Goal: Task Accomplishment & Management: Complete application form

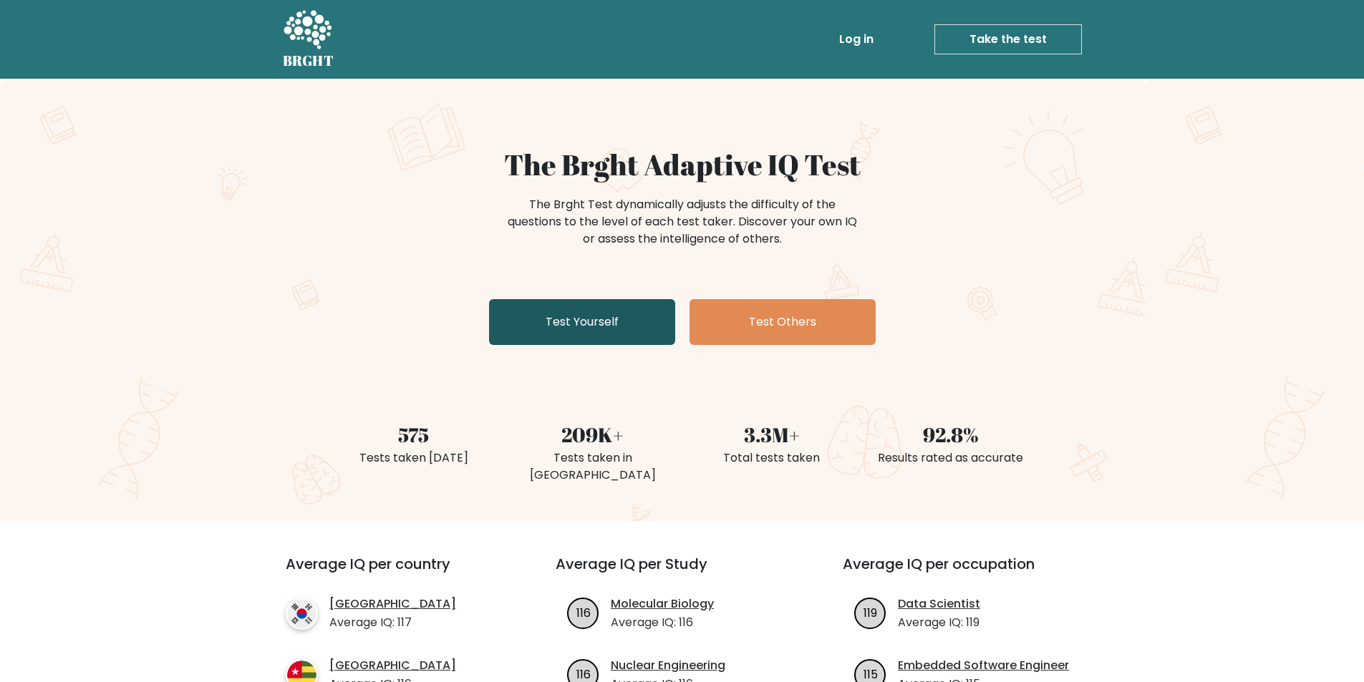
click at [639, 329] on link "Test Yourself" at bounding box center [582, 322] width 186 height 46
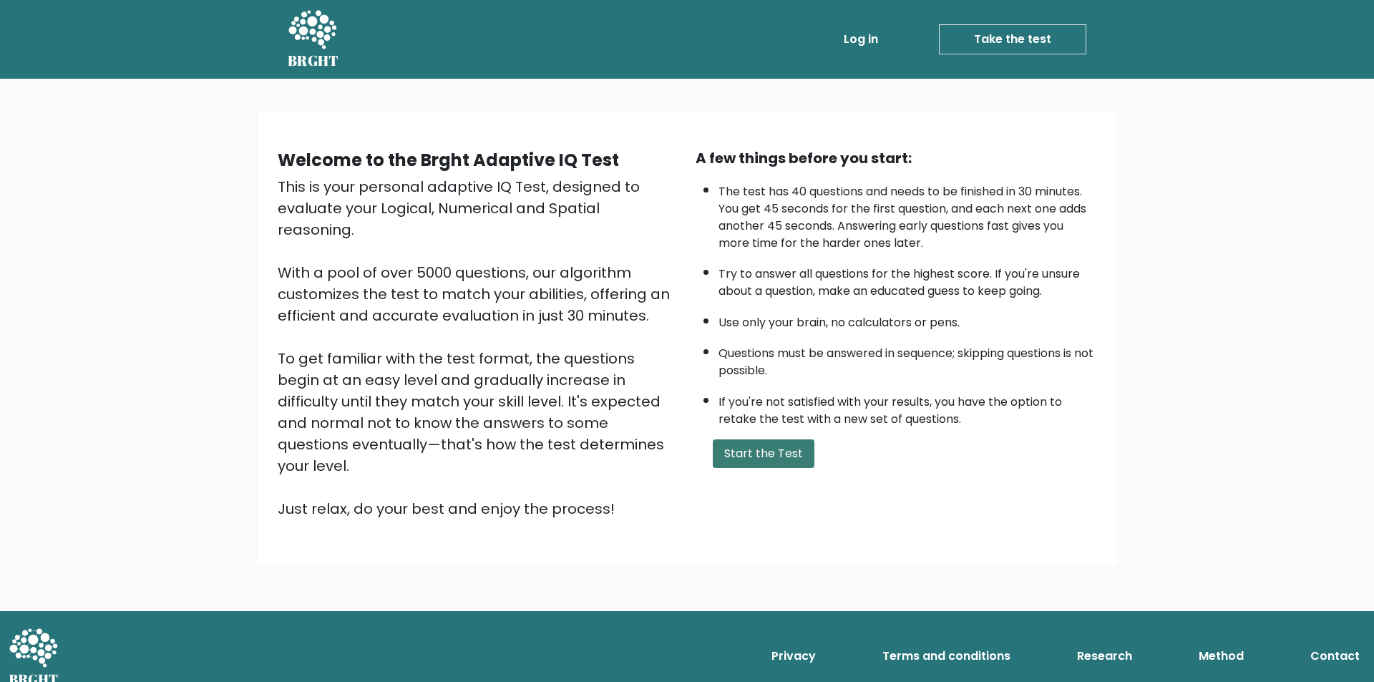
click at [772, 462] on button "Start the Test" at bounding box center [764, 454] width 102 height 29
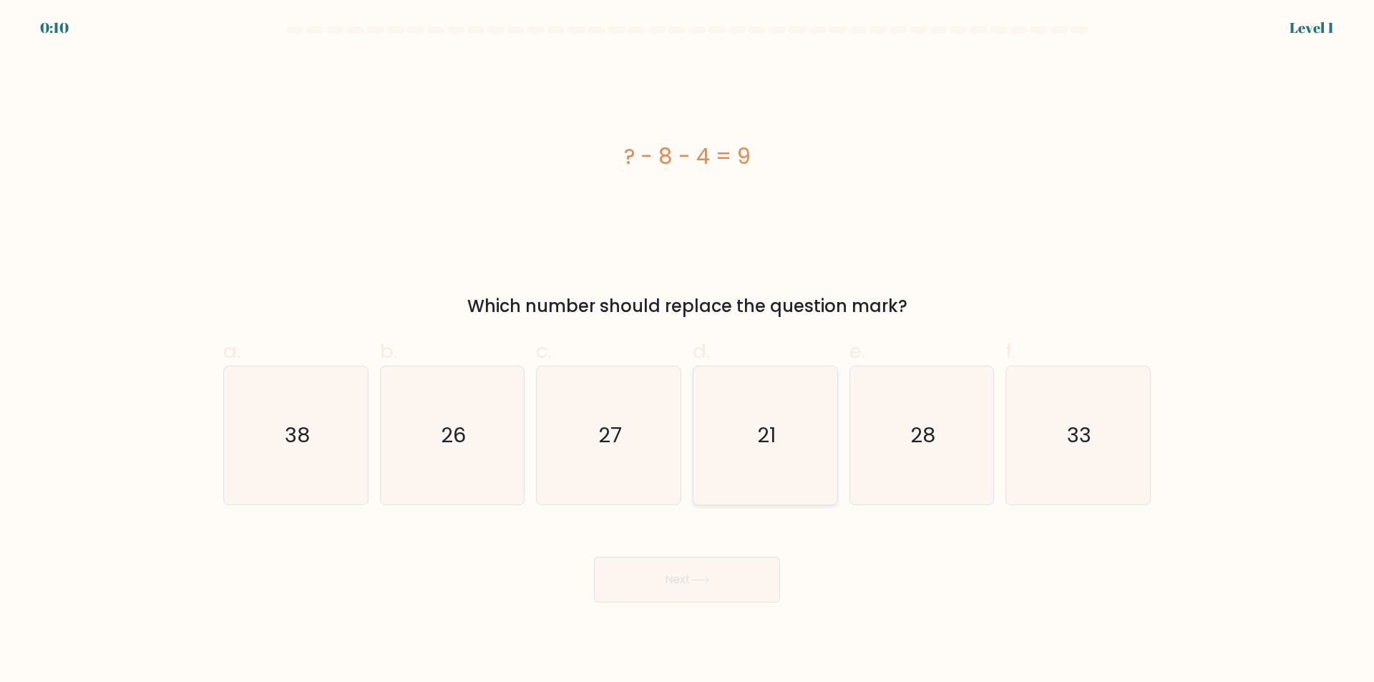
drag, startPoint x: 749, startPoint y: 470, endPoint x: 761, endPoint y: 469, distance: 12.2
click at [749, 470] on icon "21" at bounding box center [765, 436] width 138 height 138
click at [688, 351] on input "d. 21" at bounding box center [687, 345] width 1 height 9
radio input "true"
click at [721, 581] on button "Next" at bounding box center [687, 580] width 186 height 46
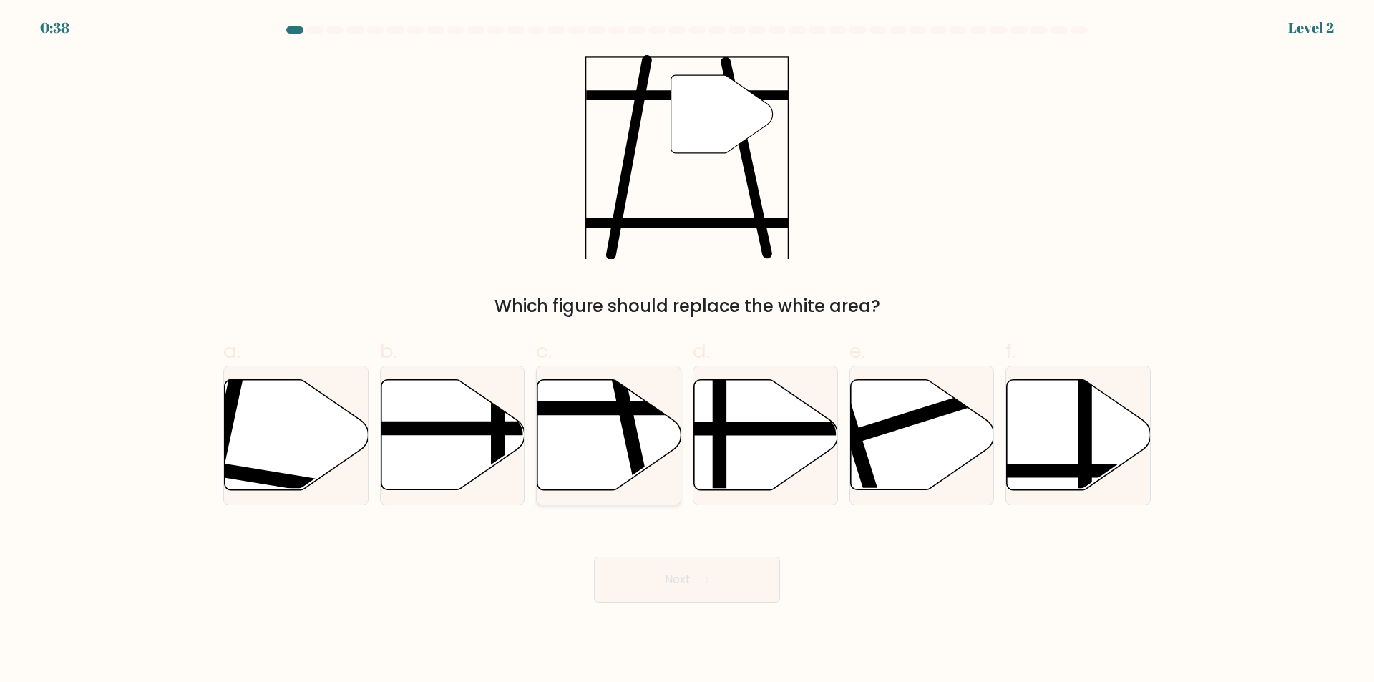
click at [616, 447] on icon at bounding box center [610, 435] width 144 height 110
click at [687, 351] on input "c." at bounding box center [687, 345] width 1 height 9
radio input "true"
click at [708, 593] on button "Next" at bounding box center [687, 580] width 186 height 46
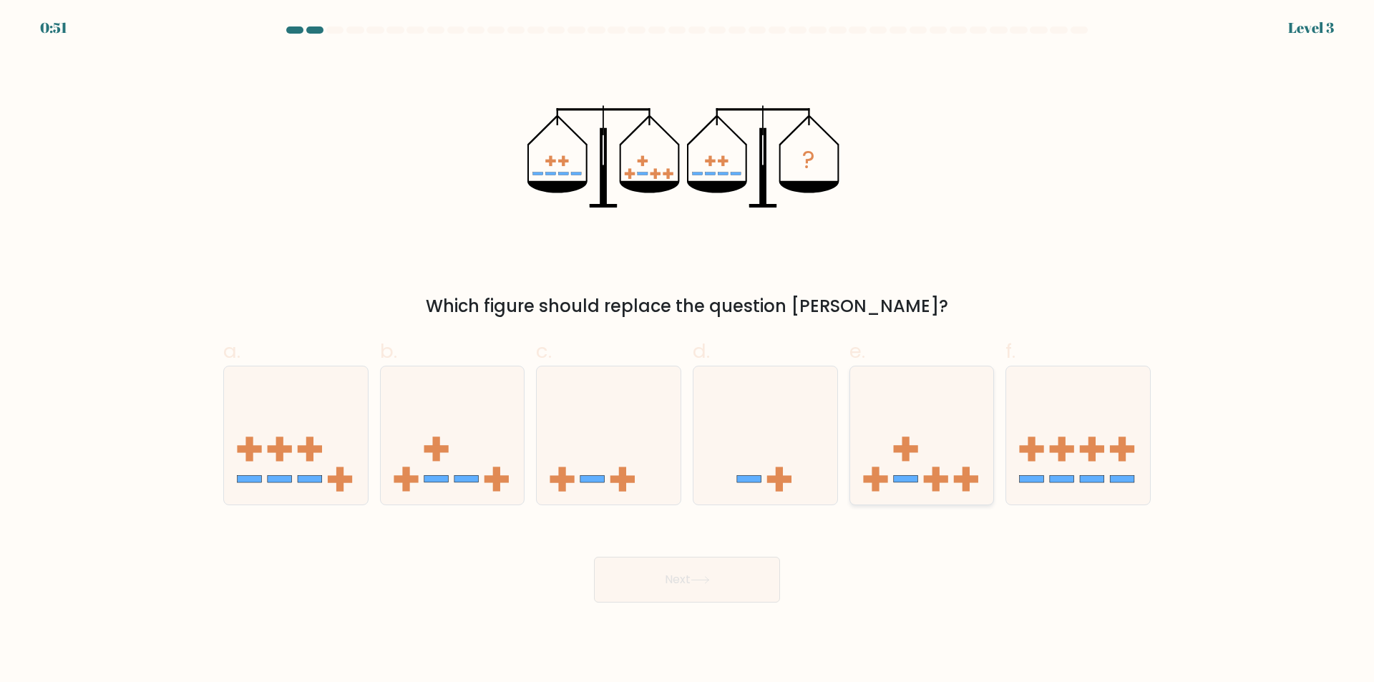
click at [932, 449] on icon at bounding box center [922, 436] width 144 height 119
click at [688, 351] on input "e." at bounding box center [687, 345] width 1 height 9
radio input "true"
drag, startPoint x: 726, startPoint y: 588, endPoint x: 846, endPoint y: 634, distance: 128.7
click at [727, 587] on button "Next" at bounding box center [687, 580] width 186 height 46
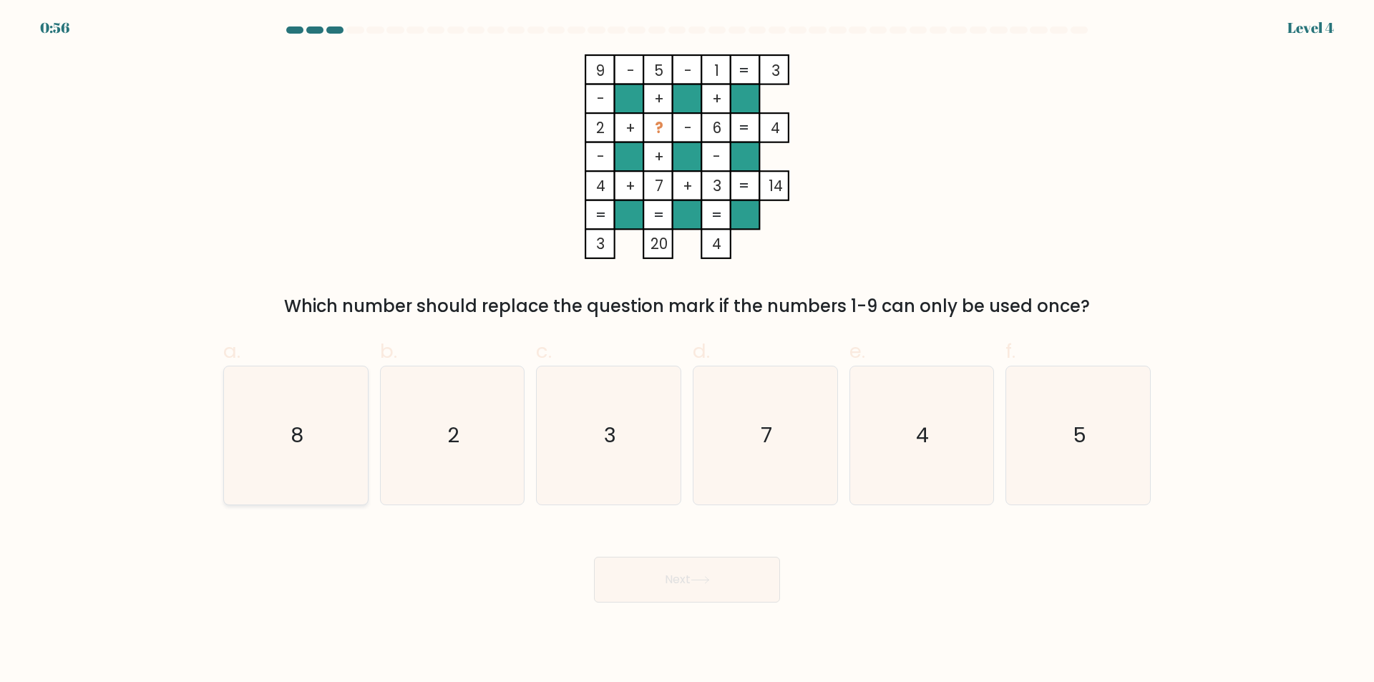
click at [227, 428] on icon "8" at bounding box center [296, 436] width 138 height 138
click at [687, 351] on input "a. 8" at bounding box center [687, 345] width 1 height 9
radio input "true"
click at [670, 579] on button "Next" at bounding box center [687, 580] width 186 height 46
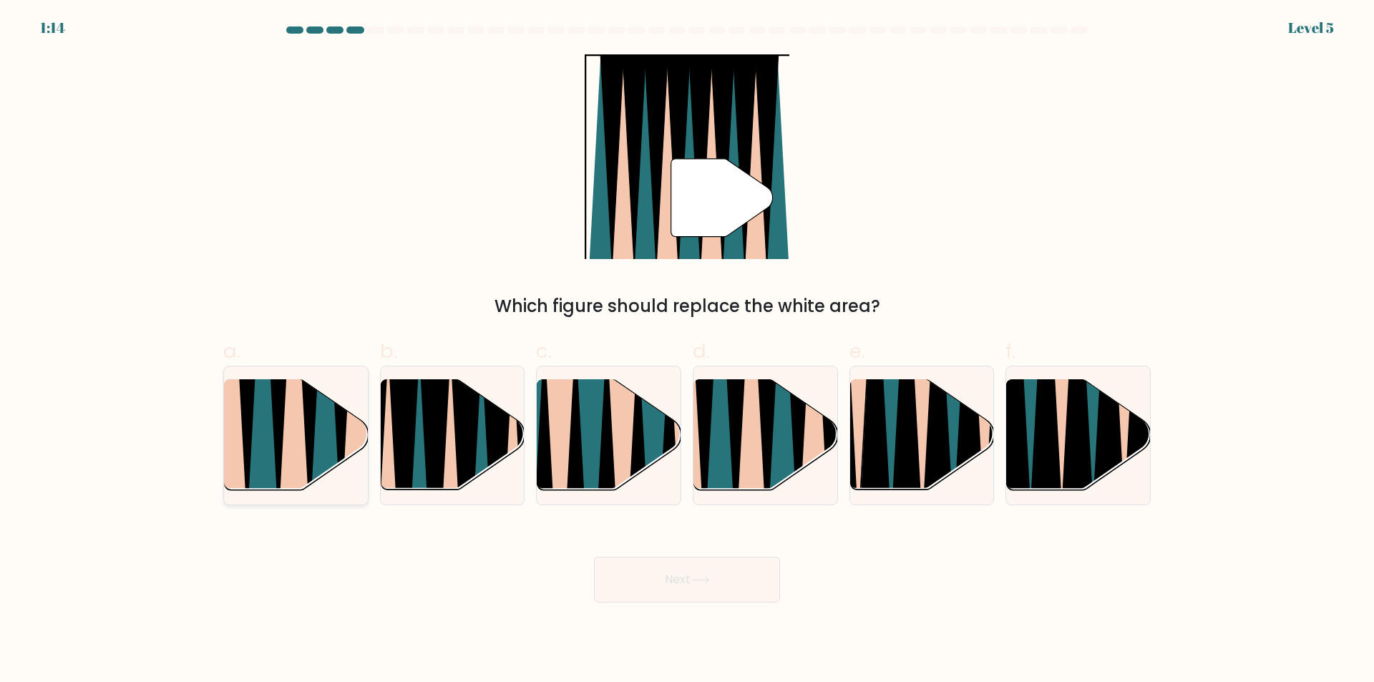
click at [317, 448] on icon at bounding box center [325, 381] width 32 height 288
click at [687, 351] on input "a." at bounding box center [687, 345] width 1 height 9
radio input "true"
click at [707, 594] on button "Next" at bounding box center [687, 580] width 186 height 46
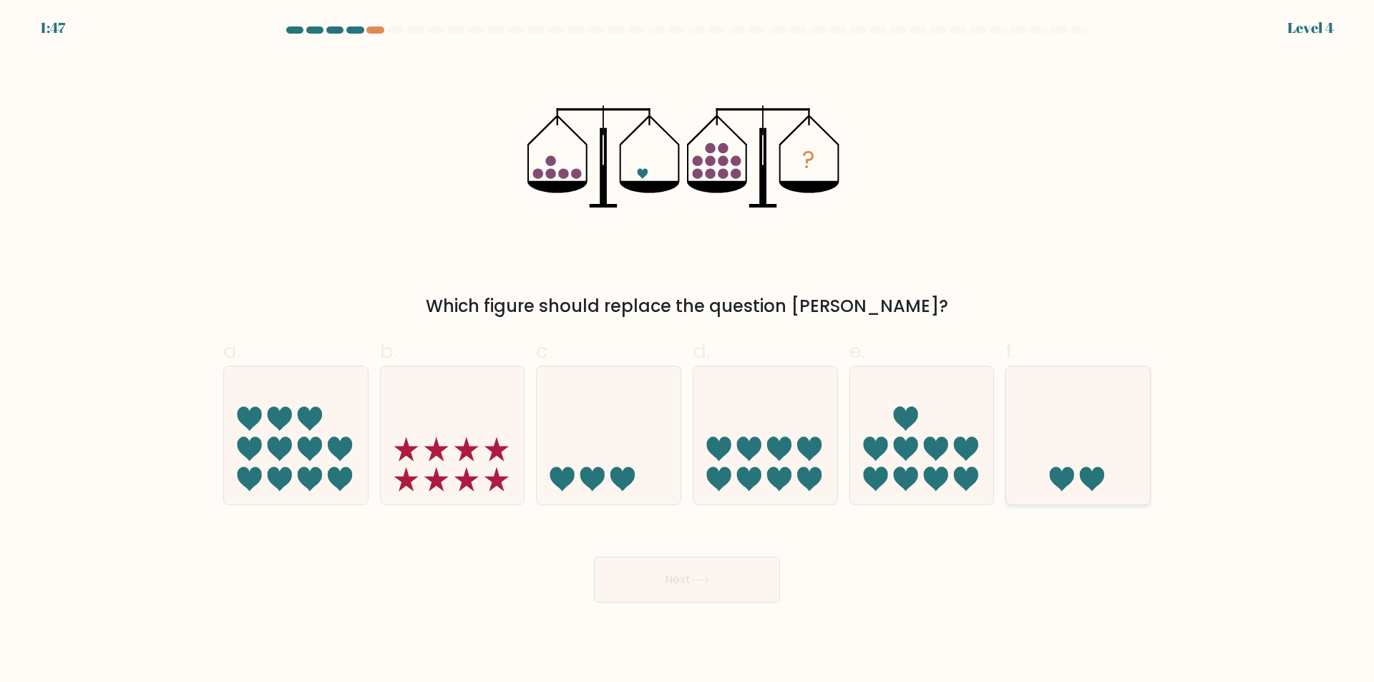
click at [1083, 469] on icon at bounding box center [1092, 479] width 24 height 24
click at [688, 351] on input "f." at bounding box center [687, 345] width 1 height 9
radio input "true"
click at [755, 582] on button "Next" at bounding box center [687, 580] width 186 height 46
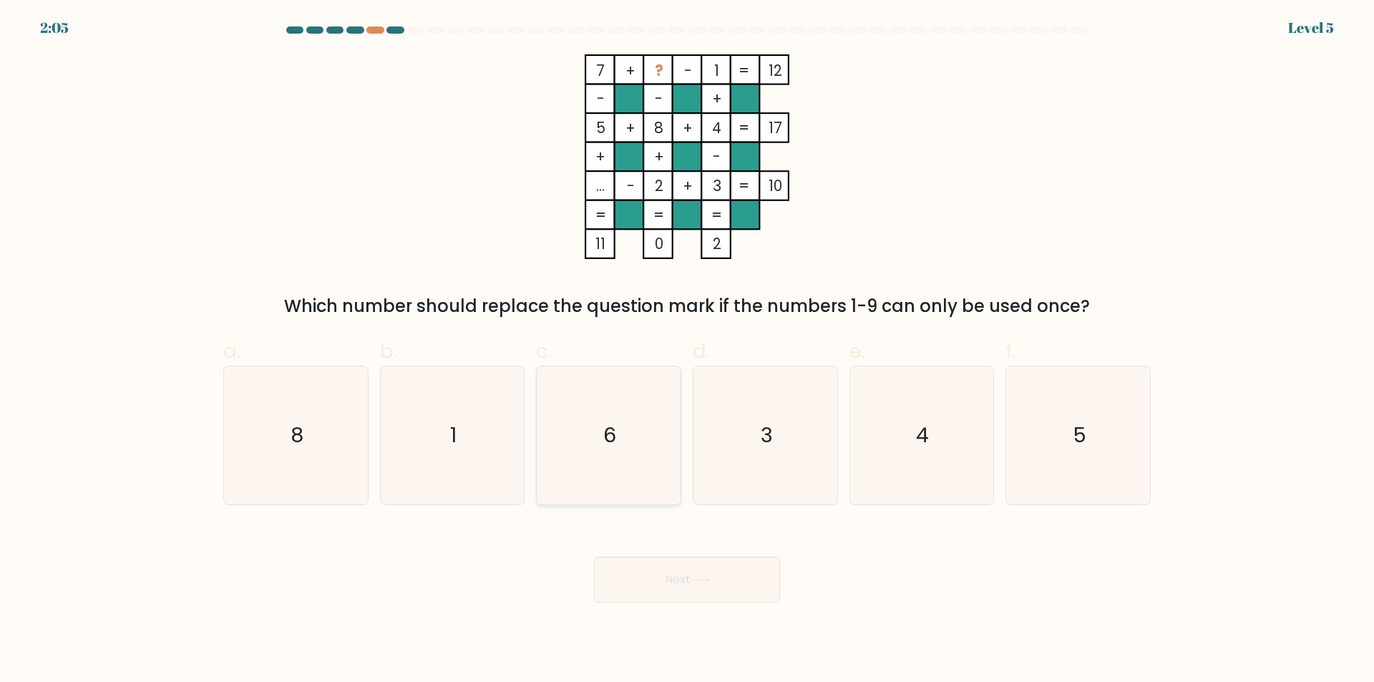
click at [638, 429] on icon "6" at bounding box center [609, 436] width 138 height 138
click at [687, 351] on input "c. 6" at bounding box center [687, 345] width 1 height 9
radio input "true"
click at [741, 589] on button "Next" at bounding box center [687, 580] width 186 height 46
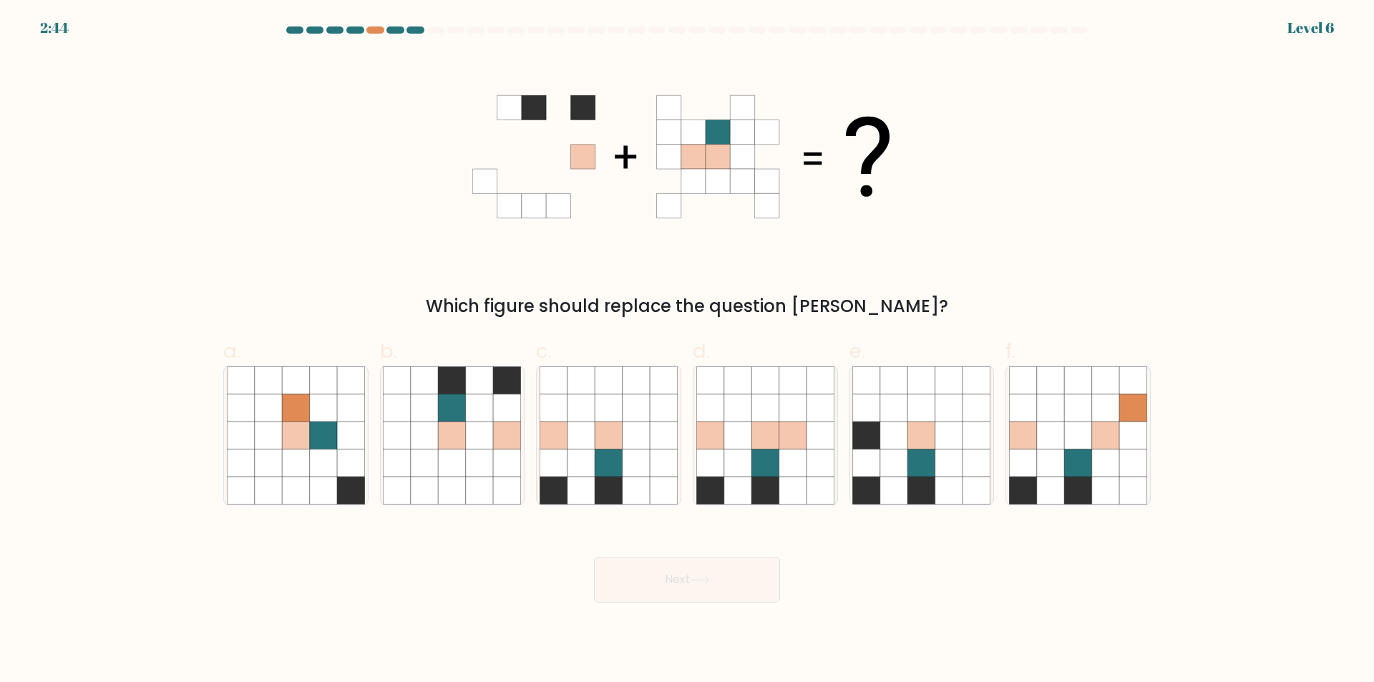
click at [371, 36] on div at bounding box center [687, 32] width 945 height 13
click at [372, 29] on div at bounding box center [375, 29] width 17 height 7
click at [372, 28] on div at bounding box center [375, 29] width 17 height 7
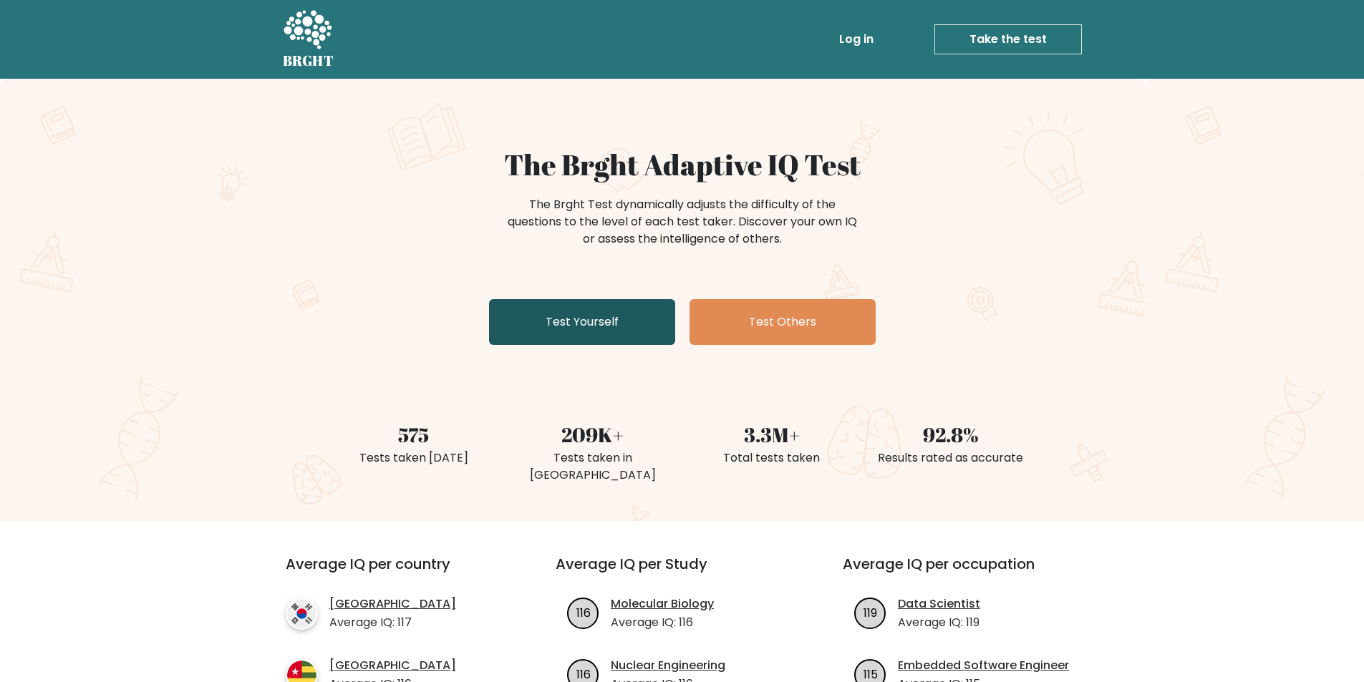
click at [639, 330] on link "Test Yourself" at bounding box center [582, 322] width 186 height 46
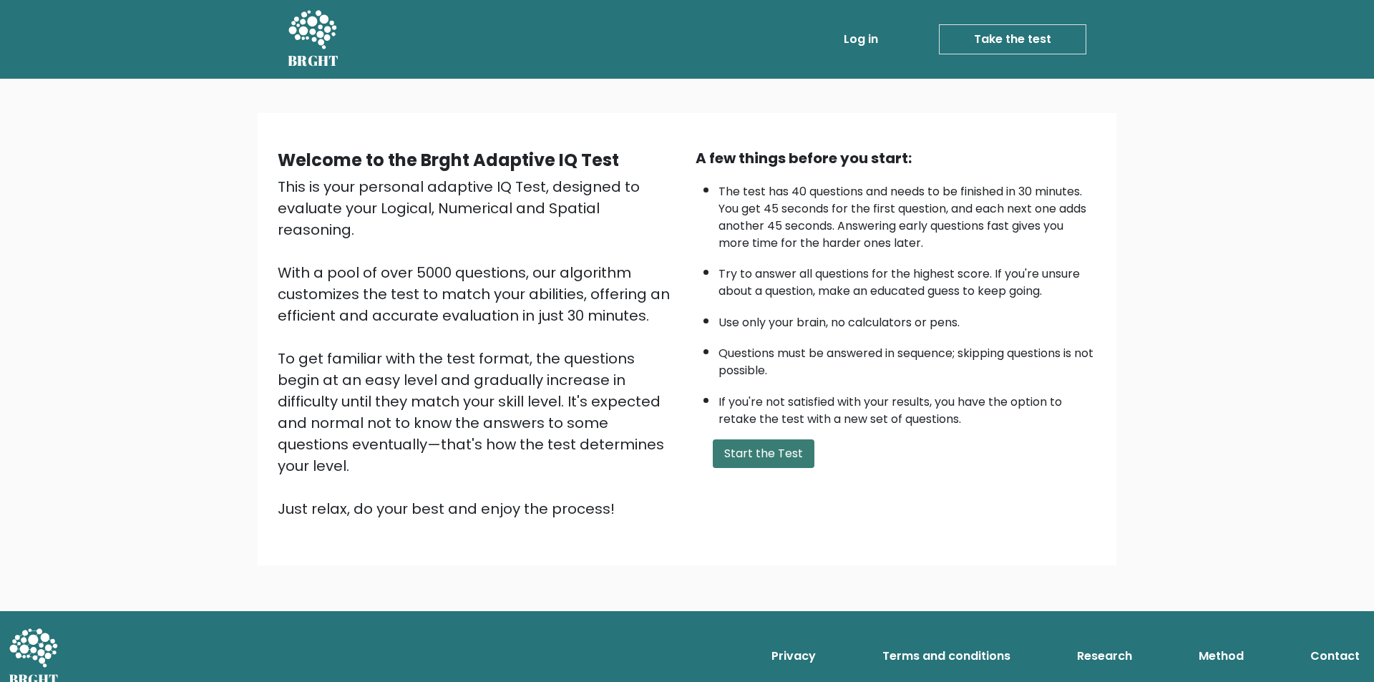
click at [792, 464] on button "Start the Test" at bounding box center [764, 454] width 102 height 29
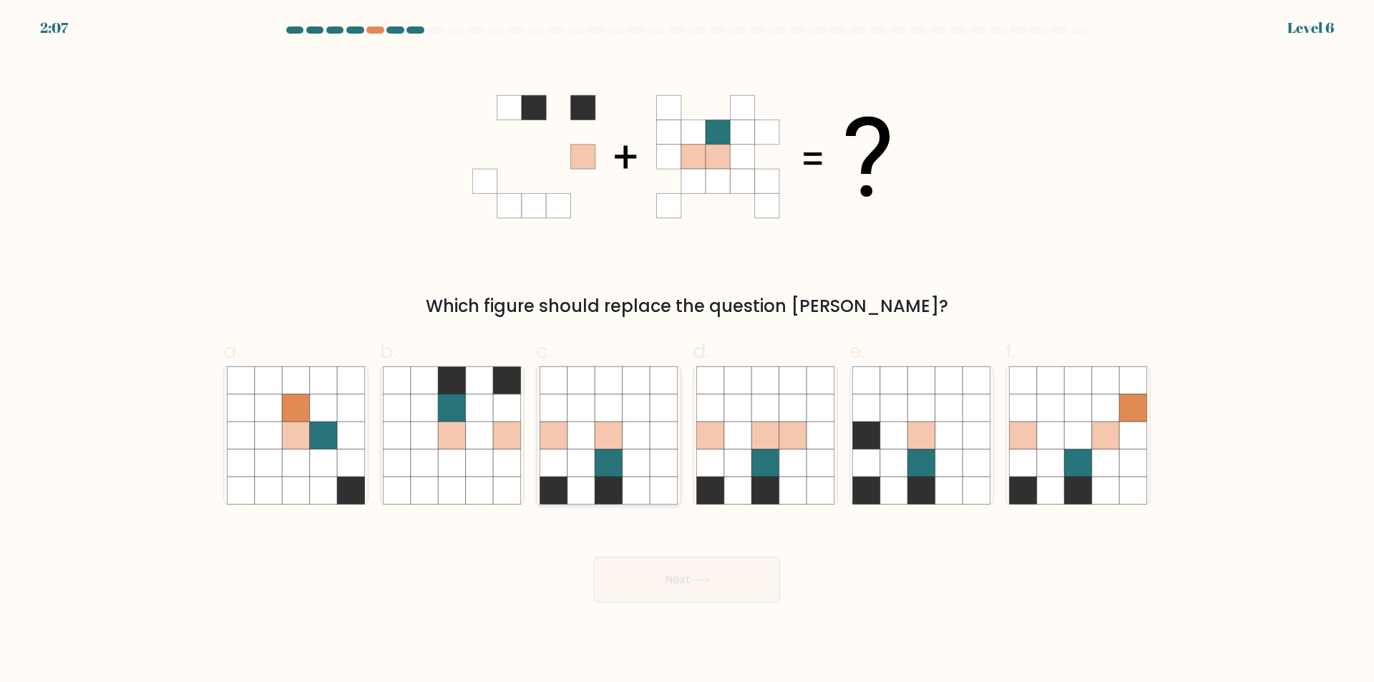
click at [628, 438] on icon at bounding box center [636, 435] width 27 height 27
click at [687, 351] on input "c." at bounding box center [687, 345] width 1 height 9
radio input "true"
click at [691, 593] on button "Next" at bounding box center [687, 580] width 186 height 46
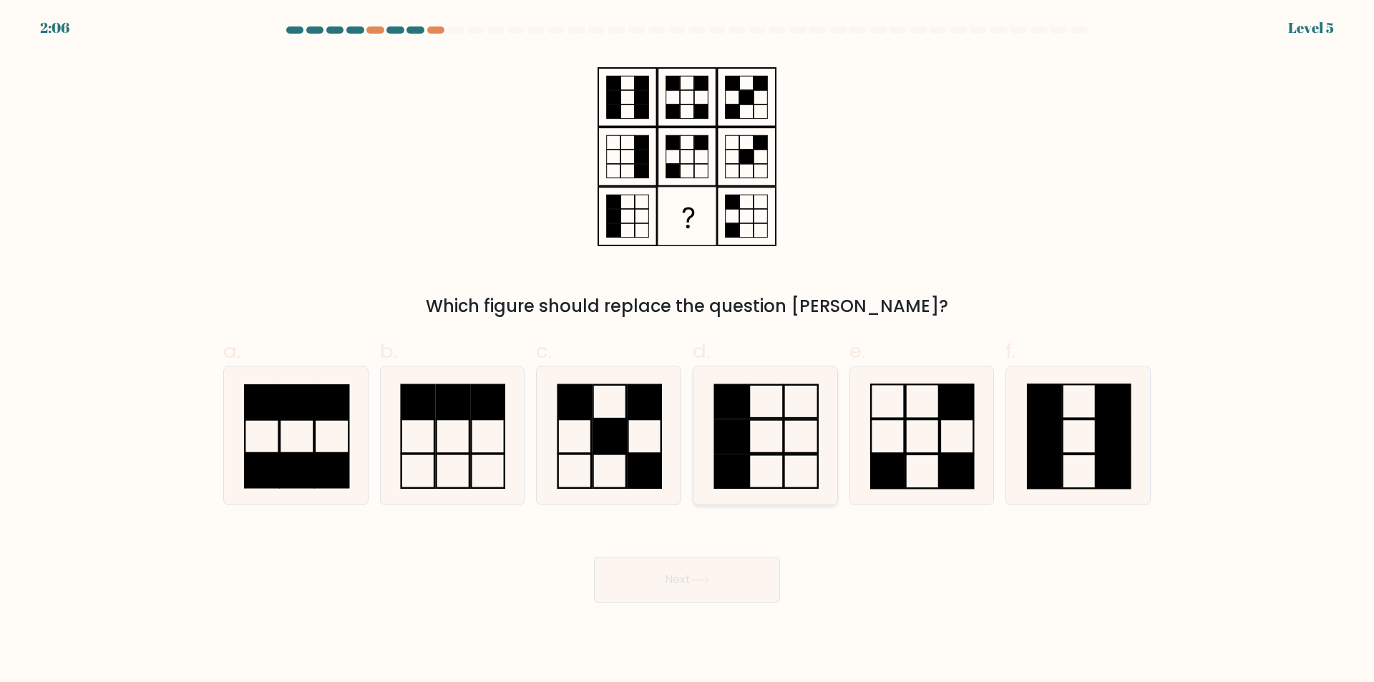
click at [762, 439] on icon at bounding box center [765, 436] width 138 height 138
click at [688, 351] on input "d." at bounding box center [687, 345] width 1 height 9
radio input "true"
click at [737, 588] on button "Next" at bounding box center [687, 580] width 186 height 46
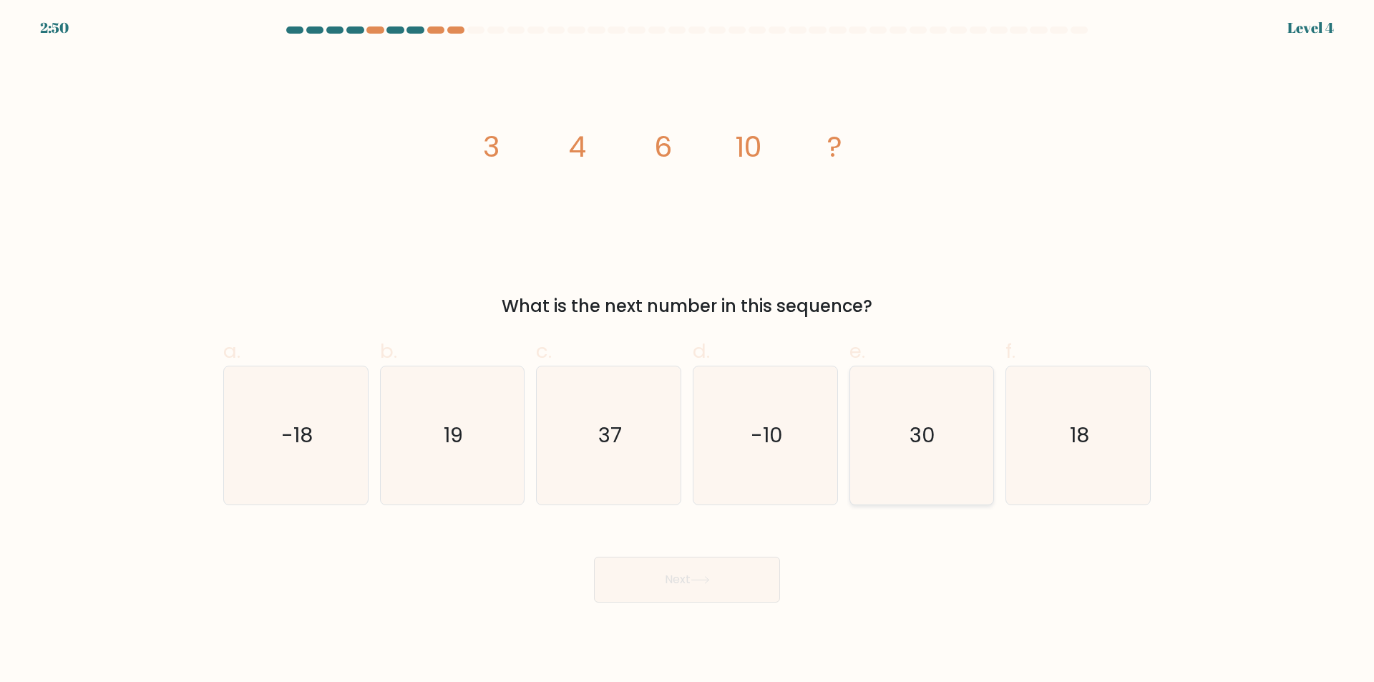
click at [974, 456] on icon "30" at bounding box center [922, 436] width 138 height 138
click at [688, 351] on input "e. 30" at bounding box center [687, 345] width 1 height 9
radio input "true"
drag, startPoint x: 732, startPoint y: 546, endPoint x: 726, endPoint y: 552, distance: 8.1
click at [726, 550] on div "Next" at bounding box center [687, 563] width 945 height 80
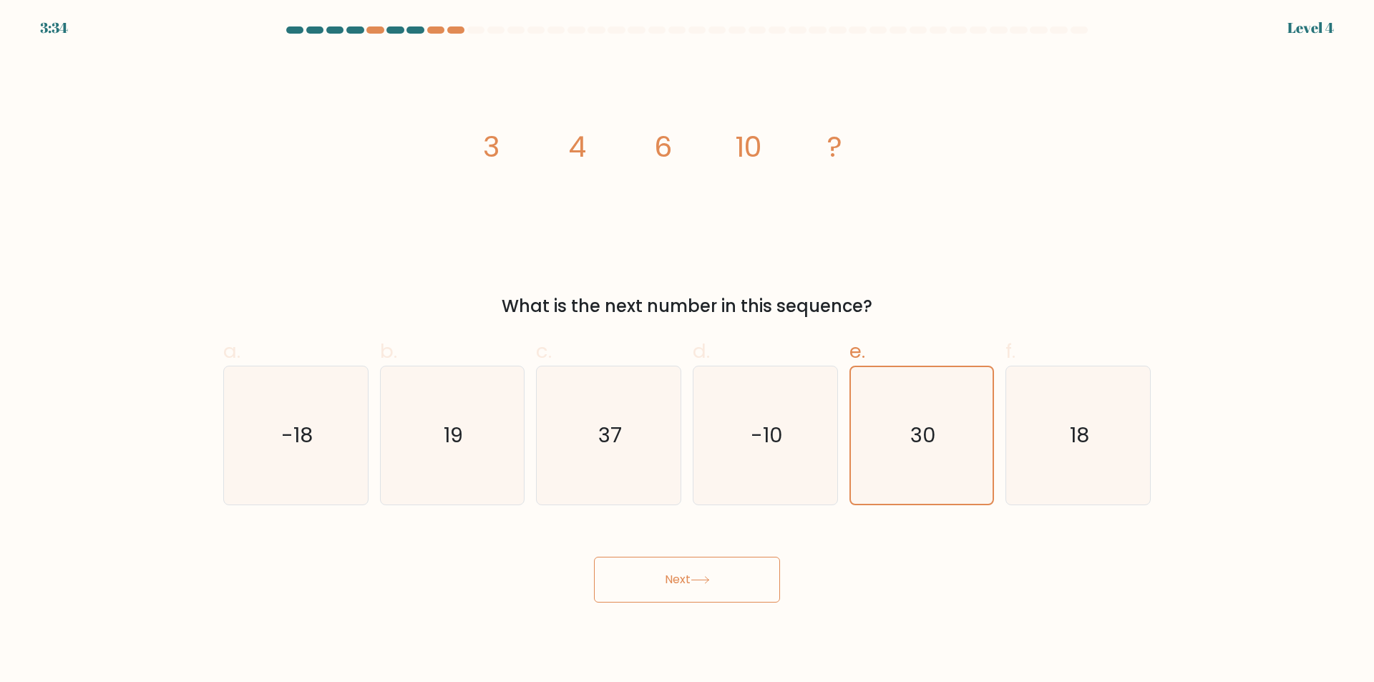
click at [729, 575] on button "Next" at bounding box center [687, 580] width 186 height 46
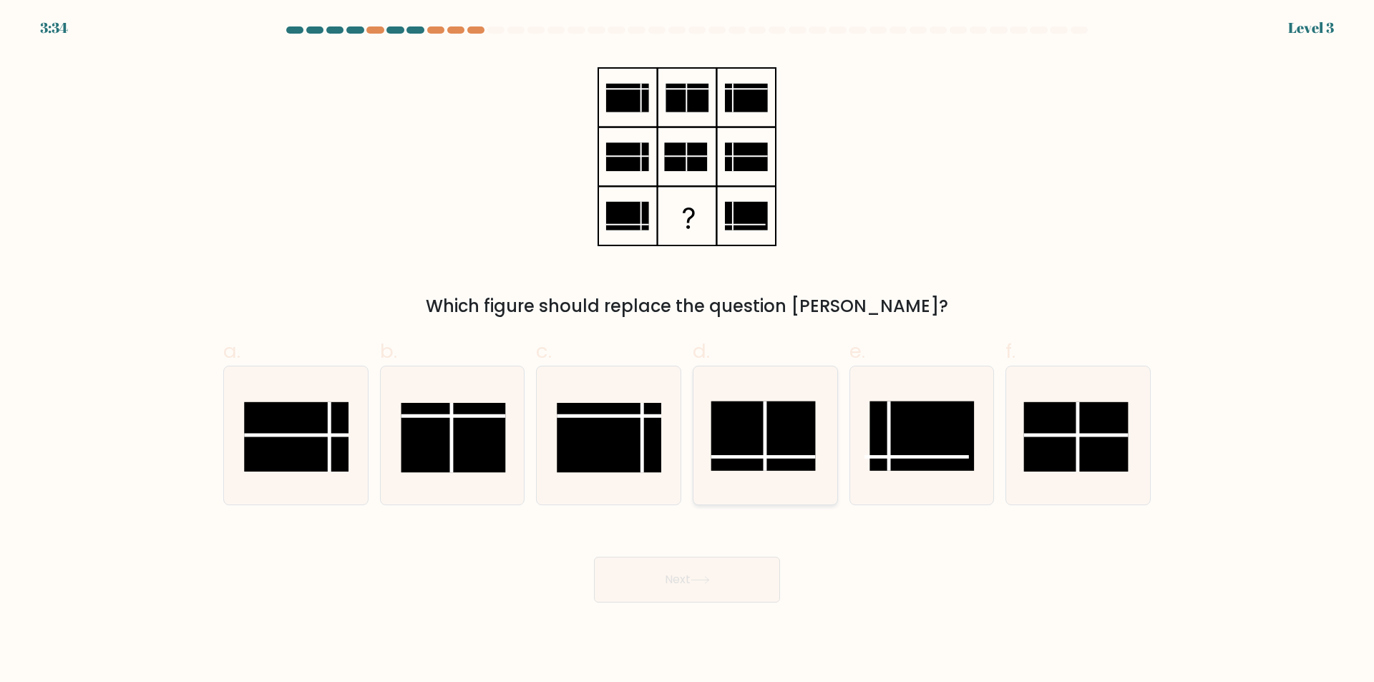
click at [770, 422] on rect at bounding box center [763, 436] width 105 height 69
click at [688, 351] on input "d." at bounding box center [687, 345] width 1 height 9
radio input "true"
click at [737, 576] on button "Next" at bounding box center [687, 580] width 186 height 46
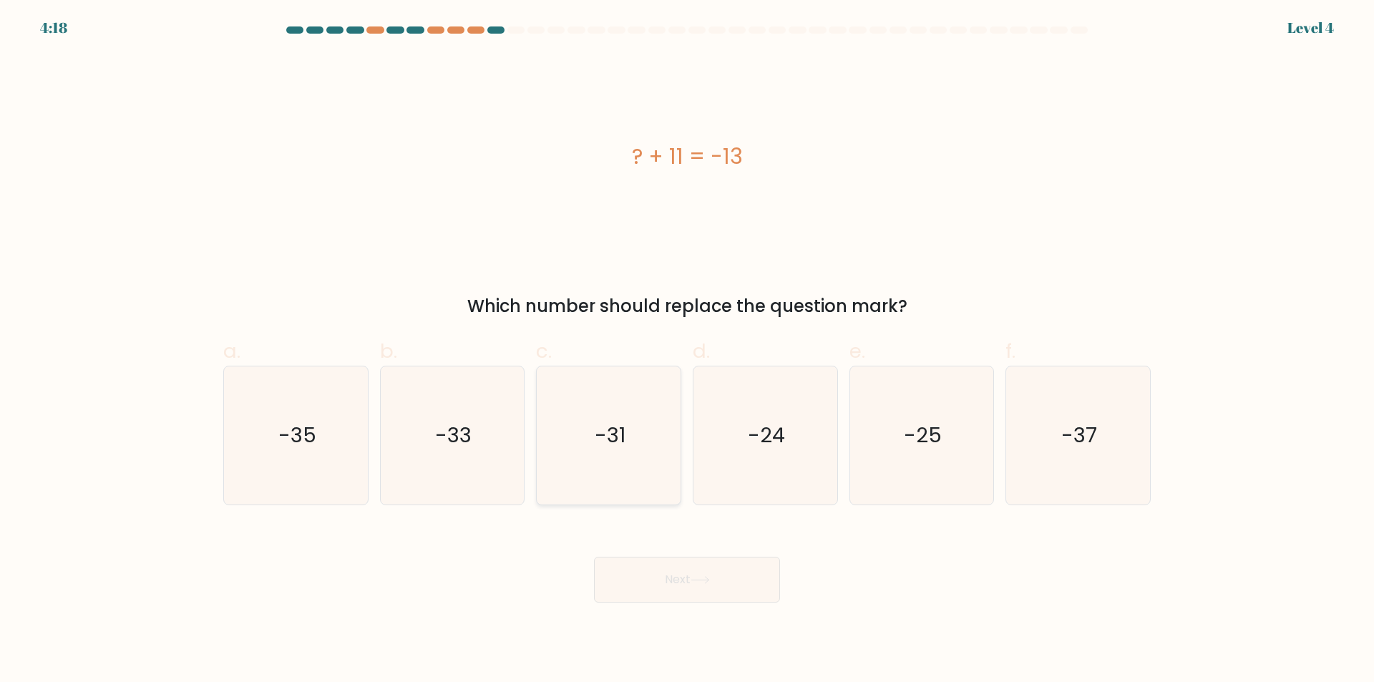
click at [606, 447] on text "-31" at bounding box center [610, 436] width 31 height 29
click at [687, 351] on input "c. -31" at bounding box center [687, 345] width 1 height 9
radio input "true"
click at [657, 582] on button "Next" at bounding box center [687, 580] width 186 height 46
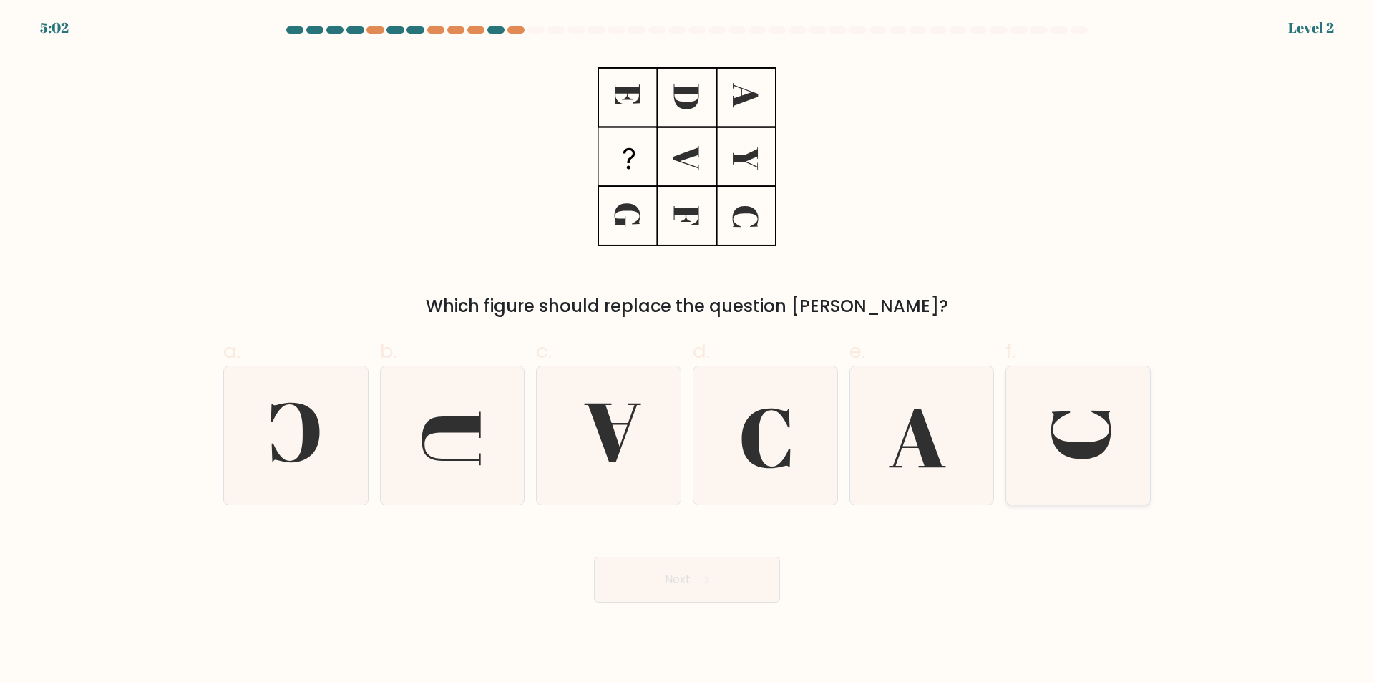
click at [1102, 438] on icon at bounding box center [1078, 436] width 138 height 138
click at [688, 351] on input "f." at bounding box center [687, 345] width 1 height 9
radio input "true"
click at [708, 593] on button "Next" at bounding box center [687, 580] width 186 height 46
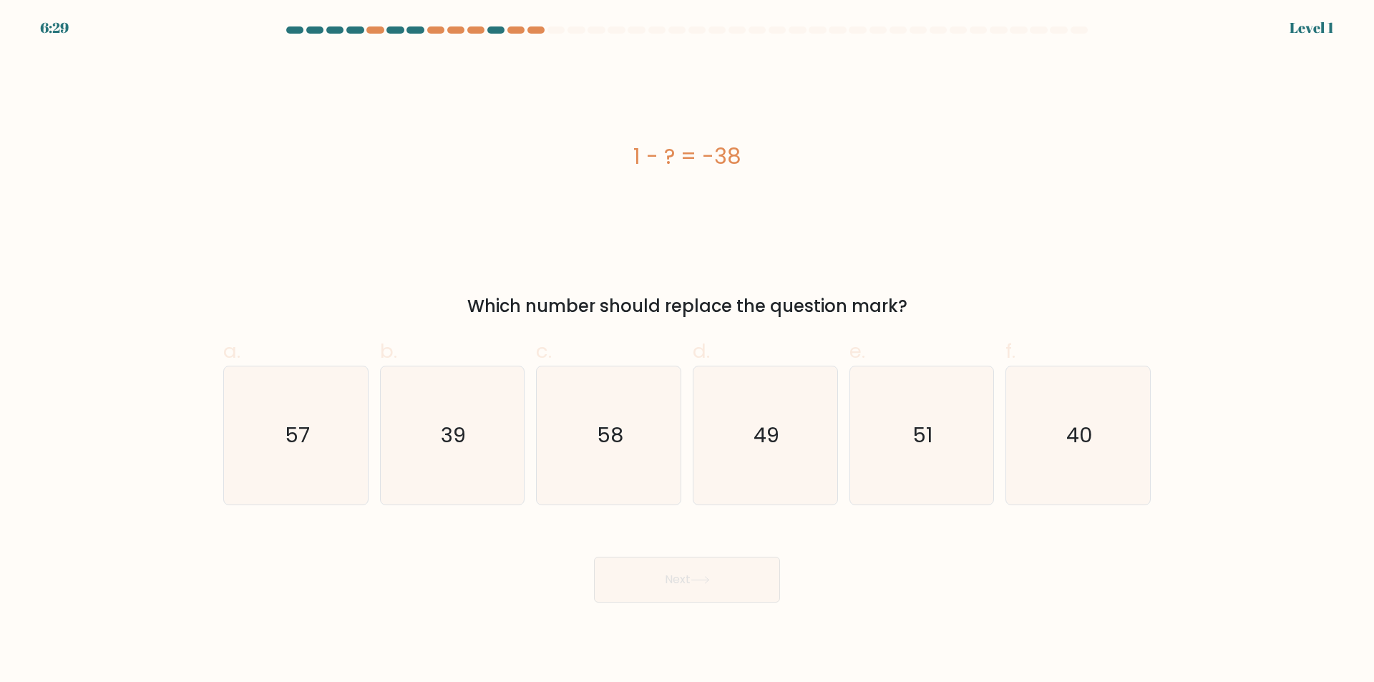
click at [734, 550] on div "Next" at bounding box center [687, 563] width 945 height 80
click at [919, 442] on text "51" at bounding box center [923, 436] width 20 height 29
click at [688, 351] on input "e. 51" at bounding box center [687, 345] width 1 height 9
radio input "true"
click at [712, 565] on button "Next" at bounding box center [687, 580] width 186 height 46
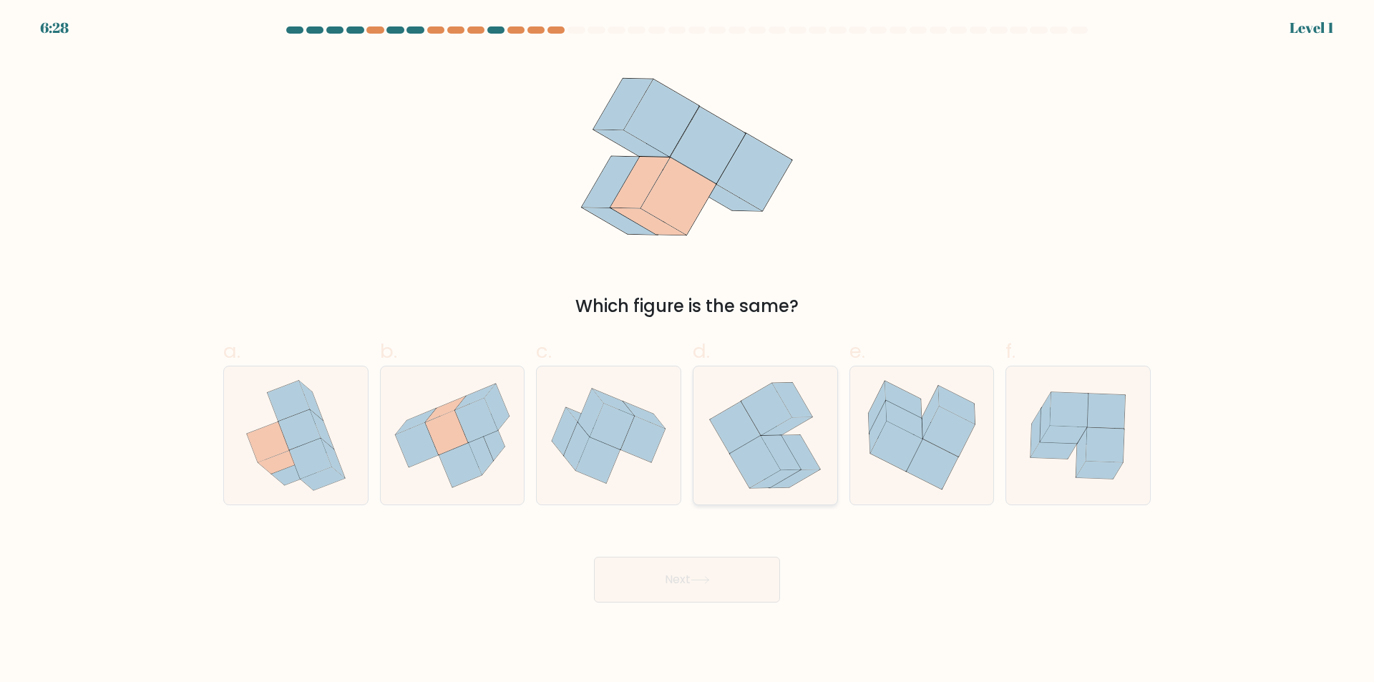
click at [728, 427] on icon at bounding box center [735, 428] width 51 height 52
click at [688, 351] on input "d." at bounding box center [687, 345] width 1 height 9
radio input "true"
click at [685, 588] on button "Next" at bounding box center [687, 580] width 186 height 46
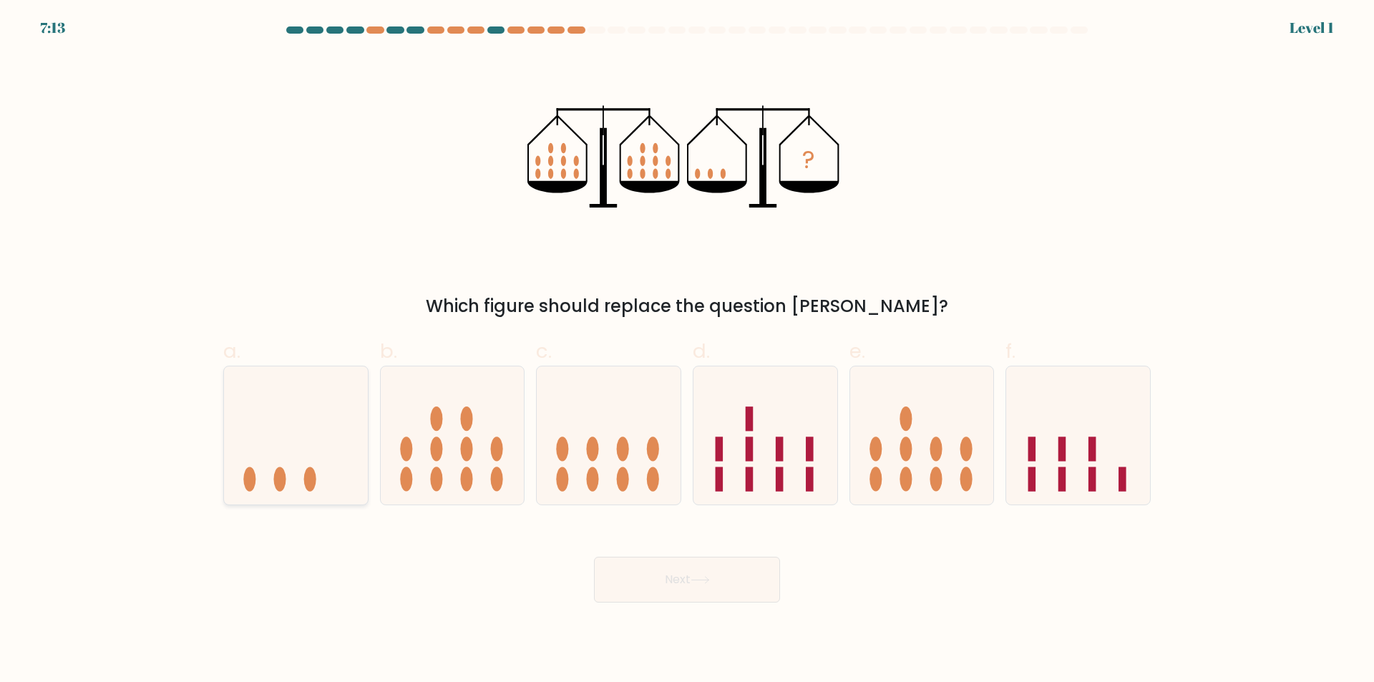
click at [274, 400] on icon at bounding box center [296, 436] width 144 height 119
click at [687, 351] on input "a." at bounding box center [687, 345] width 1 height 9
radio input "true"
click at [634, 560] on button "Next" at bounding box center [687, 580] width 186 height 46
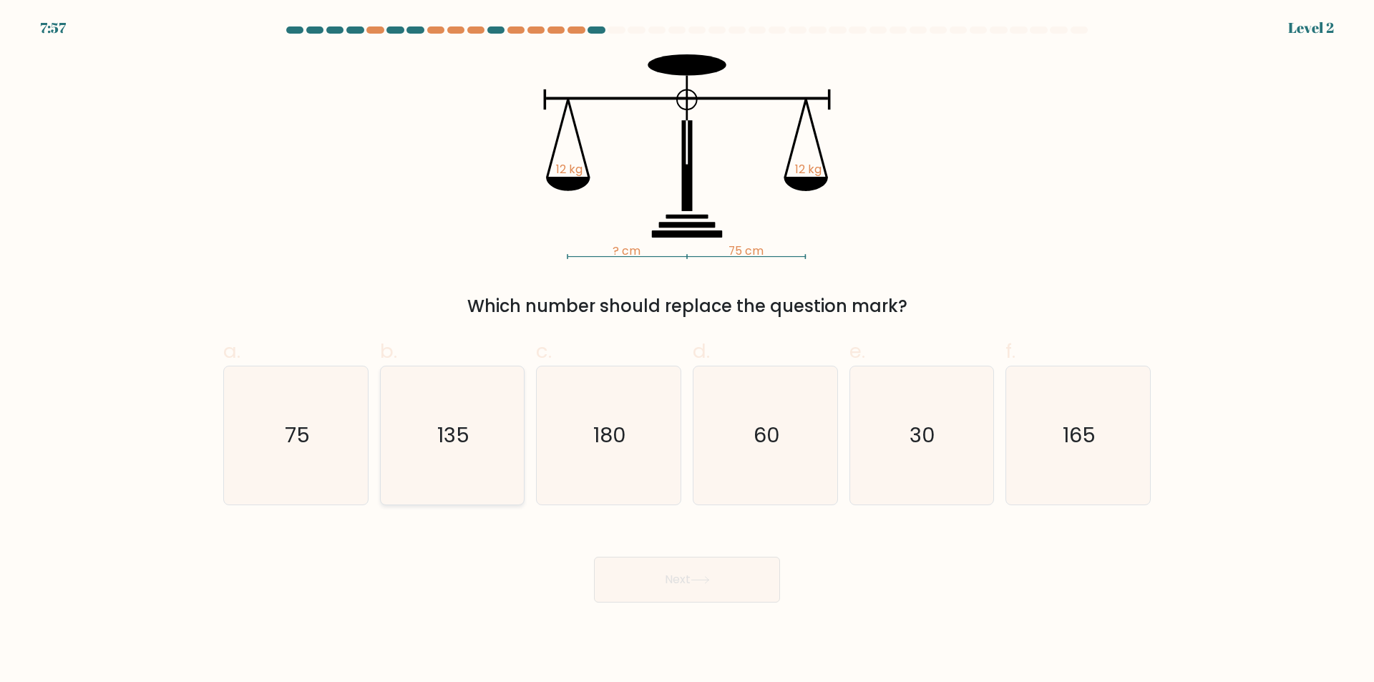
click at [468, 403] on icon "135" at bounding box center [452, 436] width 138 height 138
click at [687, 351] on input "b. 135" at bounding box center [687, 345] width 1 height 9
radio input "true"
click at [648, 565] on button "Next" at bounding box center [687, 580] width 186 height 46
click at [641, 424] on icon "180" at bounding box center [609, 436] width 138 height 138
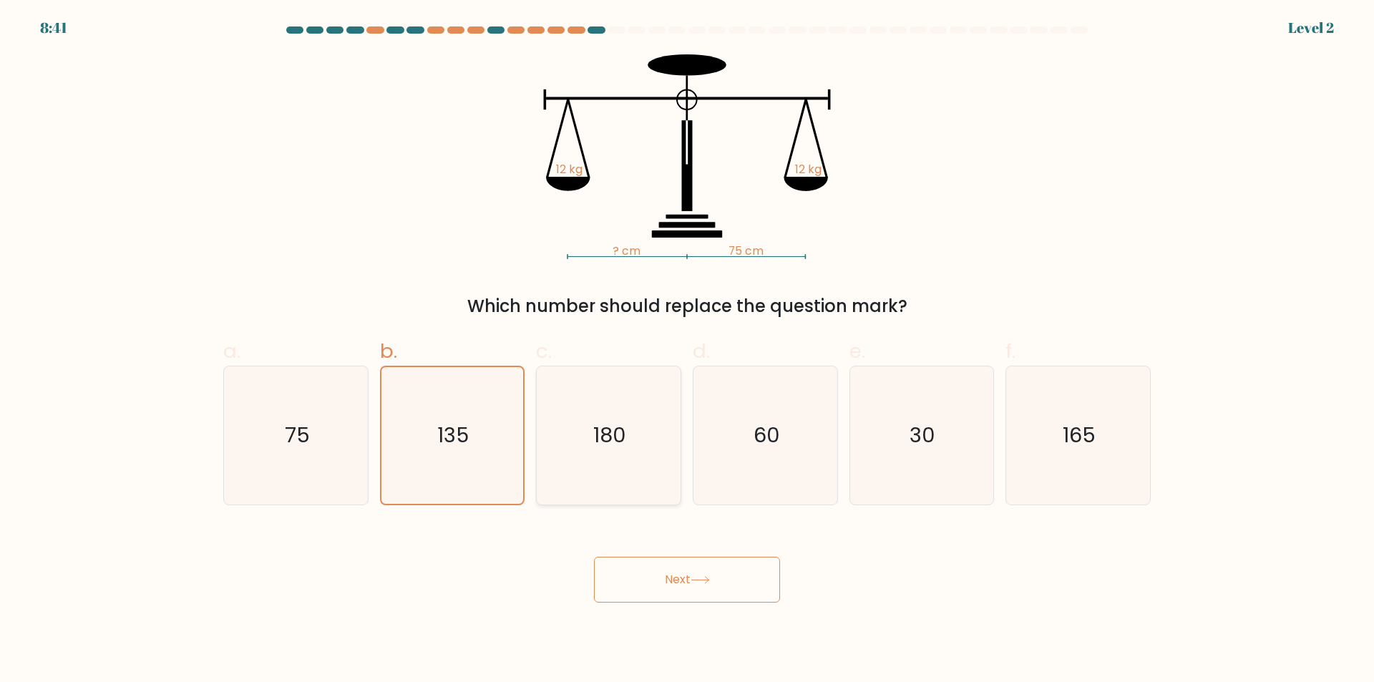
click at [687, 351] on input "c. 180" at bounding box center [687, 345] width 1 height 9
radio input "true"
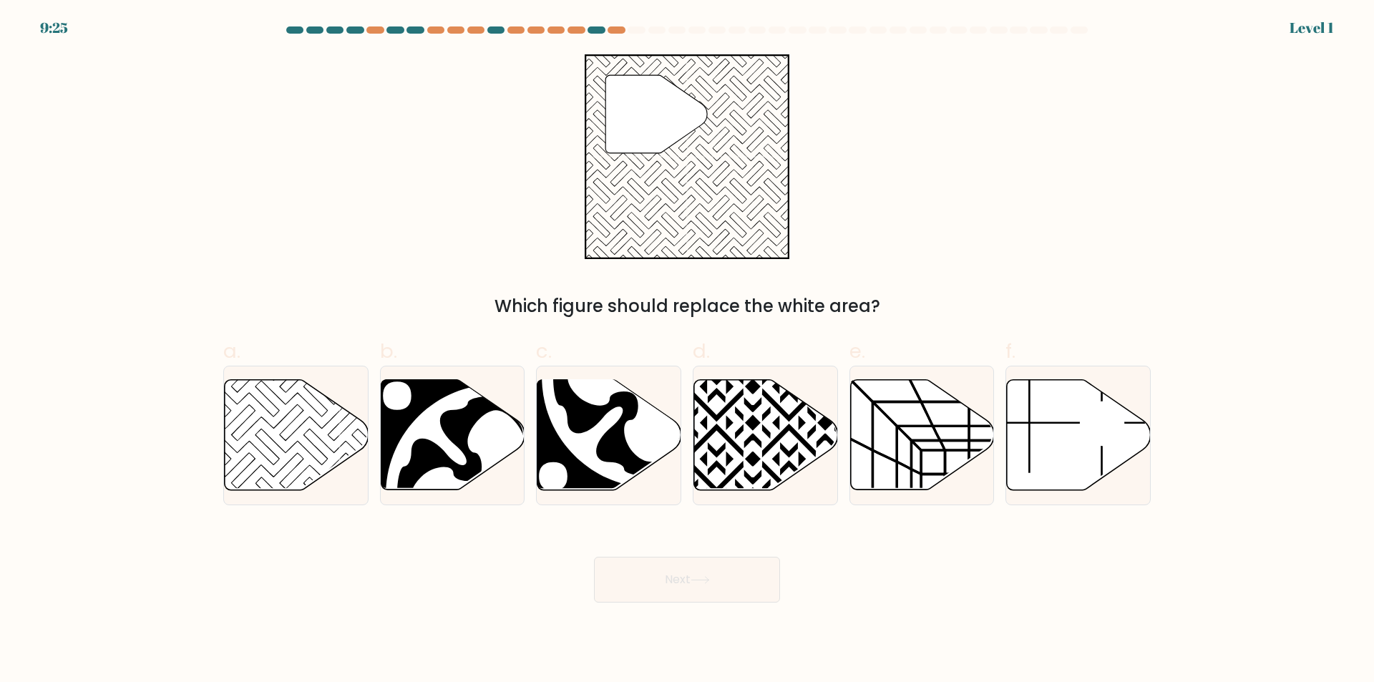
click at [681, 569] on button "Next" at bounding box center [687, 580] width 186 height 46
click at [724, 438] on icon at bounding box center [766, 435] width 144 height 110
click at [688, 351] on input "d." at bounding box center [687, 345] width 1 height 9
radio input "true"
click at [722, 553] on div "Next" at bounding box center [687, 563] width 945 height 80
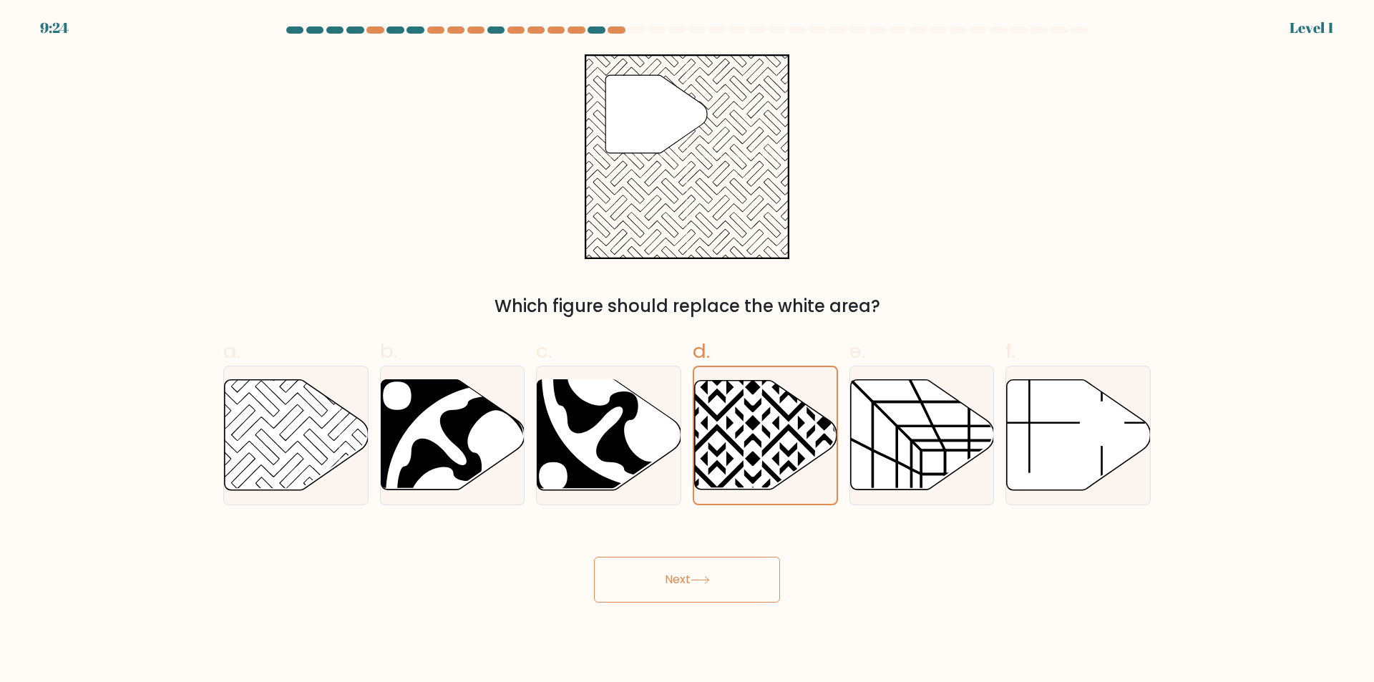
click at [722, 568] on button "Next" at bounding box center [687, 580] width 186 height 46
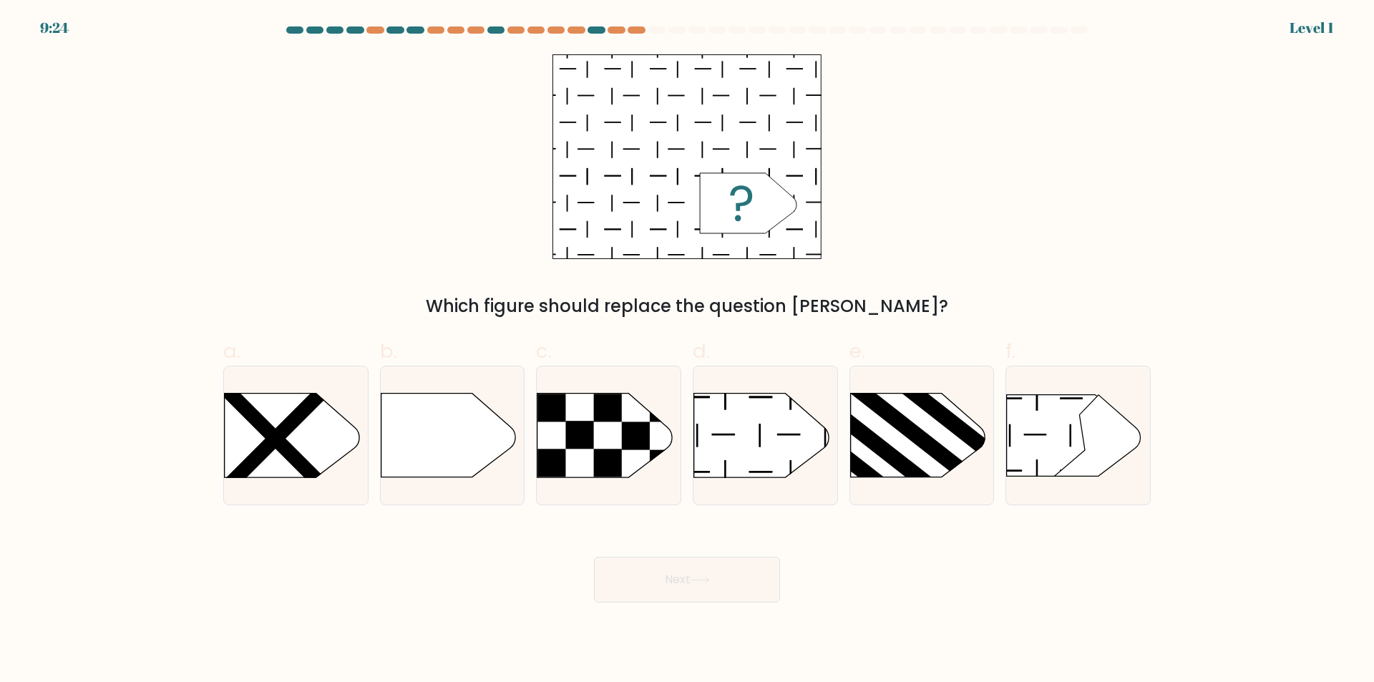
click at [916, 450] on icon at bounding box center [917, 436] width 135 height 84
click at [688, 351] on input "e." at bounding box center [687, 345] width 1 height 9
radio input "true"
click at [767, 568] on button "Next" at bounding box center [687, 580] width 186 height 46
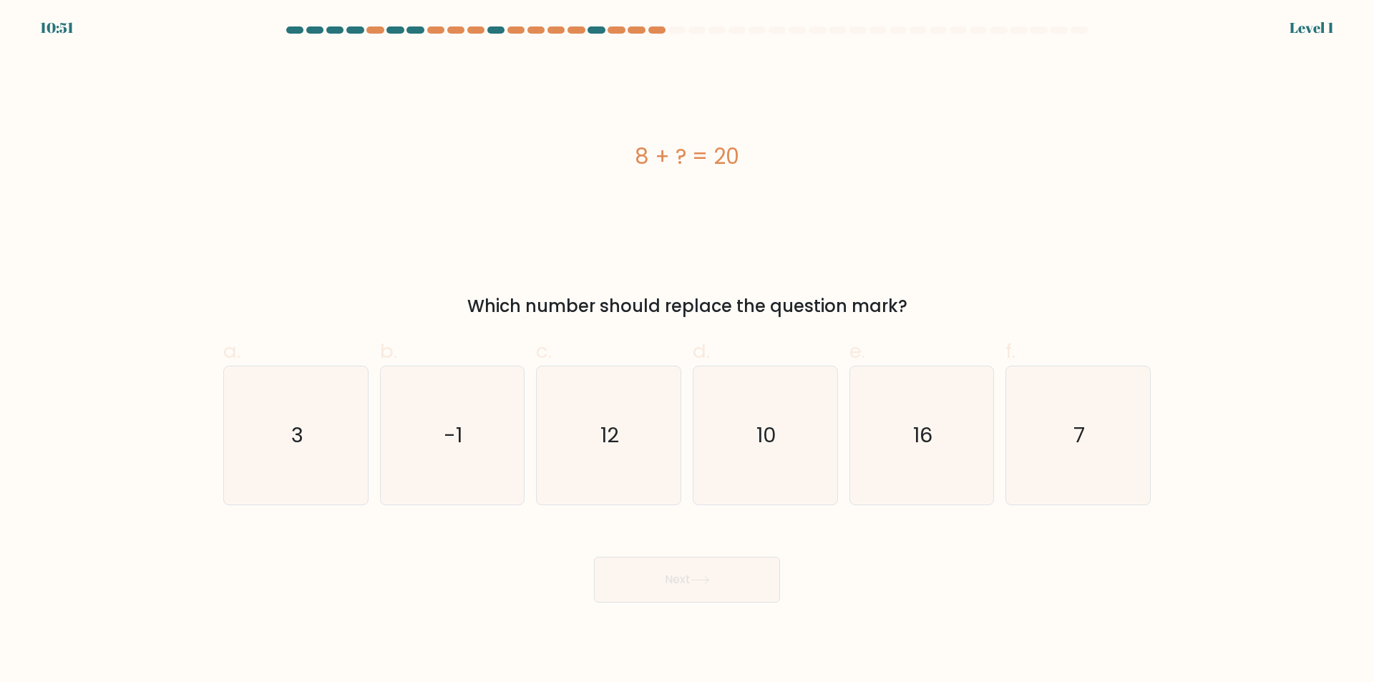
click at [1063, 478] on icon "7" at bounding box center [1078, 436] width 138 height 138
click at [688, 351] on input "f. 7" at bounding box center [687, 345] width 1 height 9
radio input "true"
click at [726, 581] on button "Next" at bounding box center [687, 580] width 186 height 46
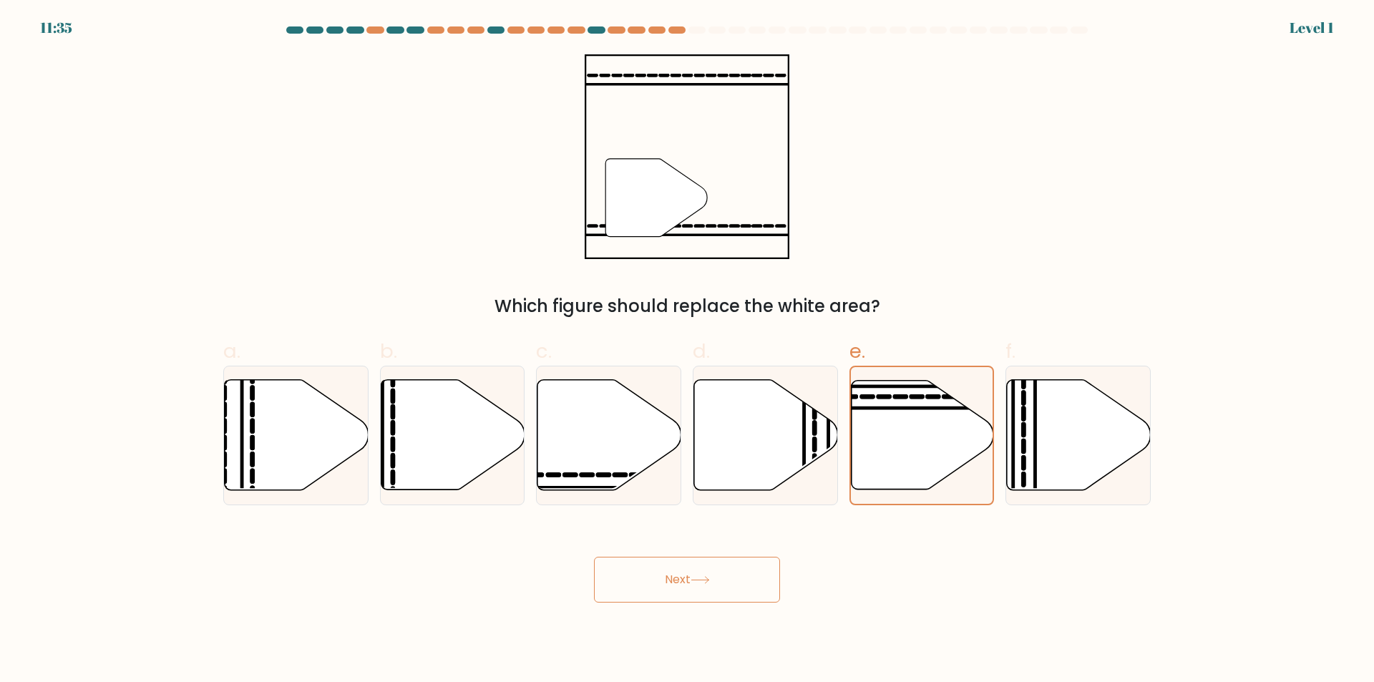
click at [741, 578] on button "Next" at bounding box center [687, 580] width 186 height 46
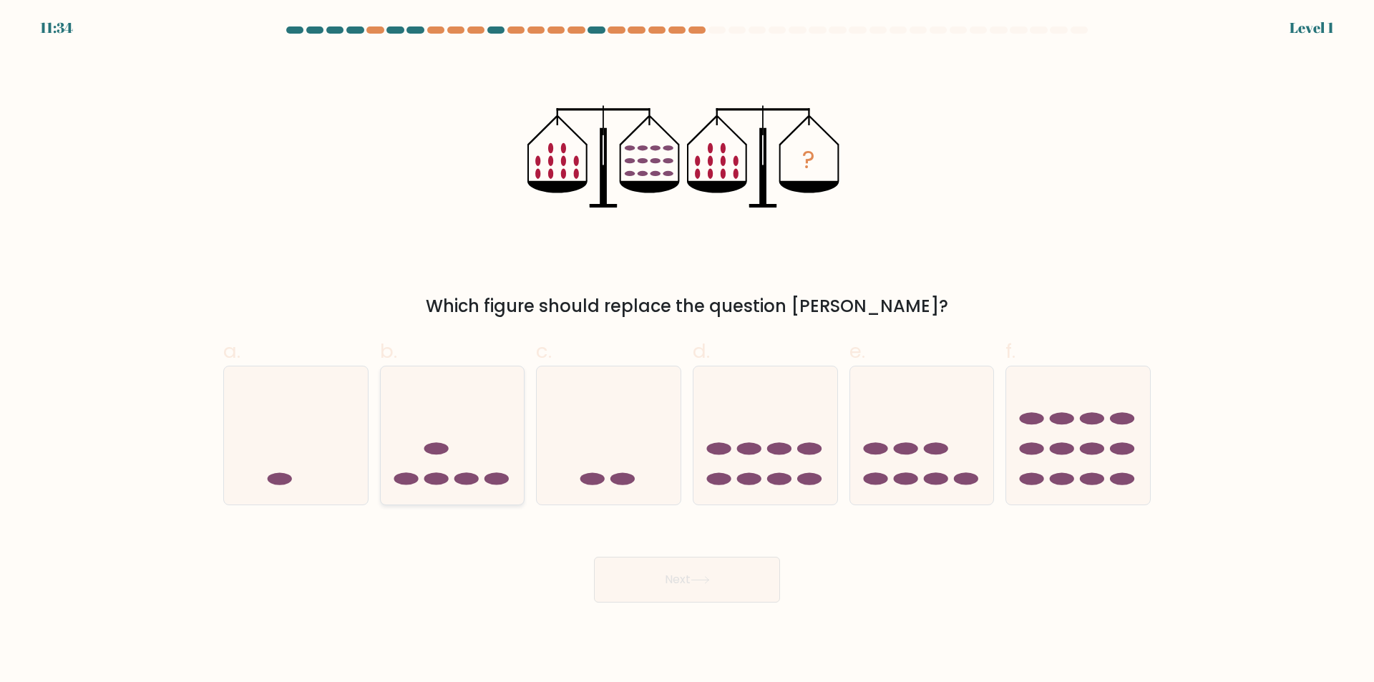
click at [504, 451] on icon at bounding box center [453, 436] width 144 height 119
click at [687, 351] on input "b." at bounding box center [687, 345] width 1 height 9
radio input "true"
click at [671, 573] on button "Next" at bounding box center [687, 580] width 186 height 46
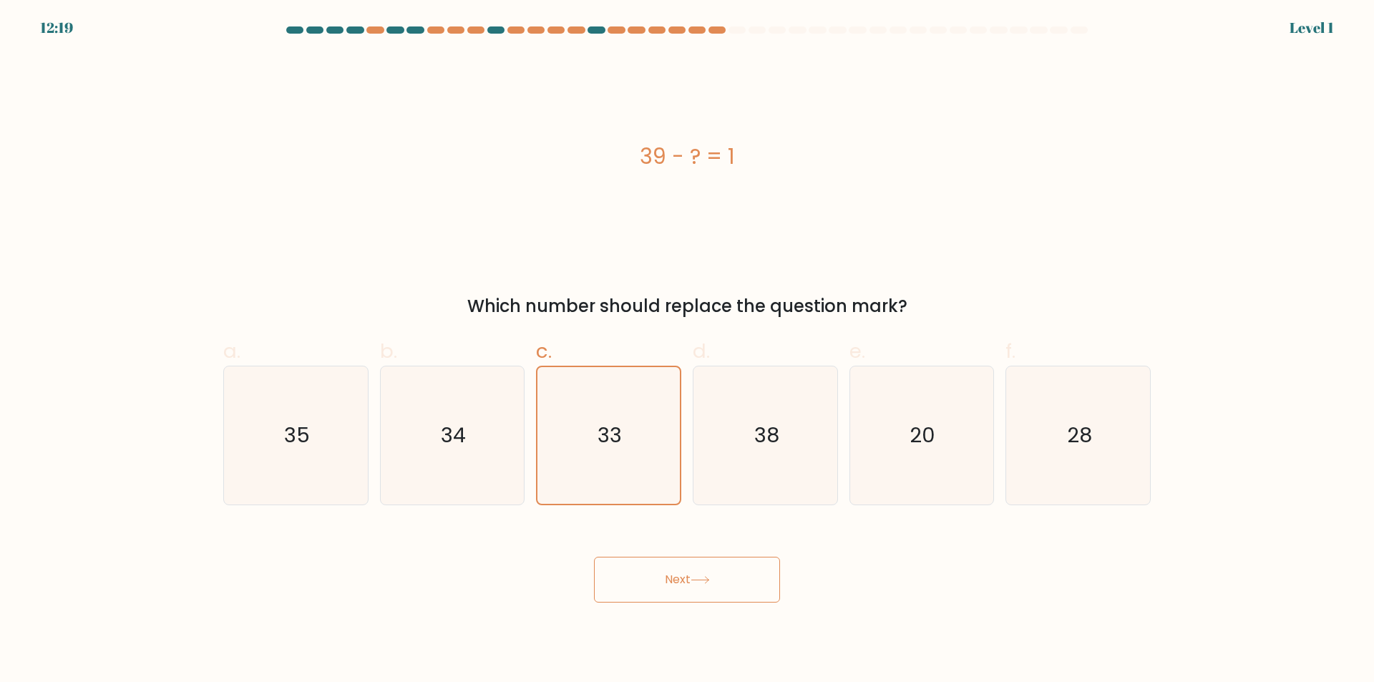
click at [700, 568] on button "Next" at bounding box center [687, 580] width 186 height 46
click at [787, 479] on icon "38" at bounding box center [765, 436] width 138 height 138
click at [688, 351] on input "d. 38" at bounding box center [687, 345] width 1 height 9
radio input "true"
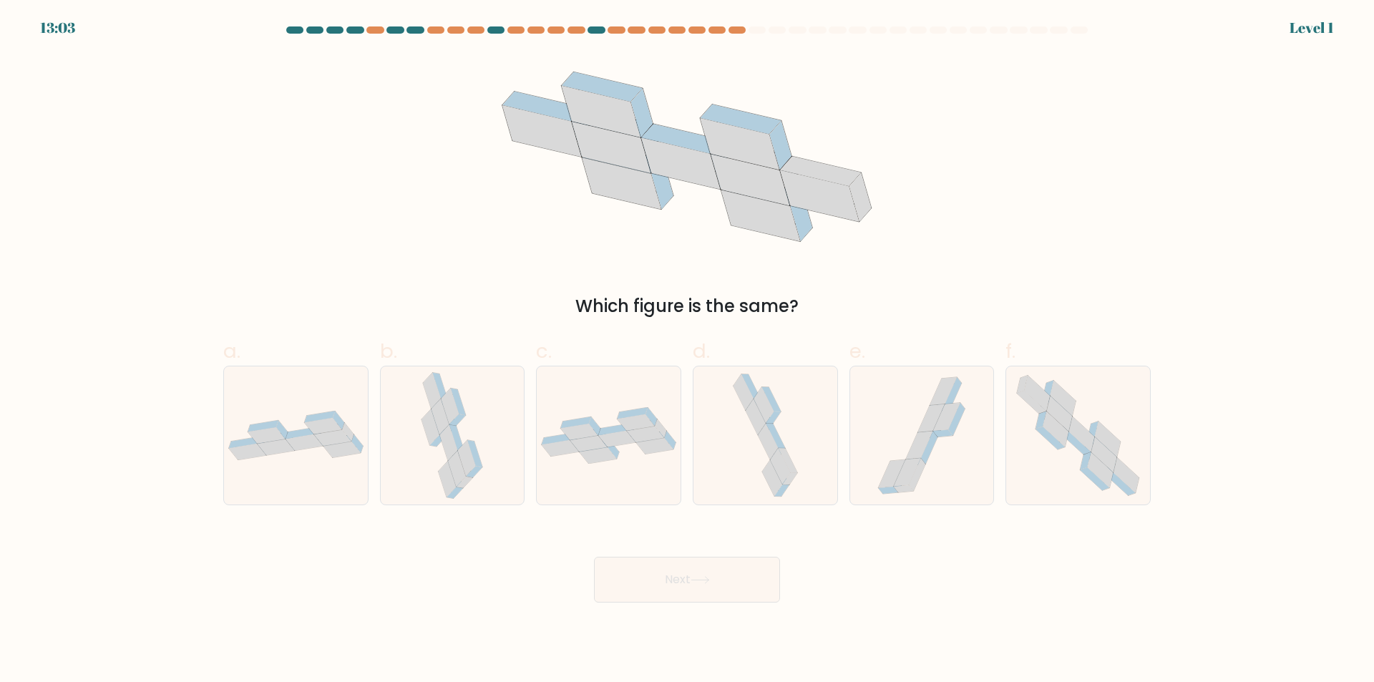
click at [727, 563] on button "Next" at bounding box center [687, 580] width 186 height 46
click at [790, 452] on icon at bounding box center [765, 436] width 72 height 138
click at [688, 351] on input "d." at bounding box center [687, 345] width 1 height 9
radio input "true"
click at [700, 572] on button "Next" at bounding box center [687, 580] width 186 height 46
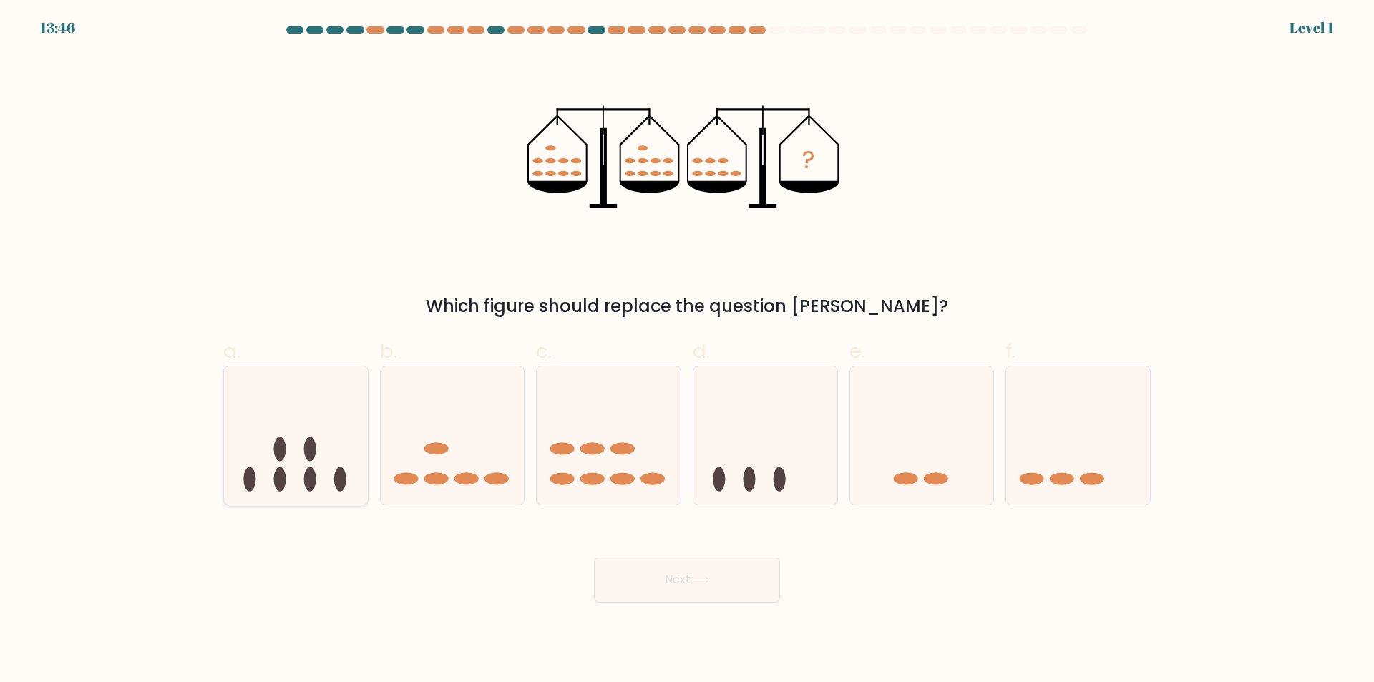
click at [266, 412] on icon at bounding box center [296, 436] width 144 height 119
click at [687, 351] on input "a." at bounding box center [687, 345] width 1 height 9
radio input "true"
click at [658, 579] on button "Next" at bounding box center [687, 580] width 186 height 46
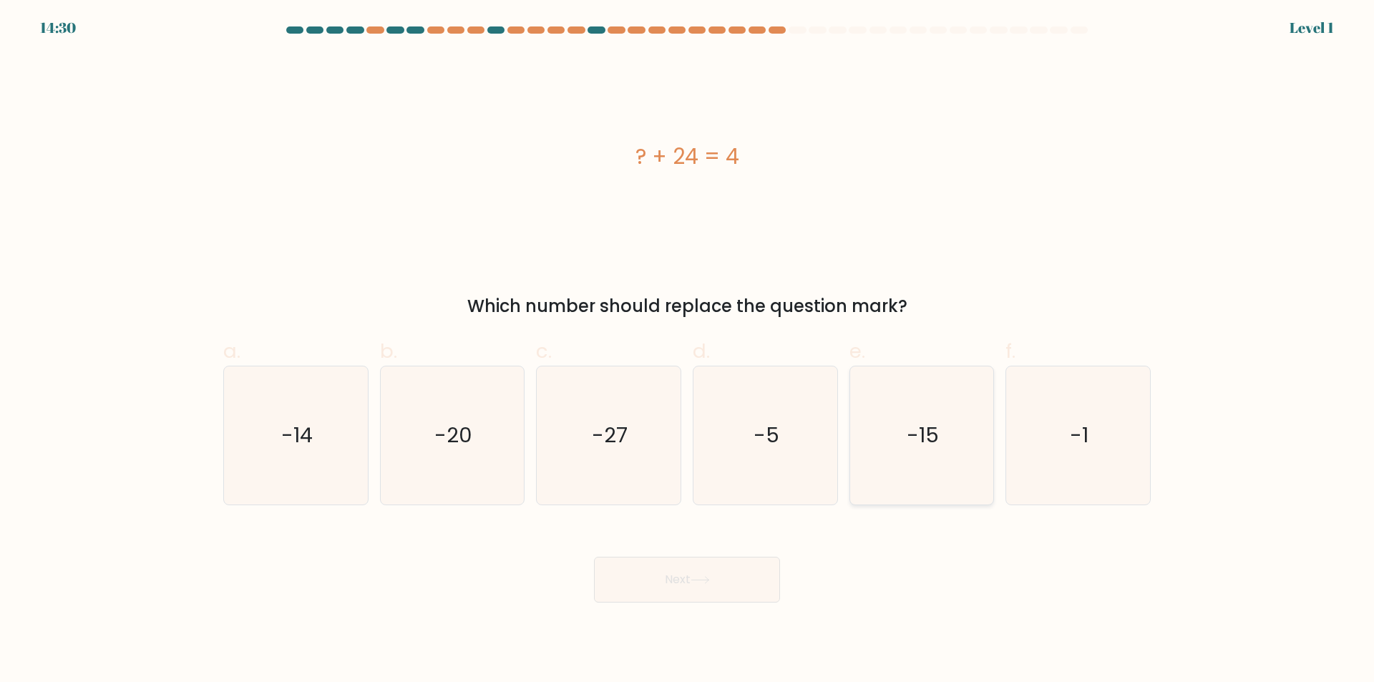
click at [950, 471] on icon "-15" at bounding box center [922, 436] width 138 height 138
click at [688, 351] on input "e. -15" at bounding box center [687, 345] width 1 height 9
radio input "true"
click at [714, 571] on button "Next" at bounding box center [687, 580] width 186 height 46
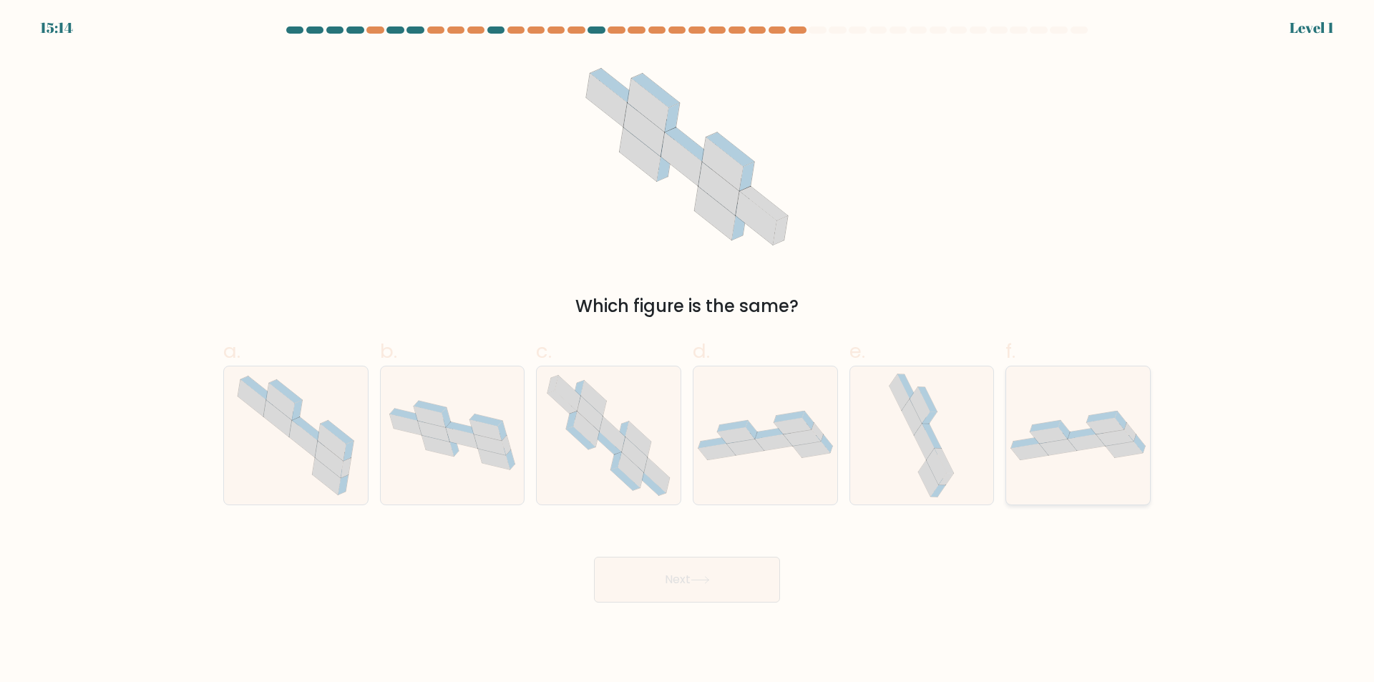
click at [1044, 469] on div at bounding box center [1078, 436] width 145 height 140
click at [688, 351] on input "f." at bounding box center [687, 345] width 1 height 9
radio input "true"
click at [747, 581] on button "Next" at bounding box center [687, 580] width 186 height 46
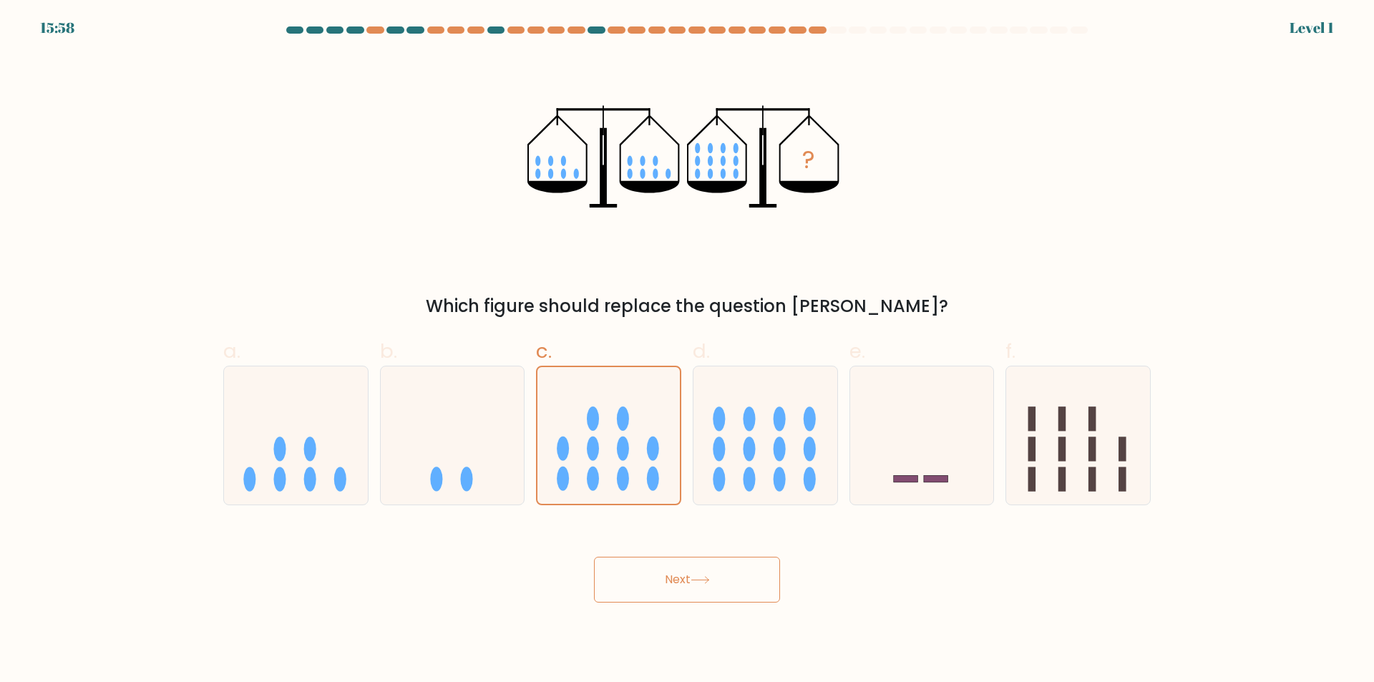
click at [670, 577] on button "Next" at bounding box center [687, 580] width 186 height 46
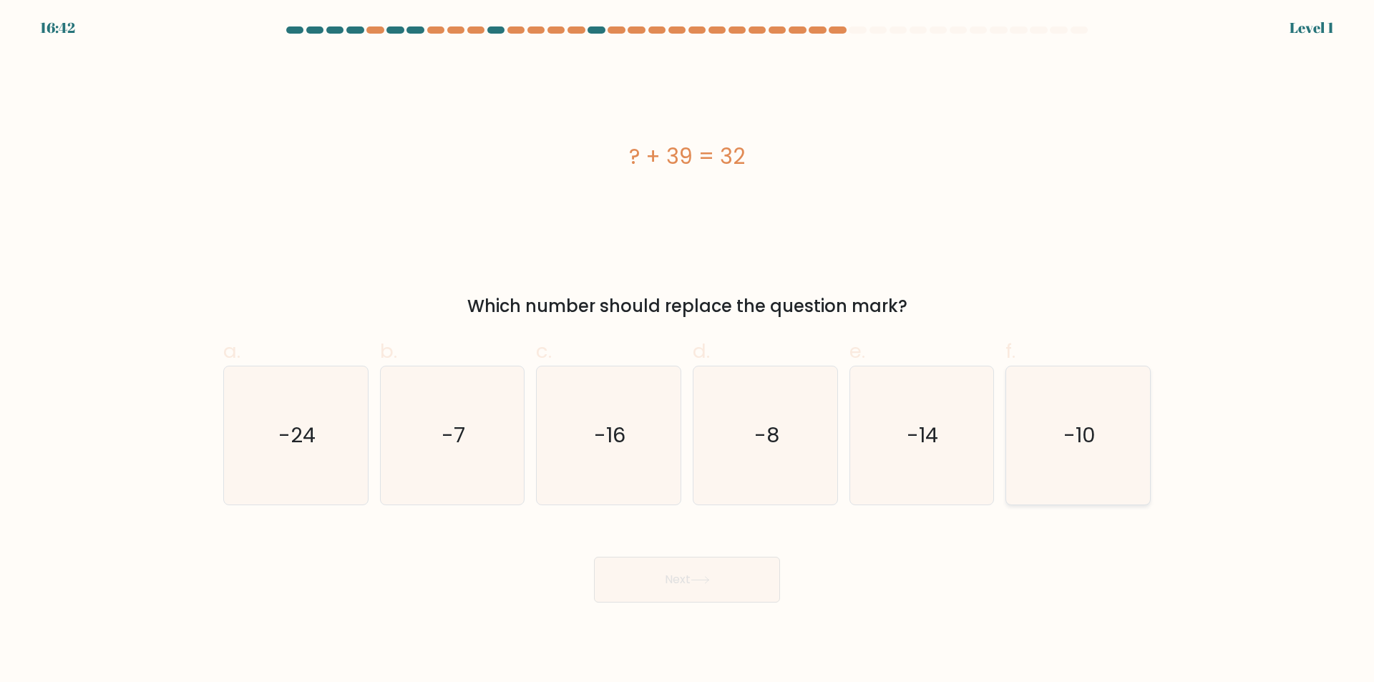
click at [1088, 457] on icon "-10" at bounding box center [1078, 436] width 138 height 138
click at [688, 351] on input "f. -10" at bounding box center [687, 345] width 1 height 9
radio input "true"
click at [736, 571] on button "Next" at bounding box center [687, 580] width 186 height 46
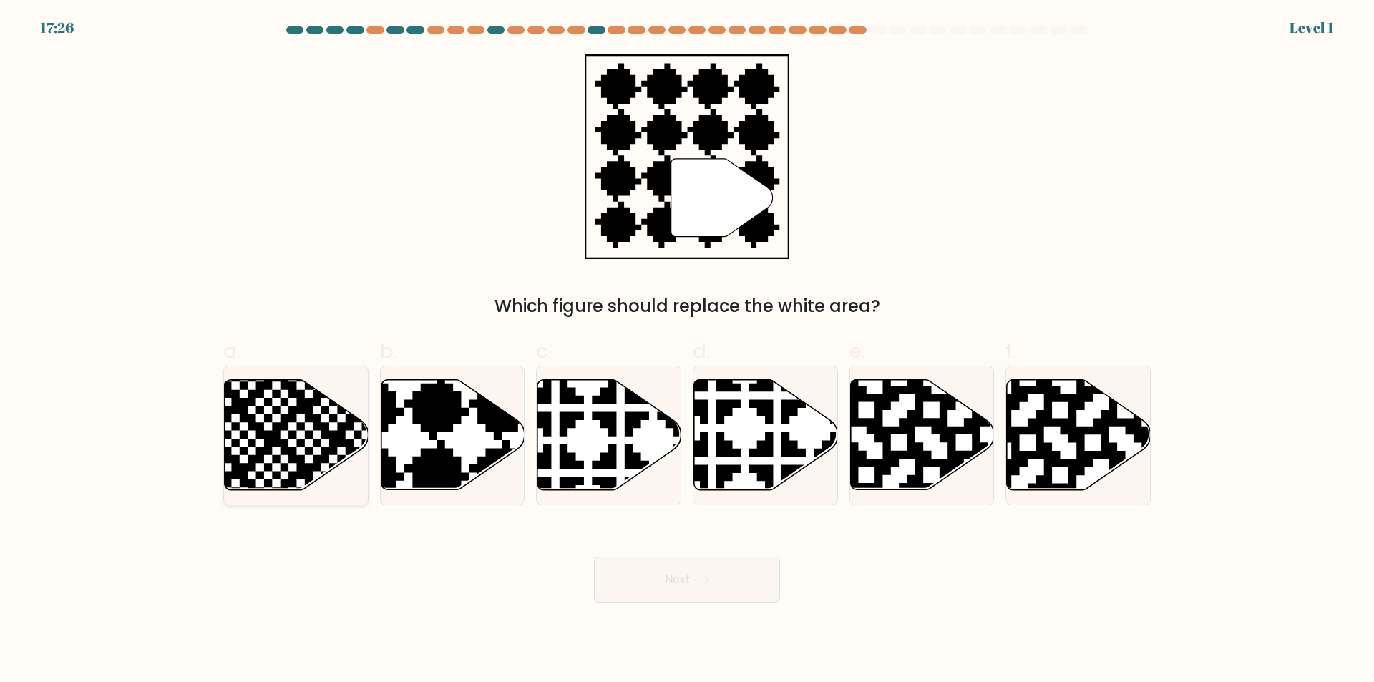
click at [304, 408] on icon at bounding box center [247, 496] width 261 height 261
click at [687, 351] on input "a." at bounding box center [687, 345] width 1 height 9
radio input "true"
click at [646, 562] on button "Next" at bounding box center [687, 580] width 186 height 46
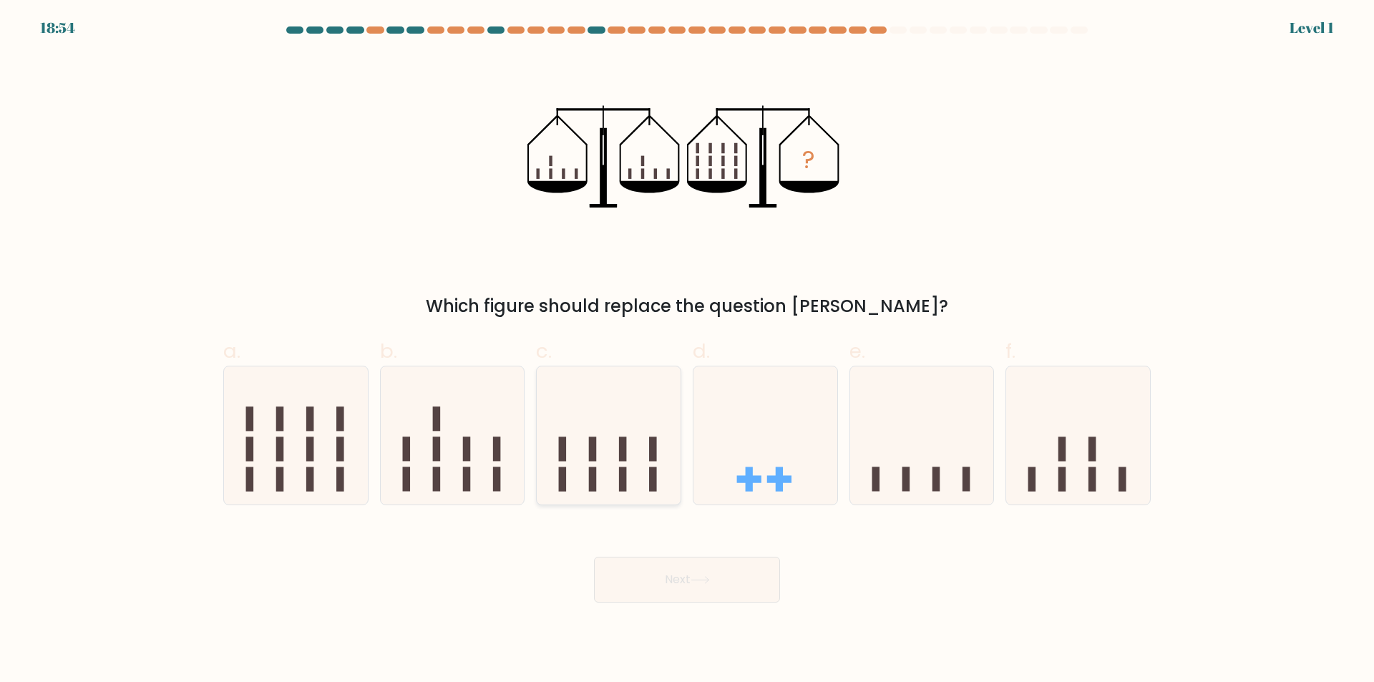
click at [593, 475] on rect at bounding box center [593, 479] width 8 height 24
click at [687, 351] on input "c." at bounding box center [687, 345] width 1 height 9
radio input "true"
click at [699, 588] on button "Next" at bounding box center [687, 580] width 186 height 46
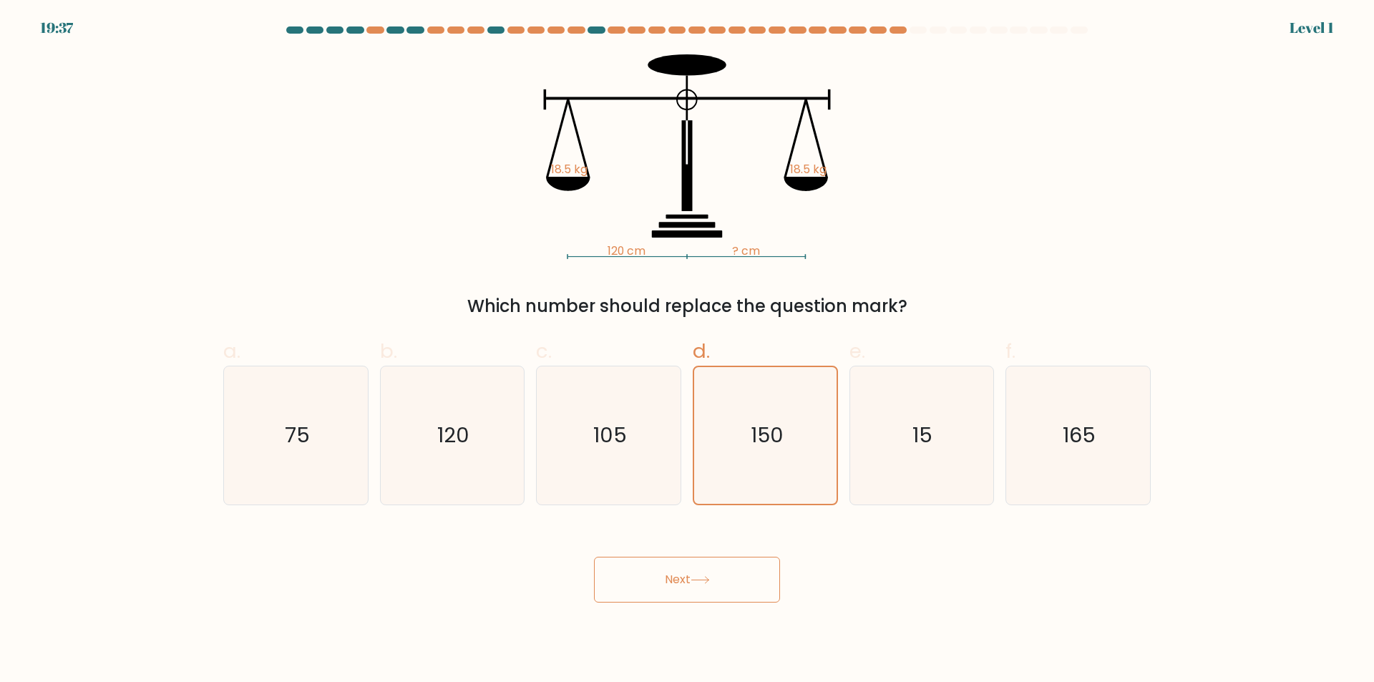
click at [732, 567] on button "Next" at bounding box center [687, 580] width 186 height 46
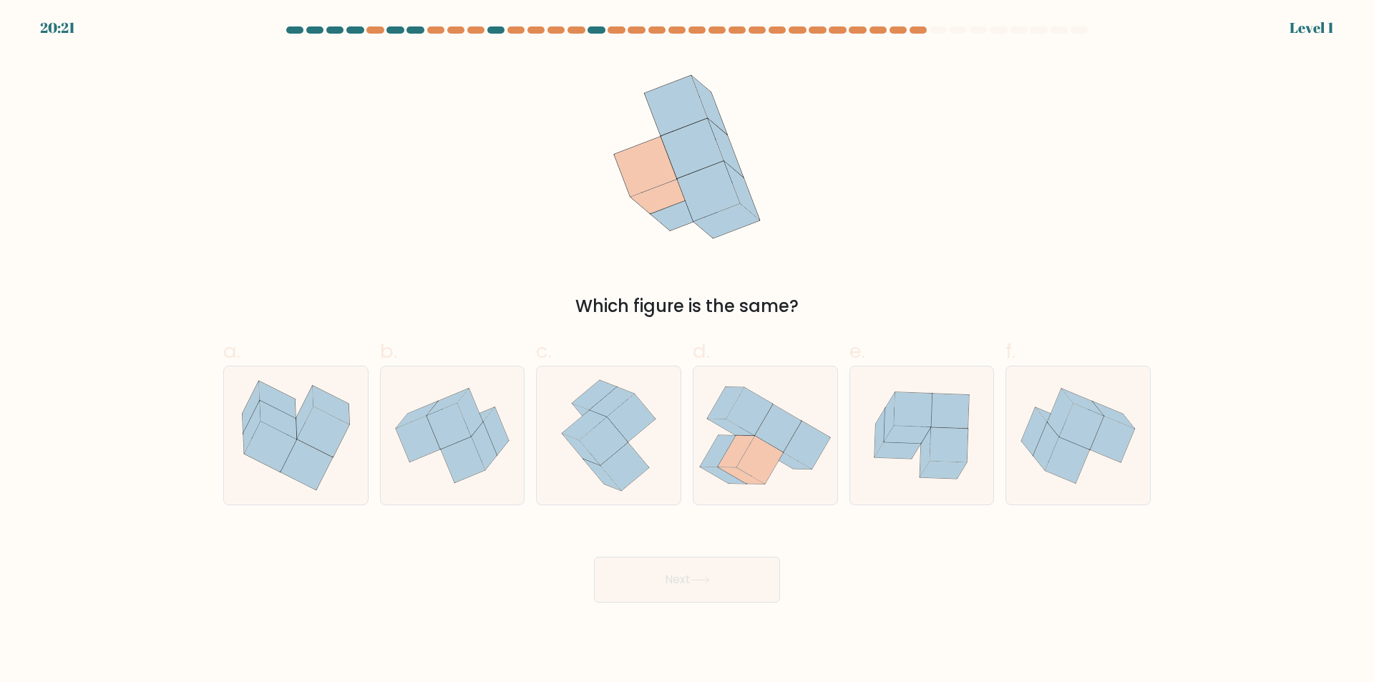
drag, startPoint x: 928, startPoint y: 466, endPoint x: 827, endPoint y: 538, distance: 123.2
click at [928, 465] on icon at bounding box center [943, 470] width 47 height 17
click at [688, 351] on input "e." at bounding box center [687, 345] width 1 height 9
radio input "true"
click at [773, 568] on button "Next" at bounding box center [687, 580] width 186 height 46
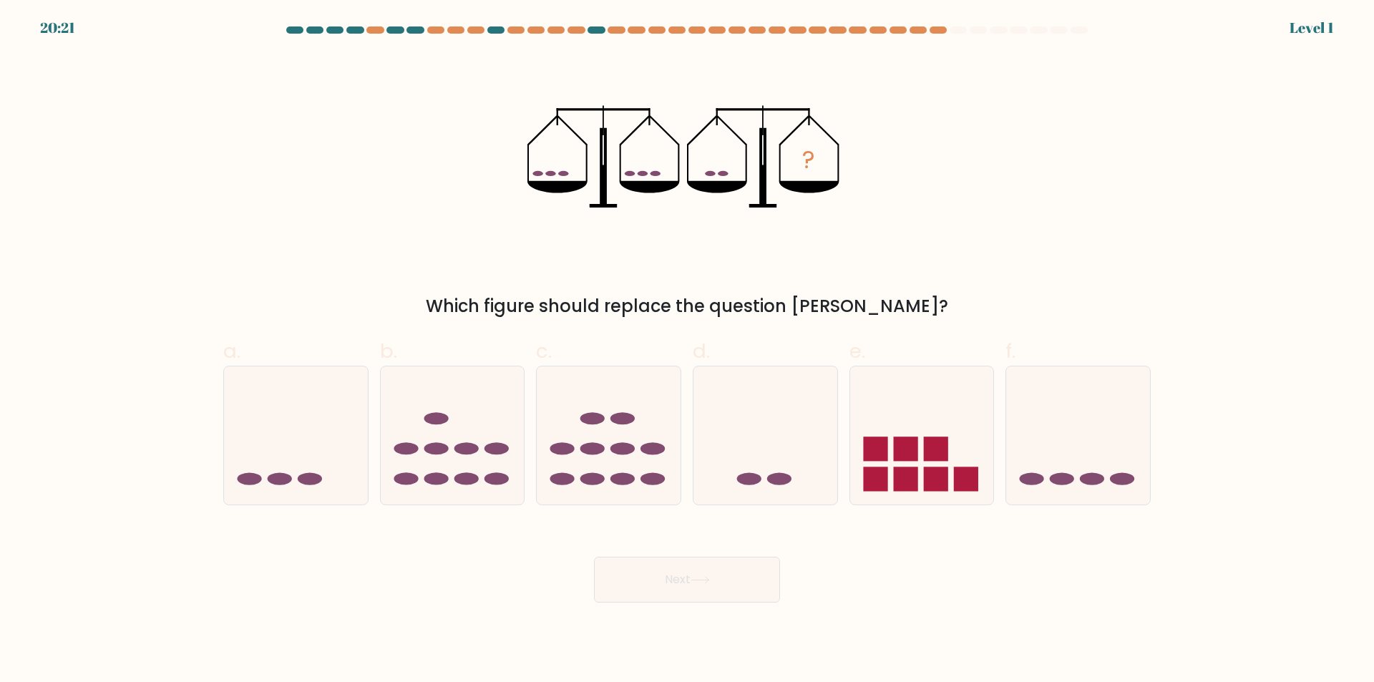
click at [1075, 470] on icon at bounding box center [1078, 436] width 144 height 119
click at [688, 351] on input "f." at bounding box center [687, 345] width 1 height 9
radio input "true"
click at [742, 575] on button "Next" at bounding box center [687, 580] width 186 height 46
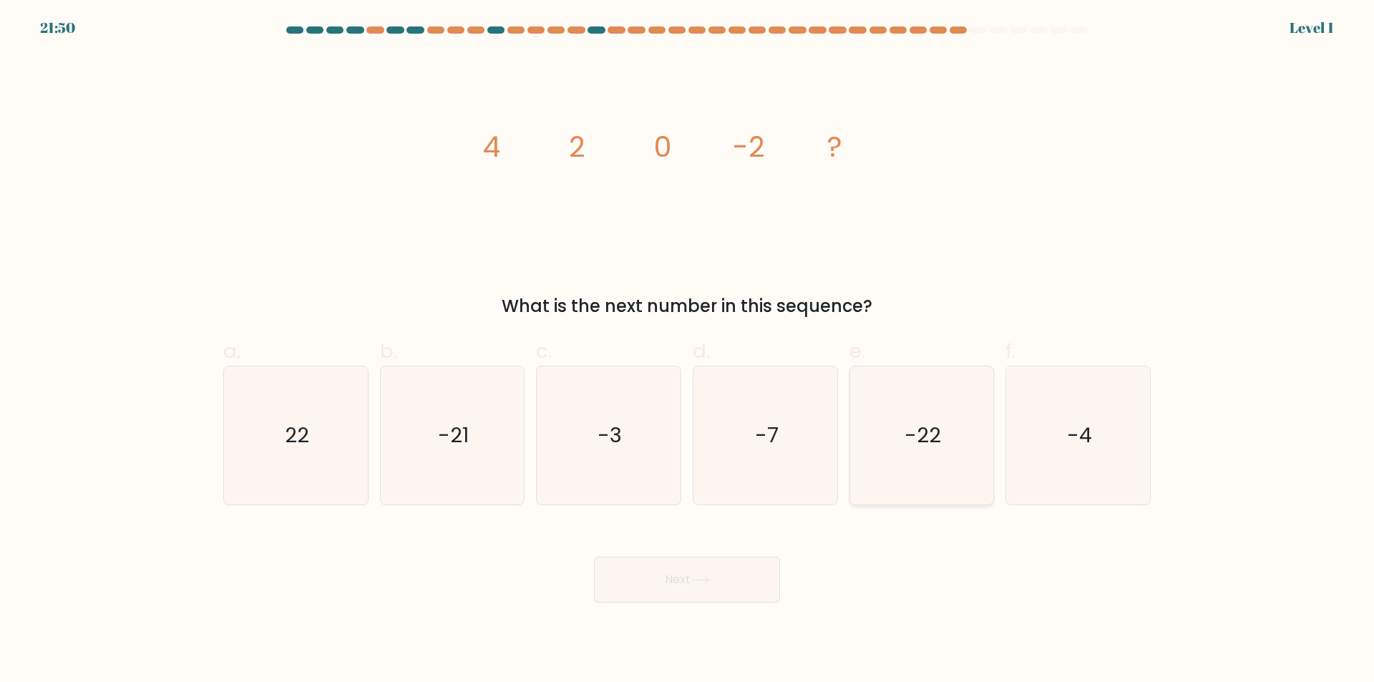
click at [890, 437] on icon "-22" at bounding box center [922, 436] width 138 height 138
click at [688, 351] on input "e. -22" at bounding box center [687, 345] width 1 height 9
radio input "true"
click at [716, 578] on button "Next" at bounding box center [687, 580] width 186 height 46
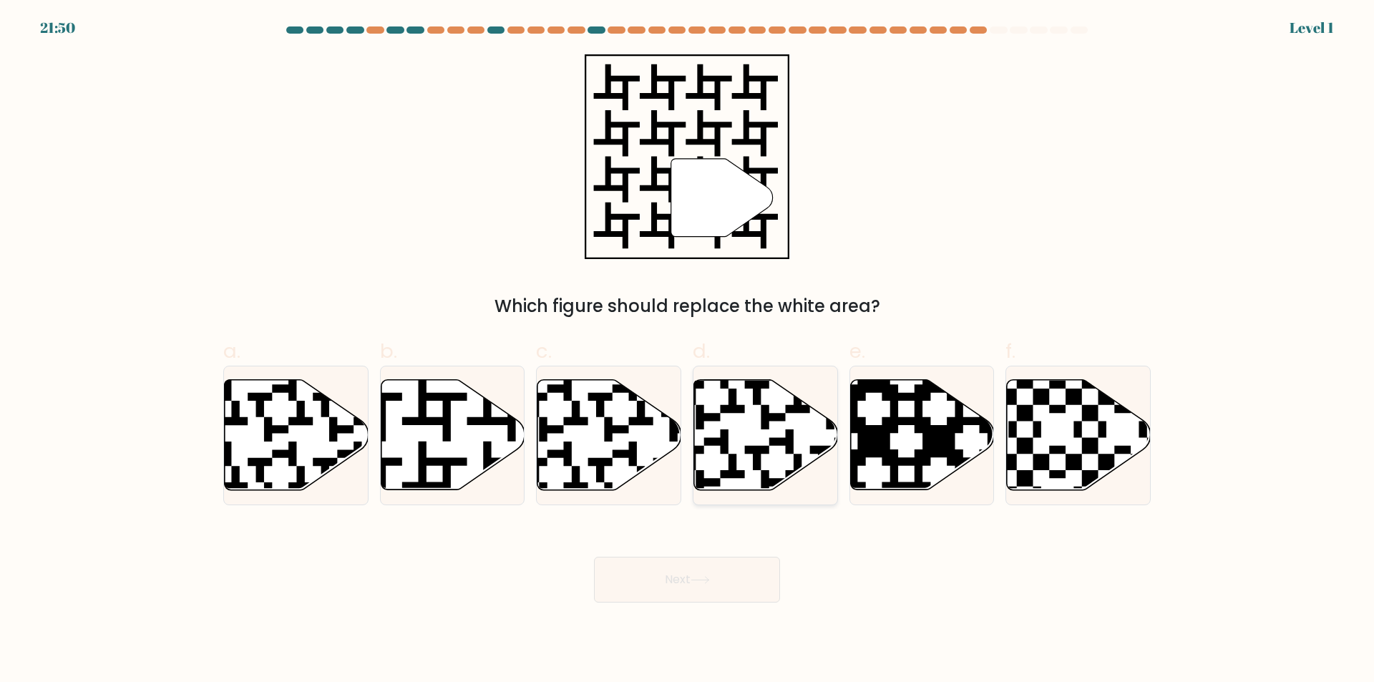
click at [774, 449] on icon at bounding box center [766, 435] width 144 height 110
click at [688, 351] on input "d." at bounding box center [687, 345] width 1 height 9
radio input "true"
click at [714, 585] on button "Next" at bounding box center [687, 580] width 186 height 46
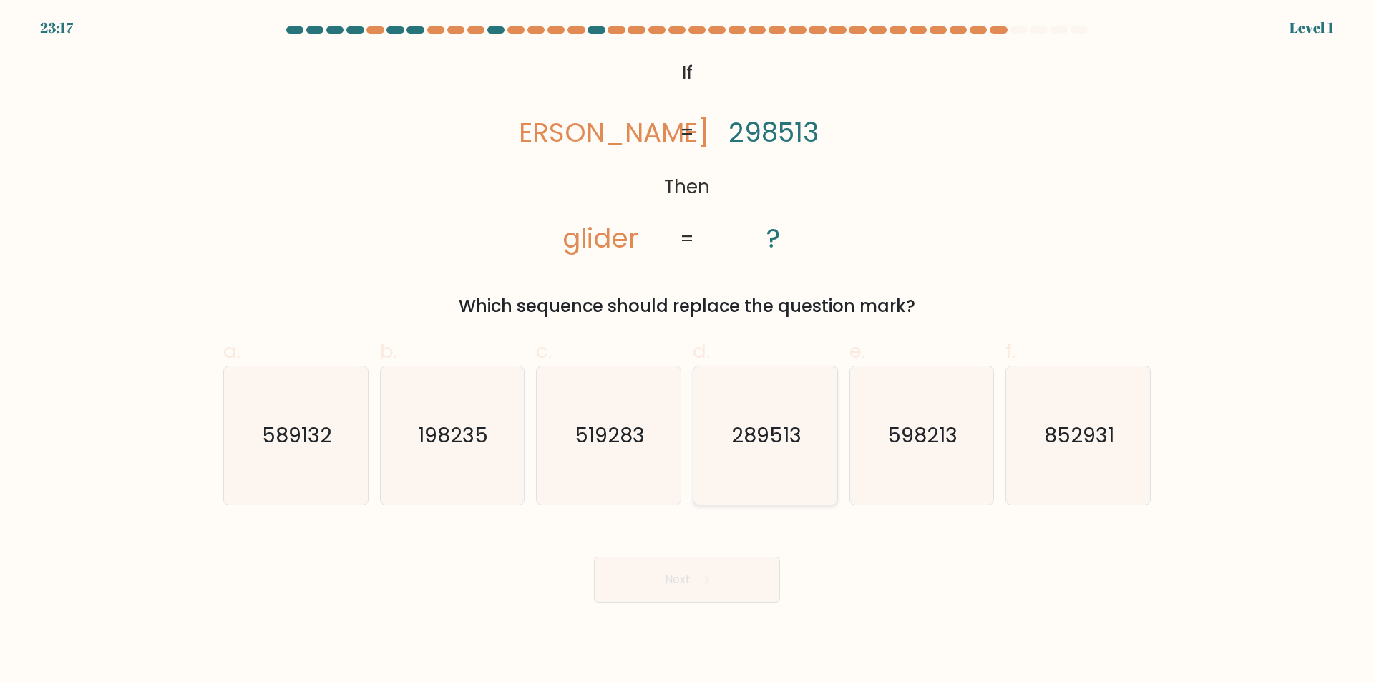
click at [744, 428] on text "289513" at bounding box center [767, 436] width 70 height 29
click at [688, 351] on input "d. 289513" at bounding box center [687, 345] width 1 height 9
radio input "true"
click at [734, 577] on button "Next" at bounding box center [687, 580] width 186 height 46
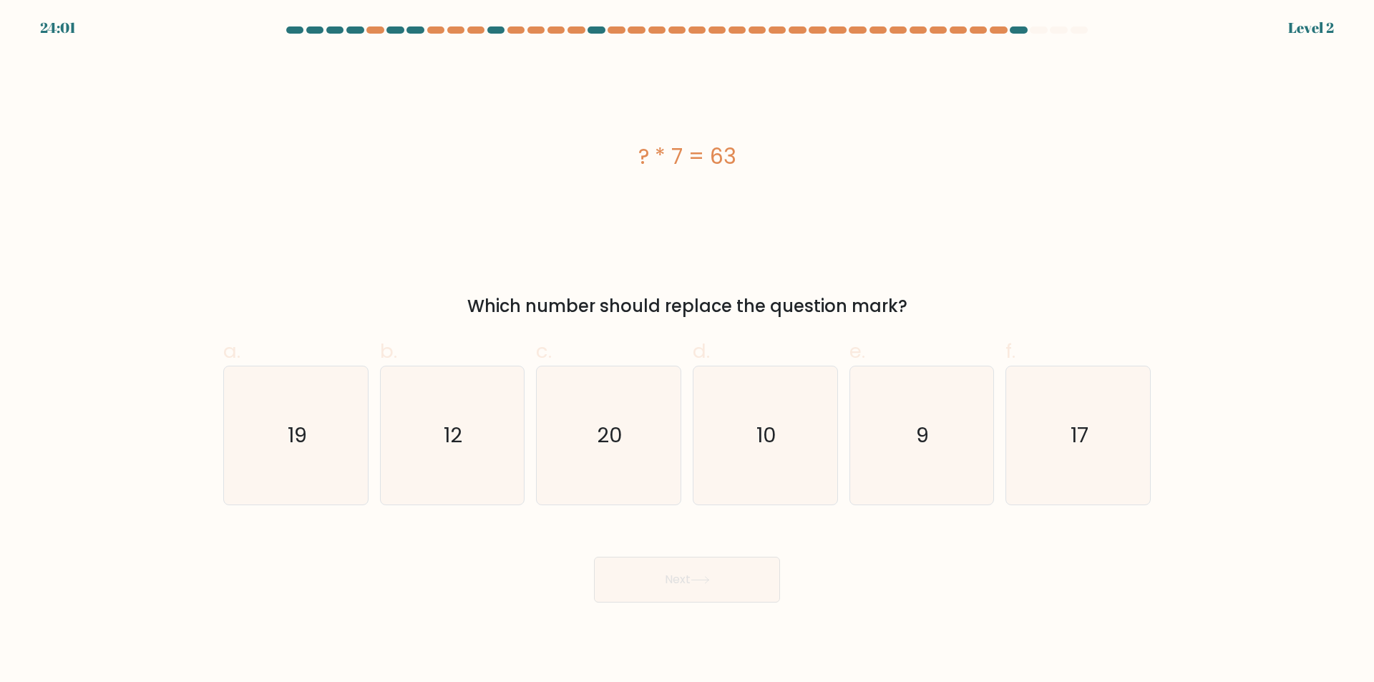
click at [779, 424] on icon "10" at bounding box center [765, 436] width 138 height 138
click at [688, 351] on input "d. 10" at bounding box center [687, 345] width 1 height 9
radio input "true"
click at [741, 570] on button "Next" at bounding box center [687, 580] width 186 height 46
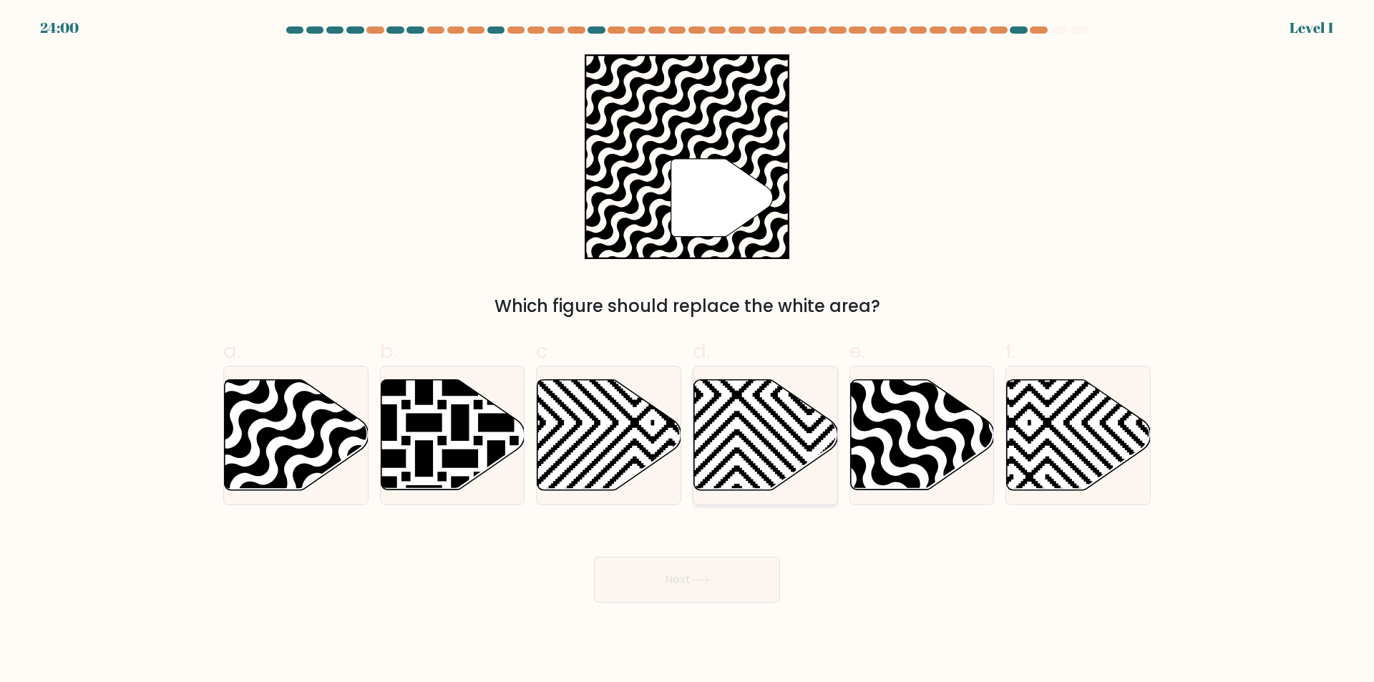
click at [767, 447] on icon at bounding box center [810, 378] width 290 height 290
click at [688, 351] on input "d." at bounding box center [687, 345] width 1 height 9
radio input "true"
click at [774, 560] on button "Next" at bounding box center [687, 580] width 186 height 46
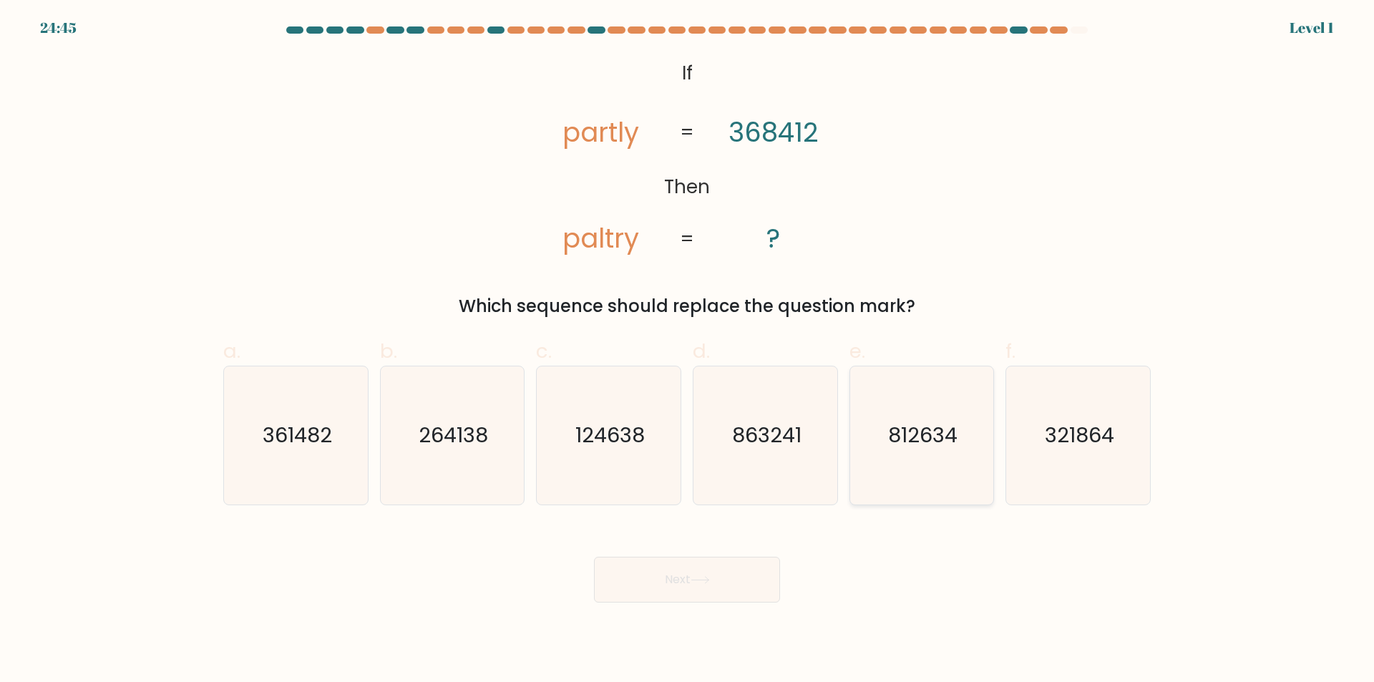
click at [913, 455] on icon "812634" at bounding box center [922, 436] width 138 height 138
click at [688, 351] on input "e. 812634" at bounding box center [687, 345] width 1 height 9
radio input "true"
click at [772, 574] on button "Next" at bounding box center [687, 580] width 186 height 46
click at [1074, 413] on icon "321864" at bounding box center [1078, 436] width 138 height 138
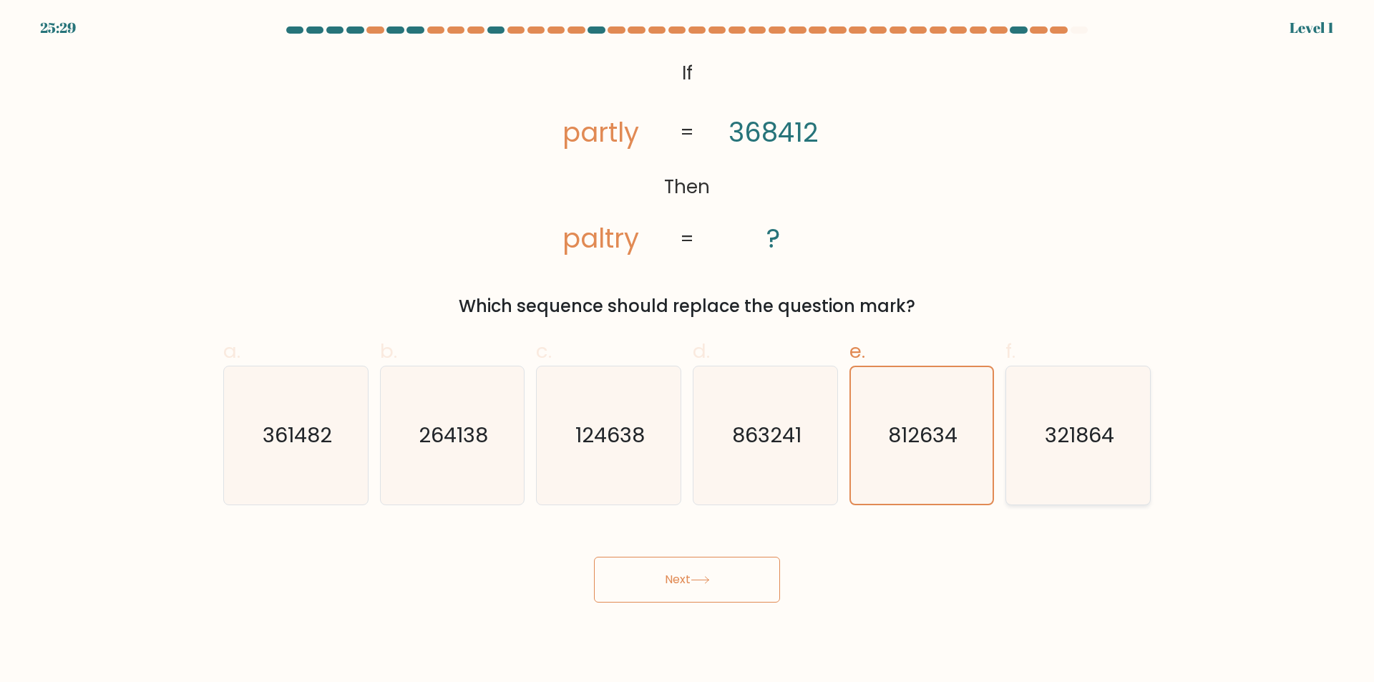
click at [688, 351] on input "f. 321864" at bounding box center [687, 345] width 1 height 9
radio input "true"
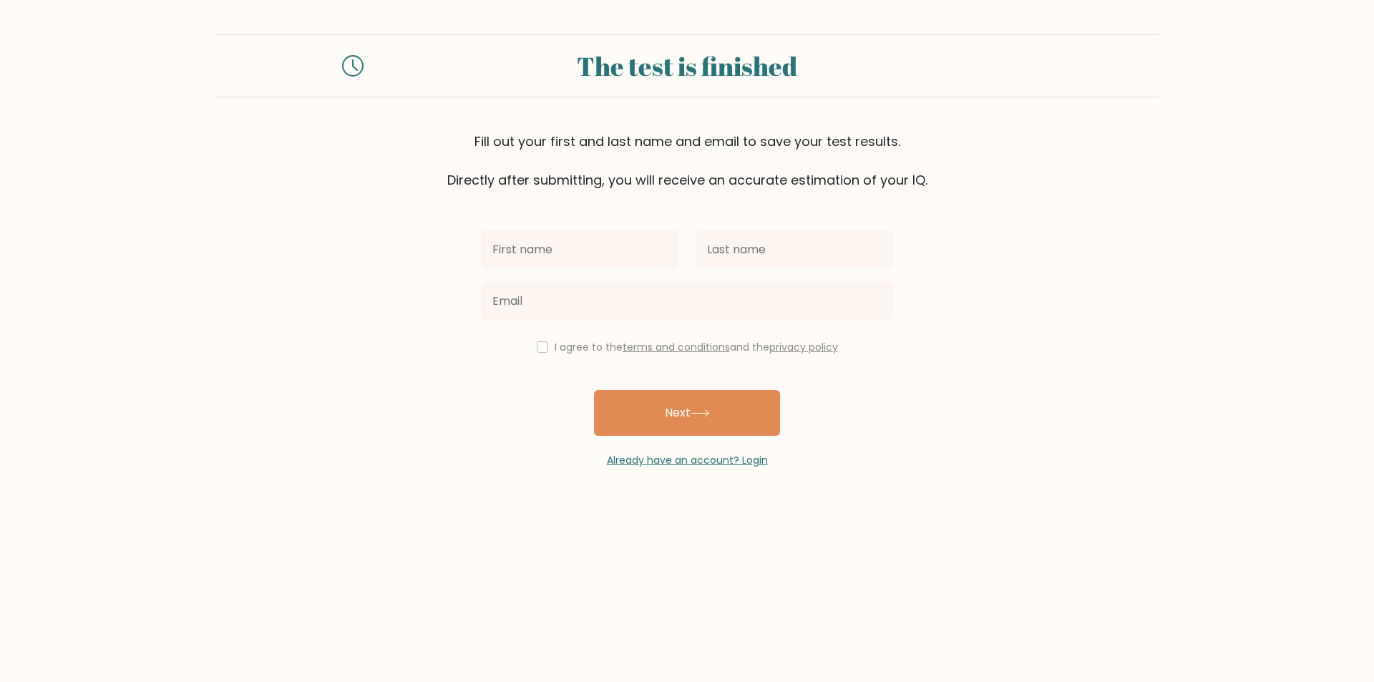
click at [535, 248] on input "text" at bounding box center [580, 250] width 198 height 40
type input "[PERSON_NAME]"
drag, startPoint x: 785, startPoint y: 262, endPoint x: 786, endPoint y: 269, distance: 7.2
click at [785, 262] on input "text" at bounding box center [795, 250] width 198 height 40
type input "CASTUERAS"
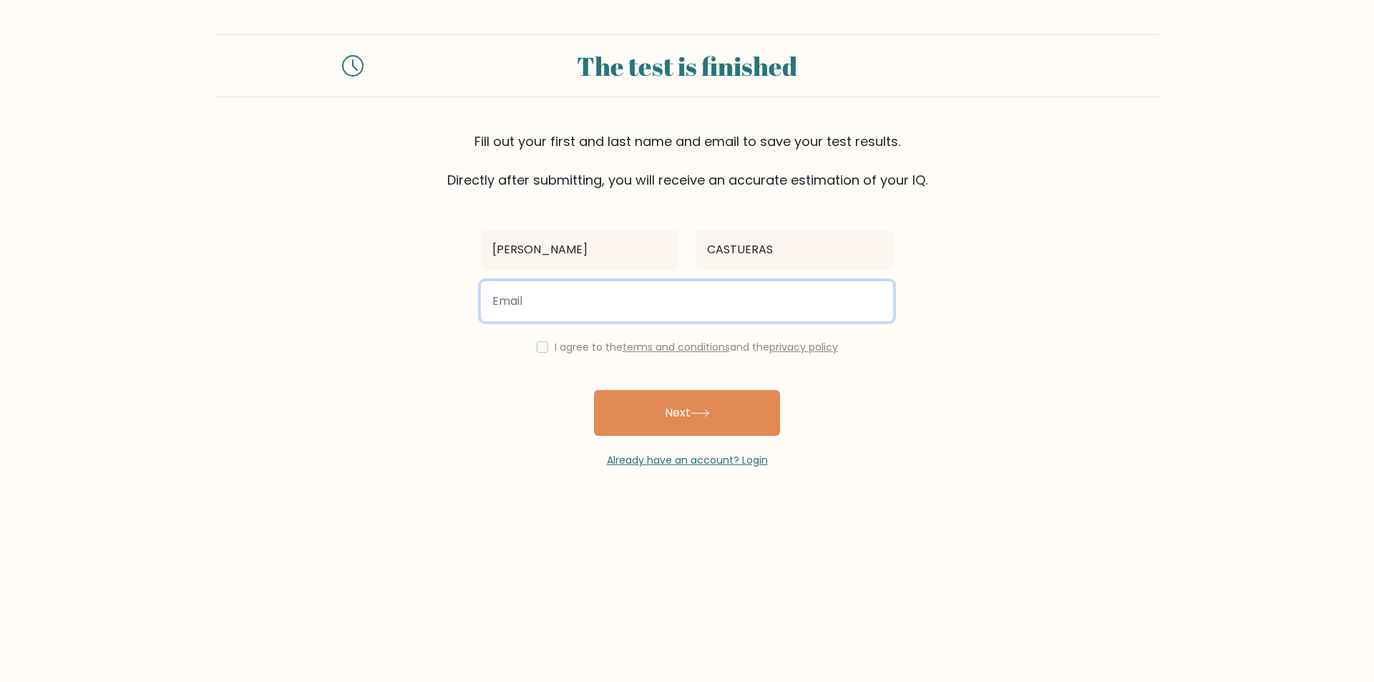
click at [568, 306] on input "email" at bounding box center [687, 301] width 412 height 40
type input "matthewcastueras@gmail.com"
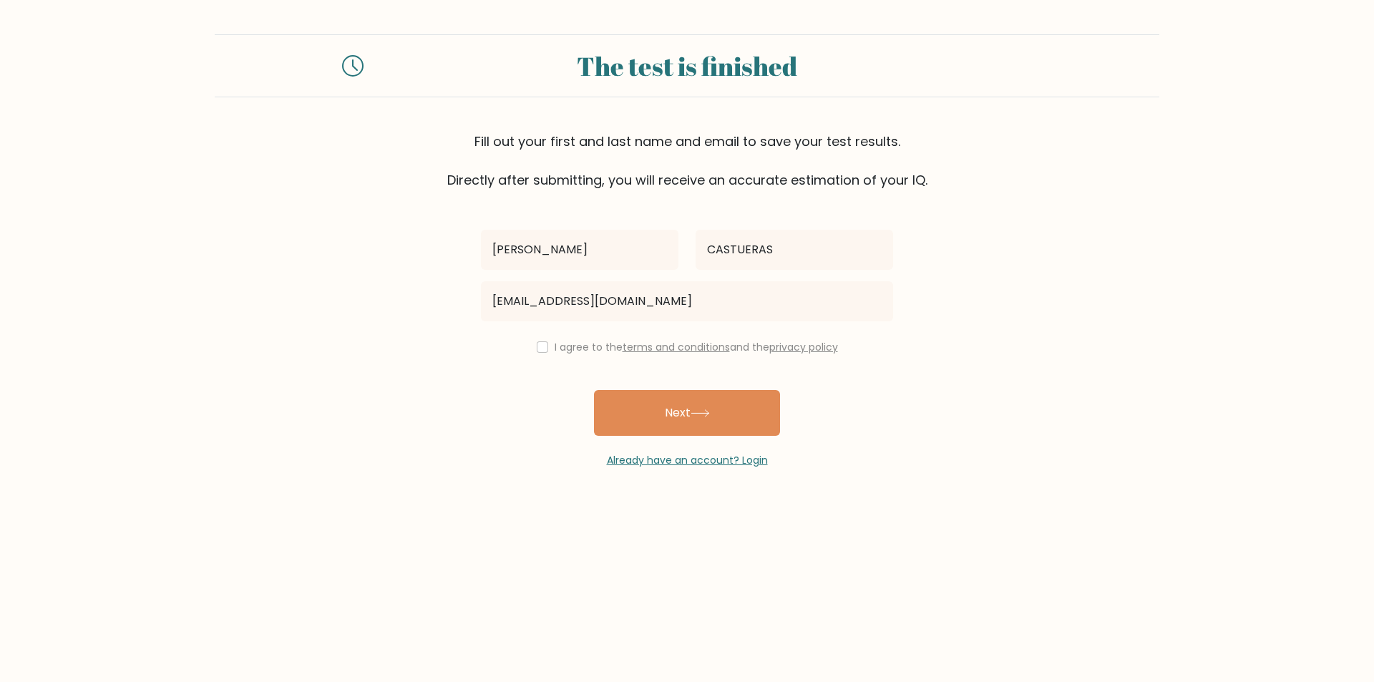
click at [586, 344] on label "I agree to the terms and conditions and the privacy policy" at bounding box center [696, 347] width 283 height 14
click at [575, 341] on label "I agree to the terms and conditions and the privacy policy" at bounding box center [696, 347] width 283 height 14
click at [572, 346] on label "I agree to the terms and conditions and the privacy policy" at bounding box center [696, 347] width 283 height 14
click at [538, 349] on input "checkbox" at bounding box center [542, 346] width 11 height 11
checkbox input "true"
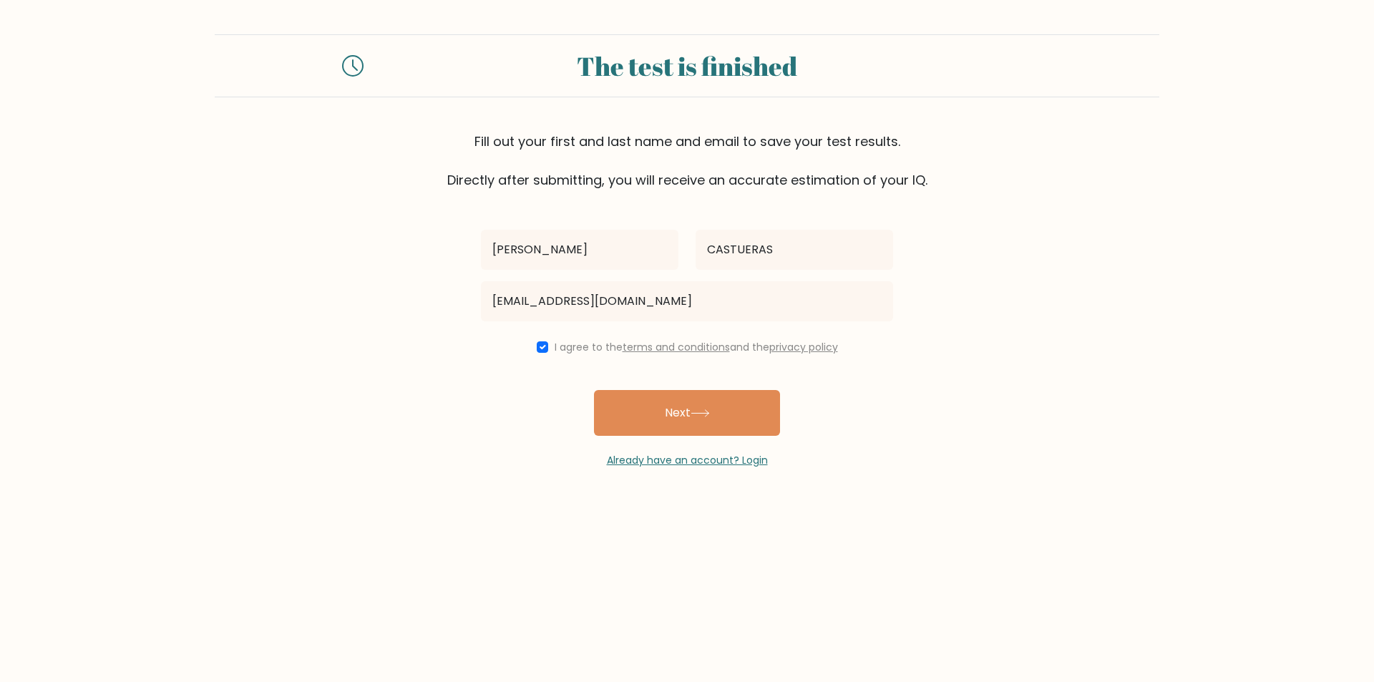
drag, startPoint x: 651, startPoint y: 405, endPoint x: 714, endPoint y: 445, distance: 74.1
click at [651, 407] on button "Next" at bounding box center [687, 413] width 186 height 46
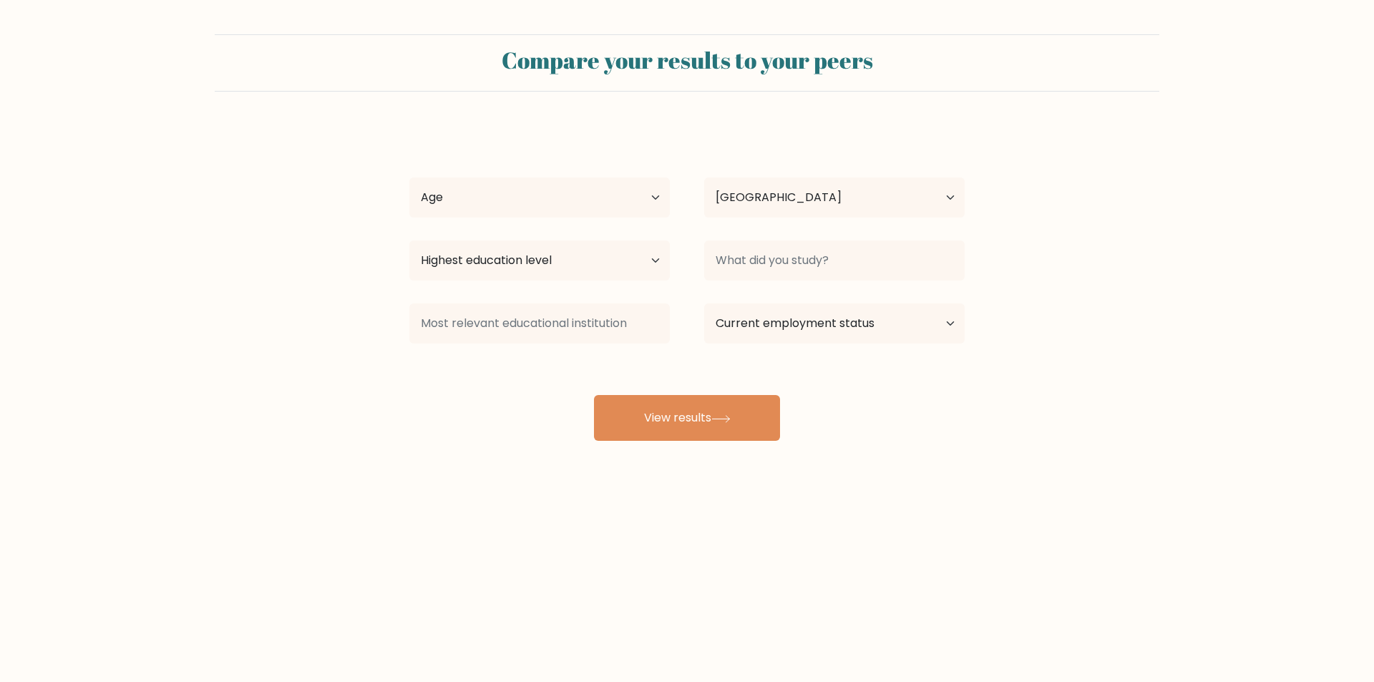
select select "PH"
click at [801, 268] on input at bounding box center [834, 261] width 261 height 40
click at [492, 253] on select "Highest education level No schooling Primary Lower Secondary Upper Secondary Oc…" at bounding box center [539, 261] width 261 height 40
select select "primary"
click at [409, 241] on select "Highest education level No schooling Primary Lower Secondary Upper Secondary Oc…" at bounding box center [539, 261] width 261 height 40
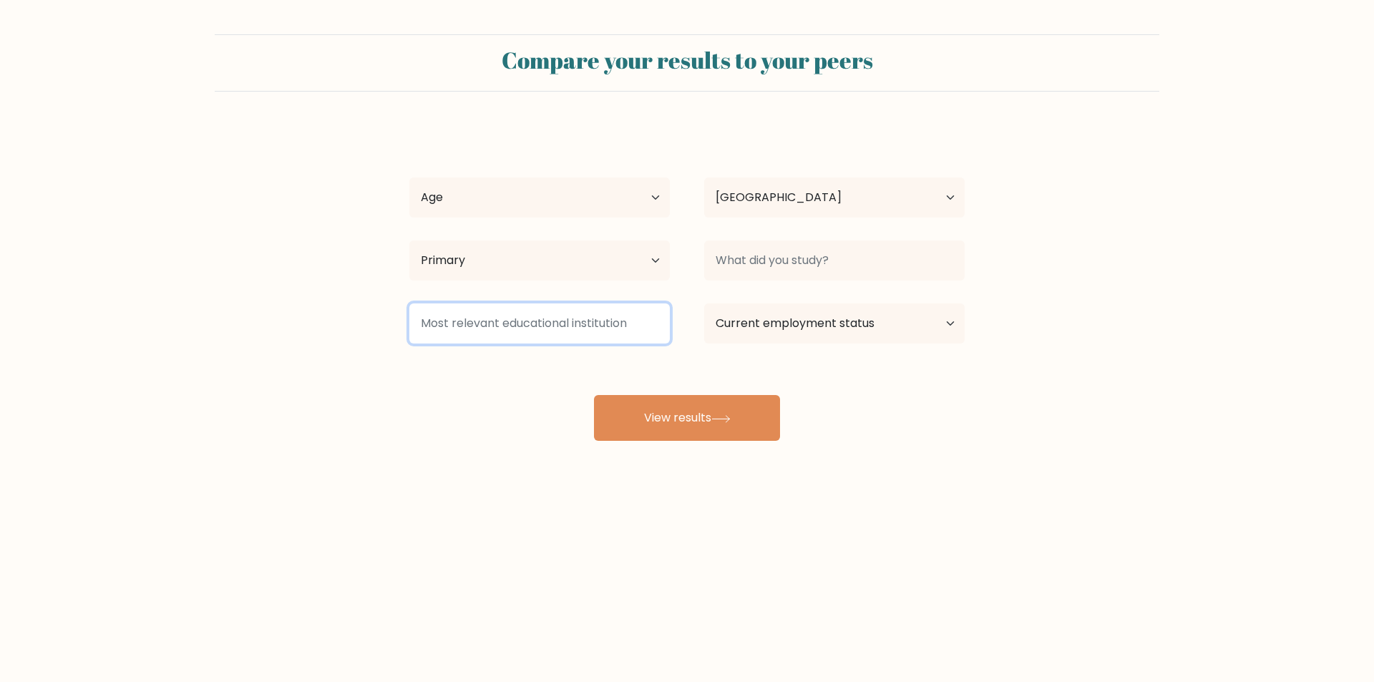
click at [528, 316] on input at bounding box center [539, 324] width 261 height 40
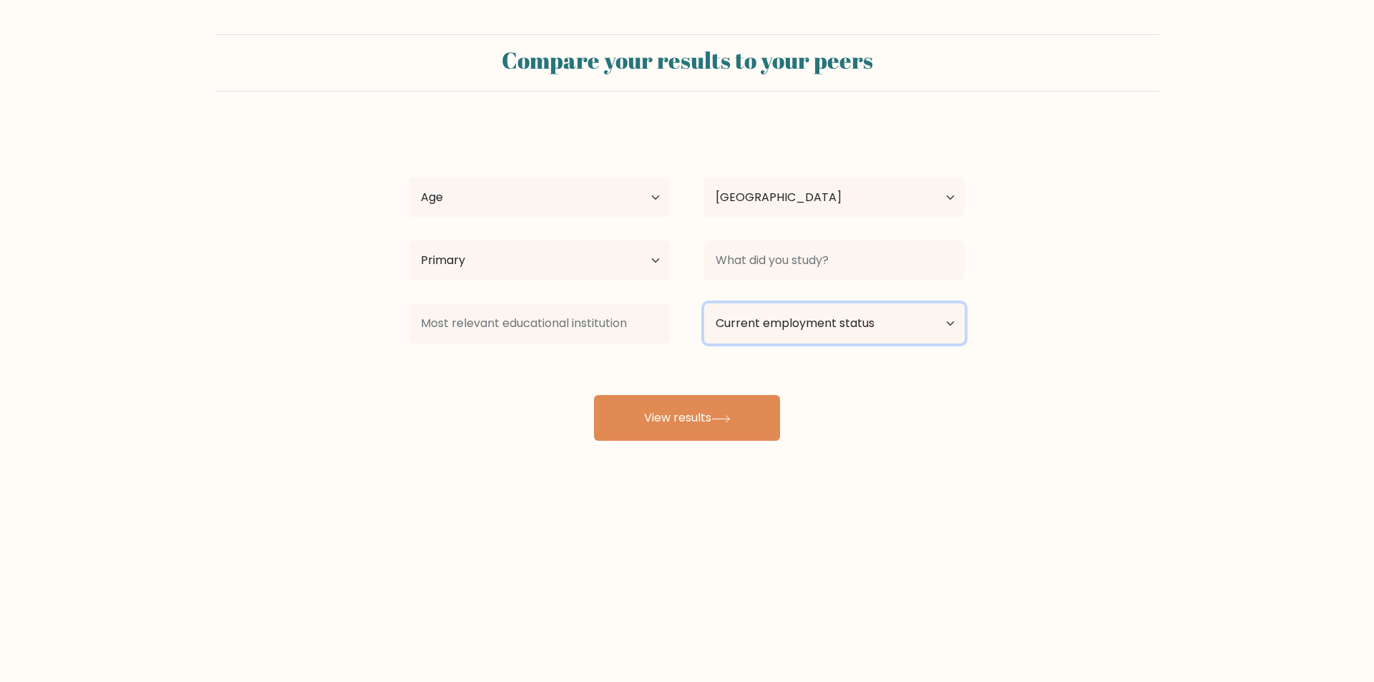
click at [848, 341] on select "Current employment status Employed Student Retired Other / prefer not to answer" at bounding box center [834, 324] width 261 height 40
select select "employed"
click at [704, 304] on select "Current employment status Employed Student Retired Other / prefer not to answer" at bounding box center [834, 324] width 261 height 40
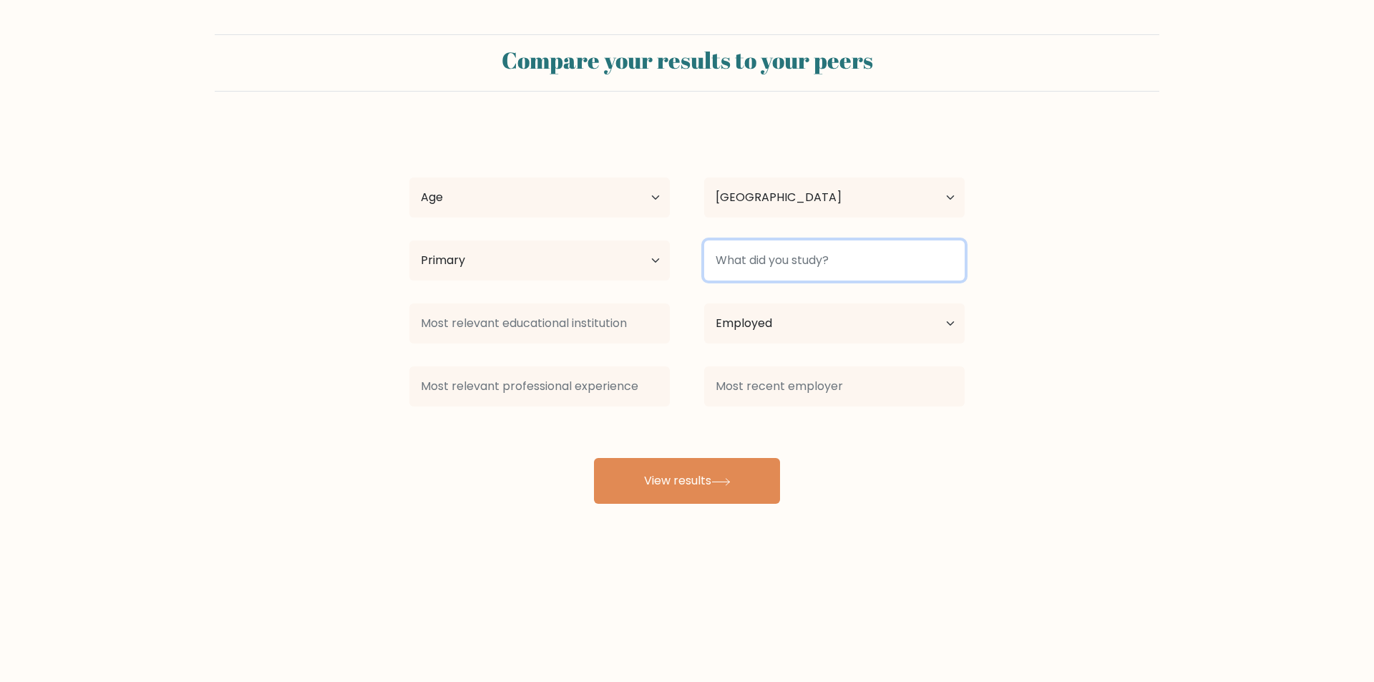
click at [815, 268] on input at bounding box center [834, 261] width 261 height 40
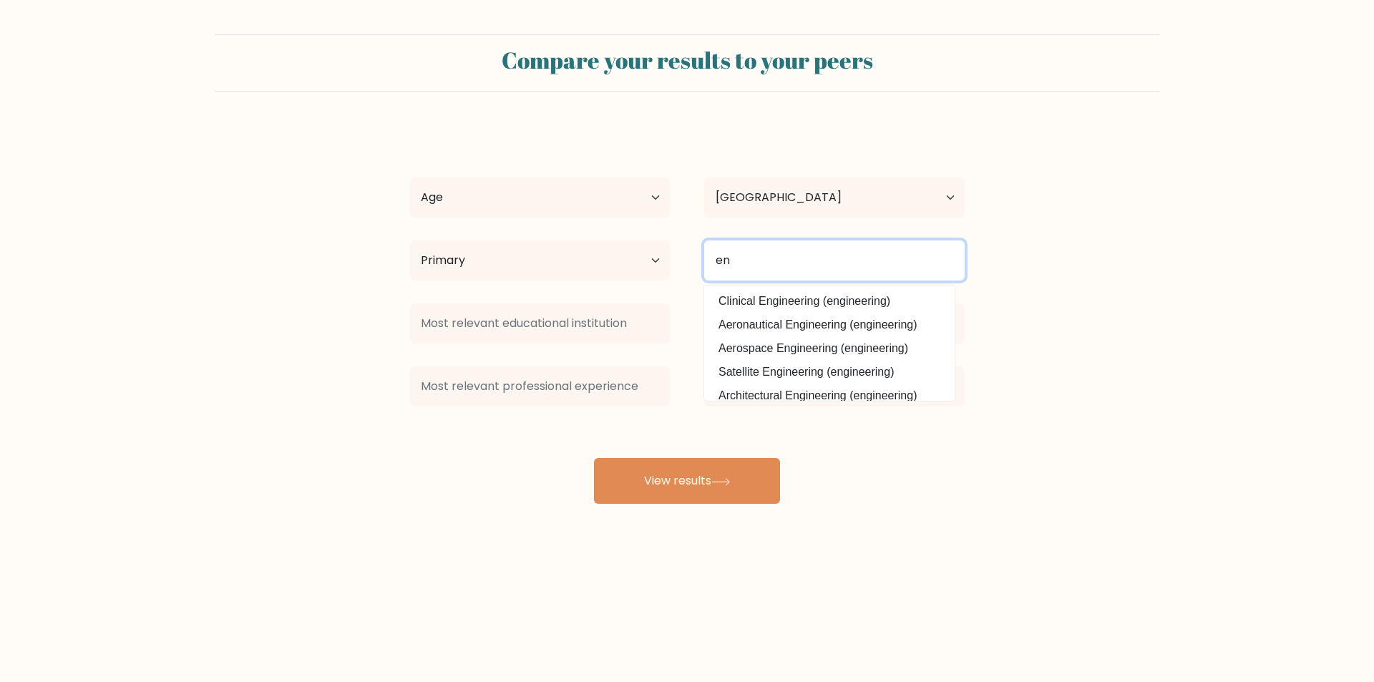
type input "e"
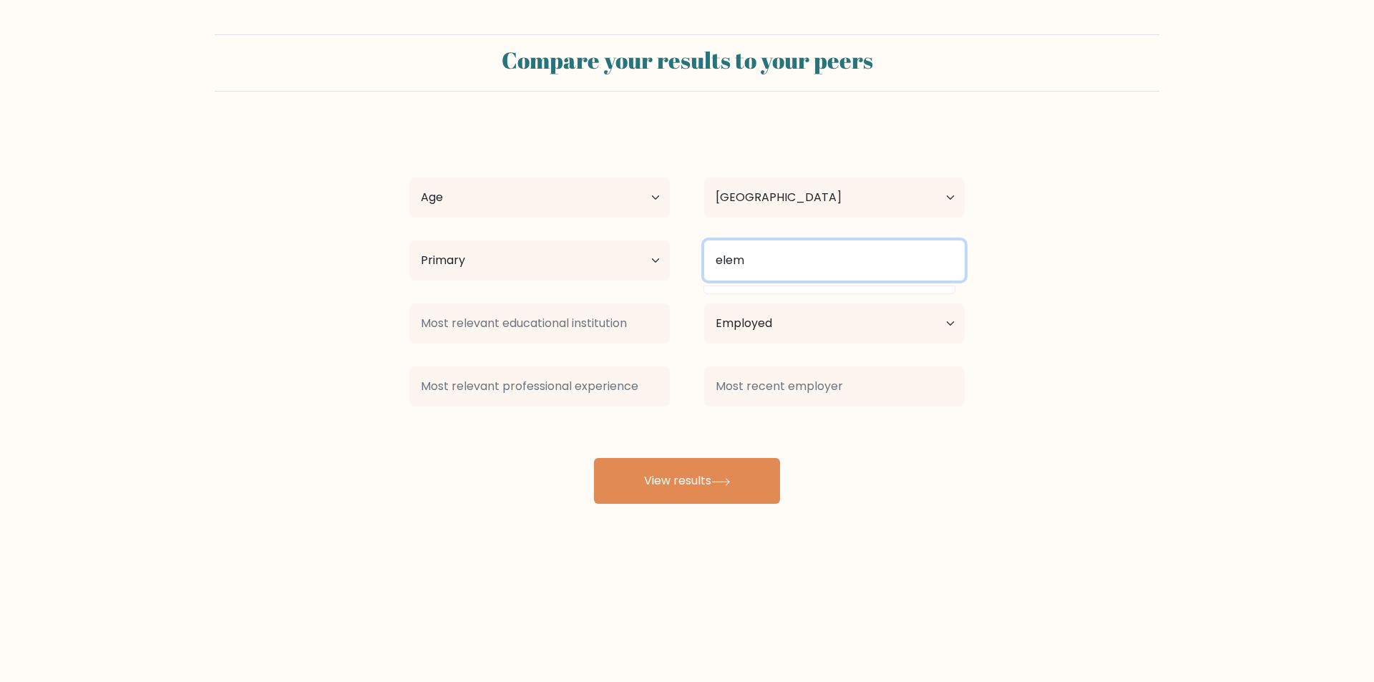
type input "elem"
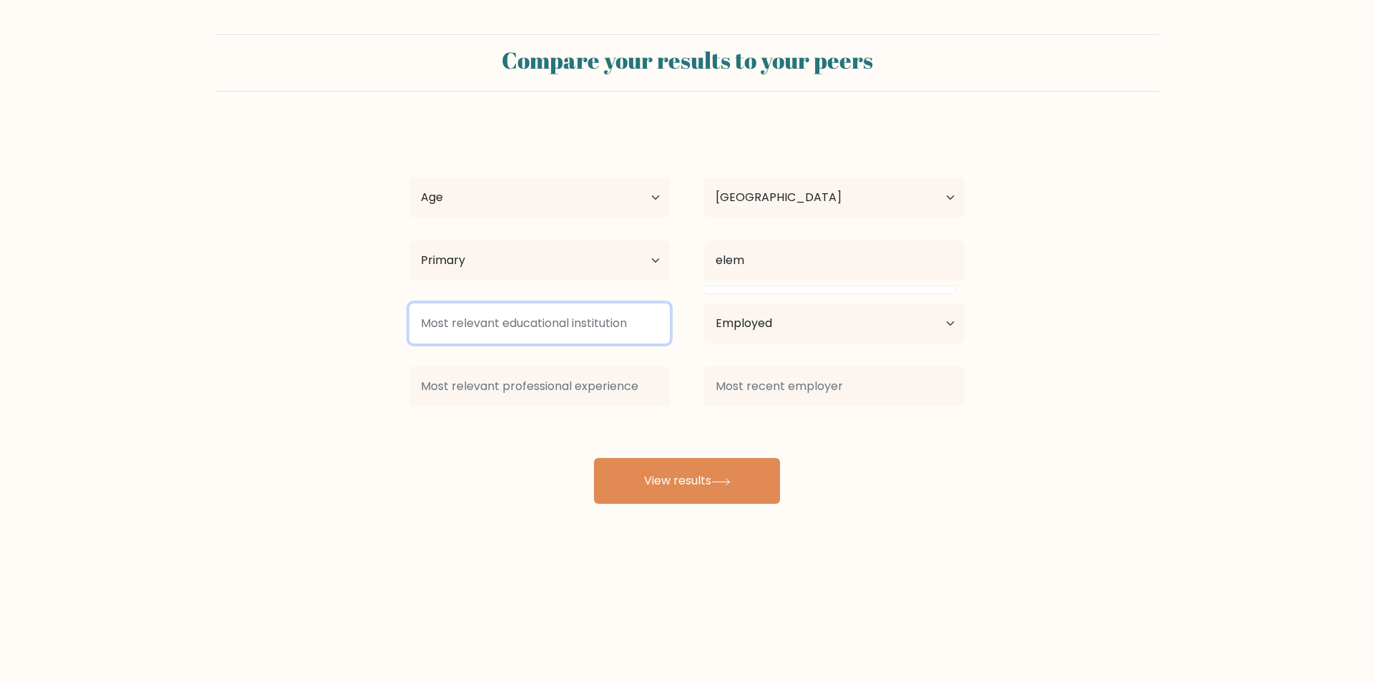
click at [553, 315] on input at bounding box center [539, 324] width 261 height 40
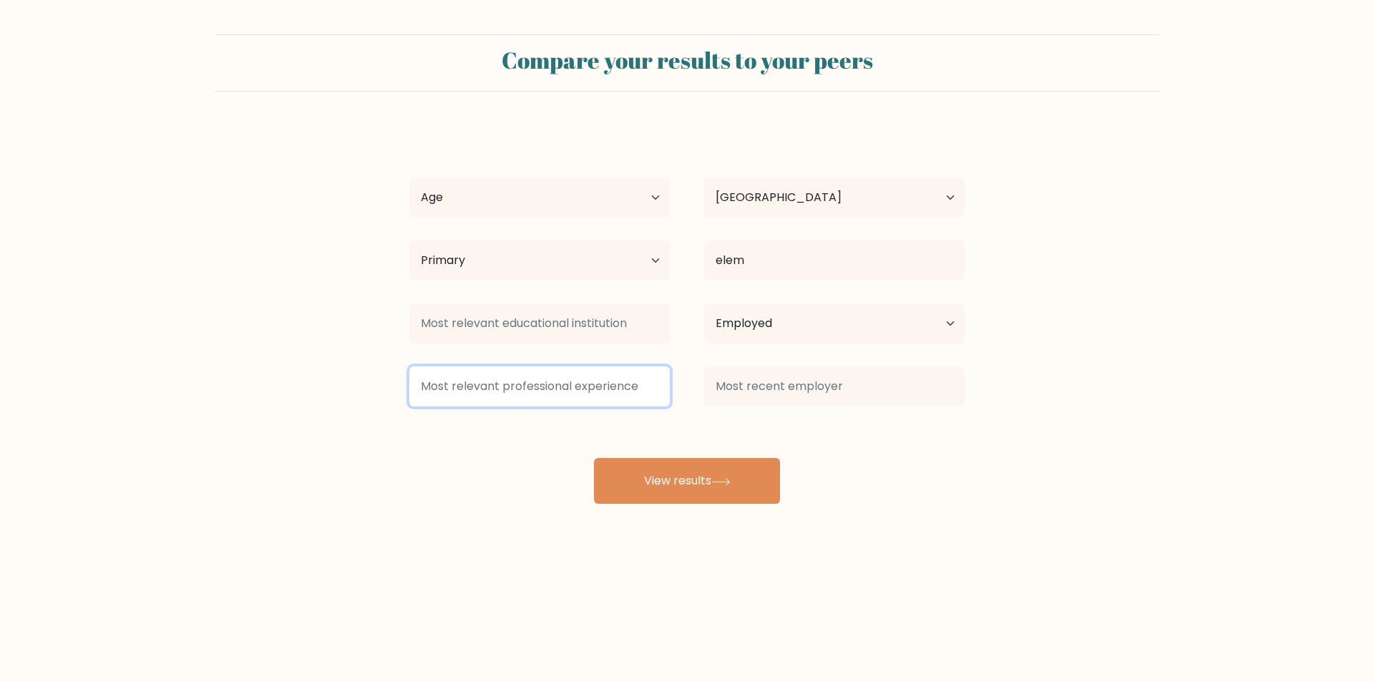
click at [605, 377] on input at bounding box center [539, 387] width 261 height 40
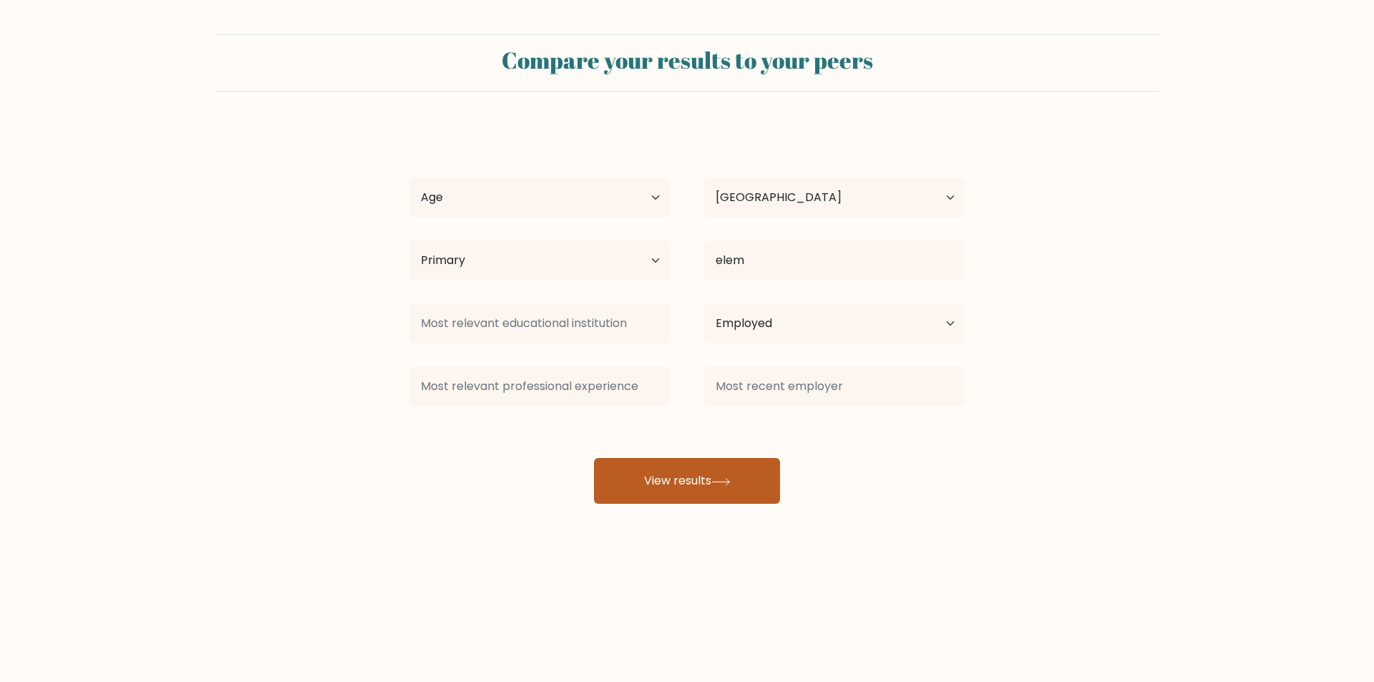
click at [697, 477] on button "View results" at bounding box center [687, 481] width 186 height 46
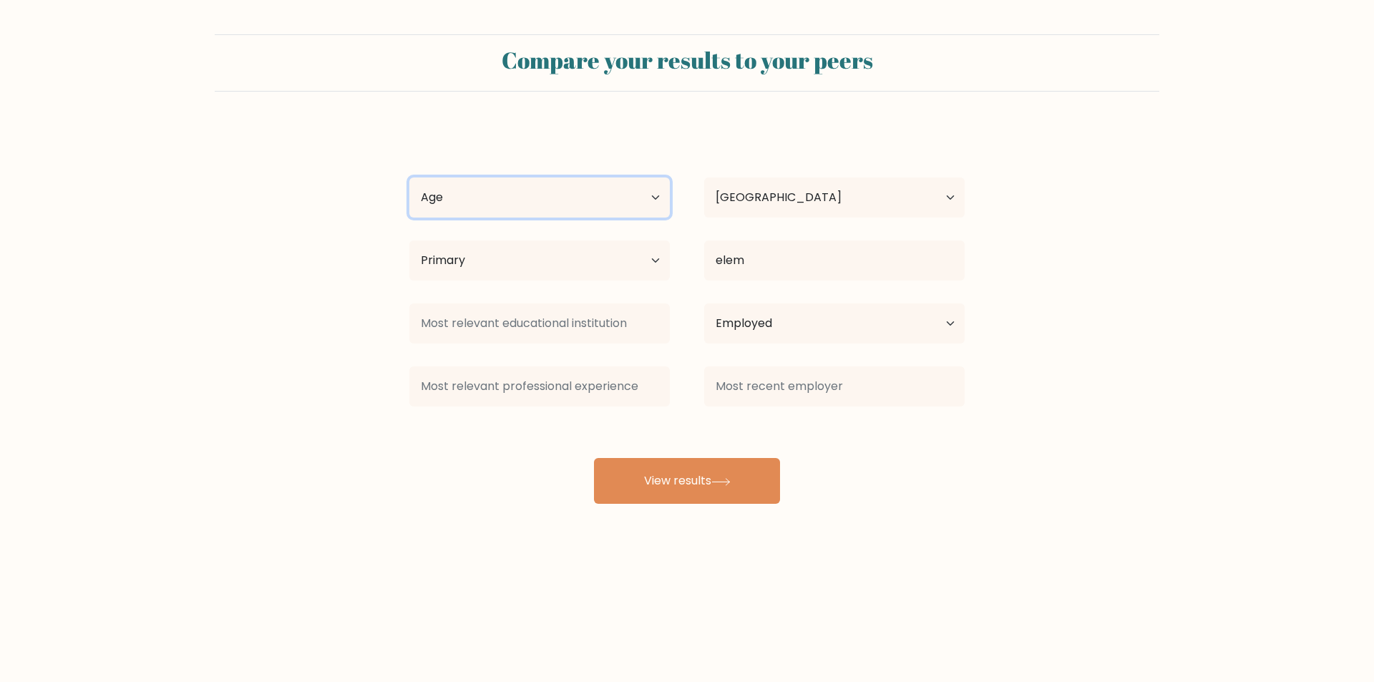
click at [577, 180] on select "Age Under 18 years old 18-24 years old 25-34 years old 35-44 years old 45-54 ye…" at bounding box center [539, 198] width 261 height 40
select select "min_18"
click at [409, 178] on select "Age Under 18 years old 18-24 years old 25-34 years old 35-44 years old 45-54 ye…" at bounding box center [539, 198] width 261 height 40
click at [747, 453] on div "MATHEW CHRISTIAN ANGEL CASTUERAS Age Under 18 years old 18-24 years old 25-34 y…" at bounding box center [687, 315] width 573 height 378
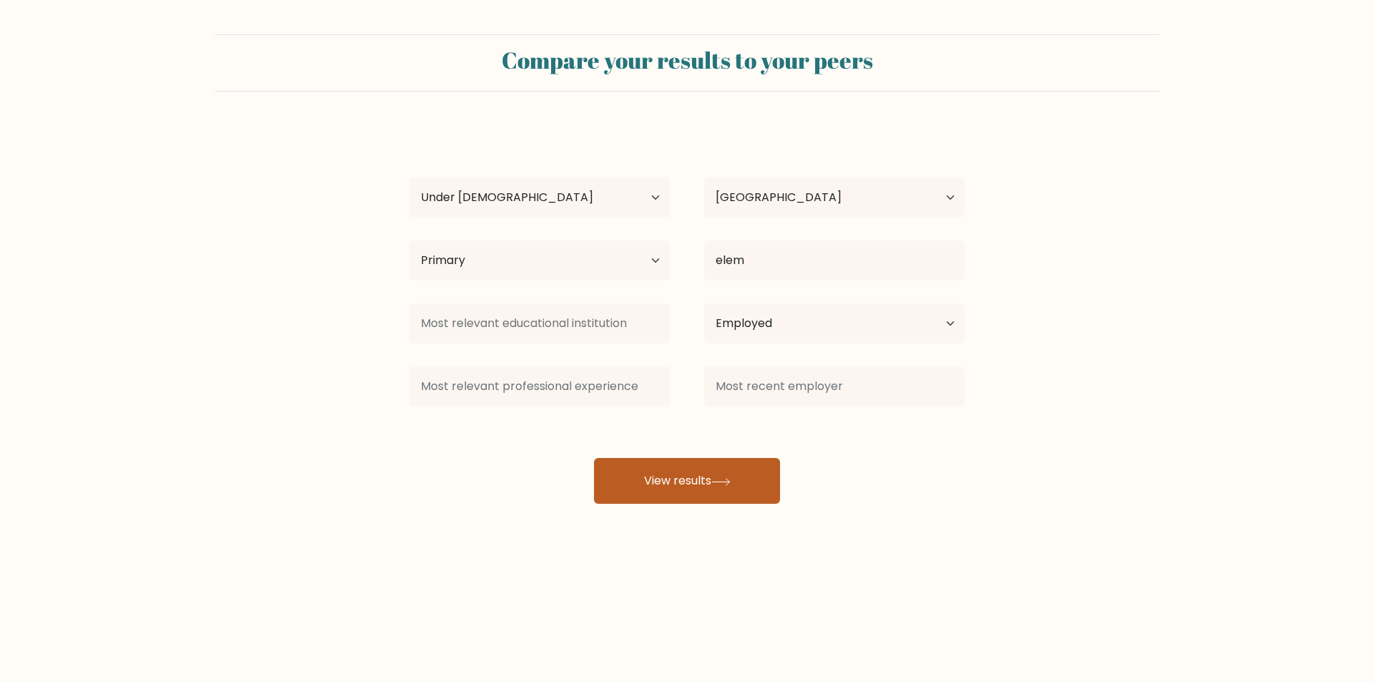
click at [754, 474] on button "View results" at bounding box center [687, 481] width 186 height 46
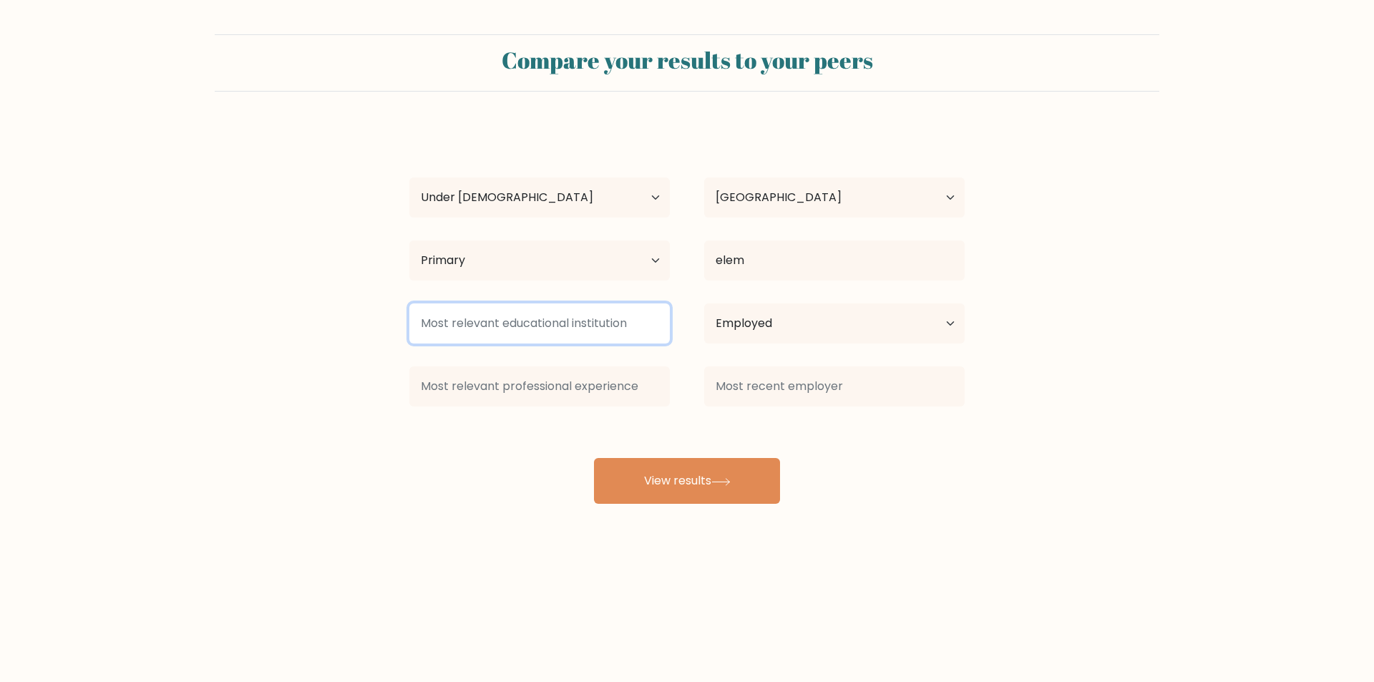
click at [532, 325] on input at bounding box center [539, 324] width 261 height 40
type input "elem"
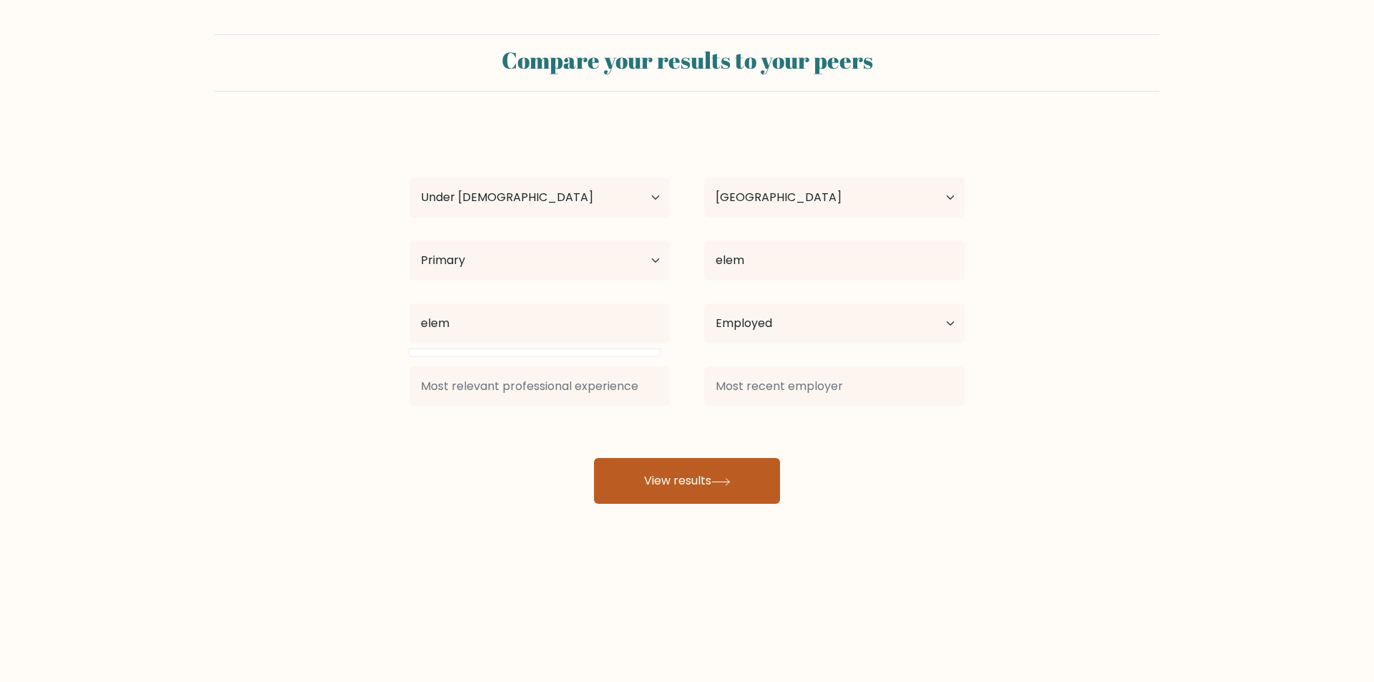
click at [712, 484] on button "View results" at bounding box center [687, 481] width 186 height 46
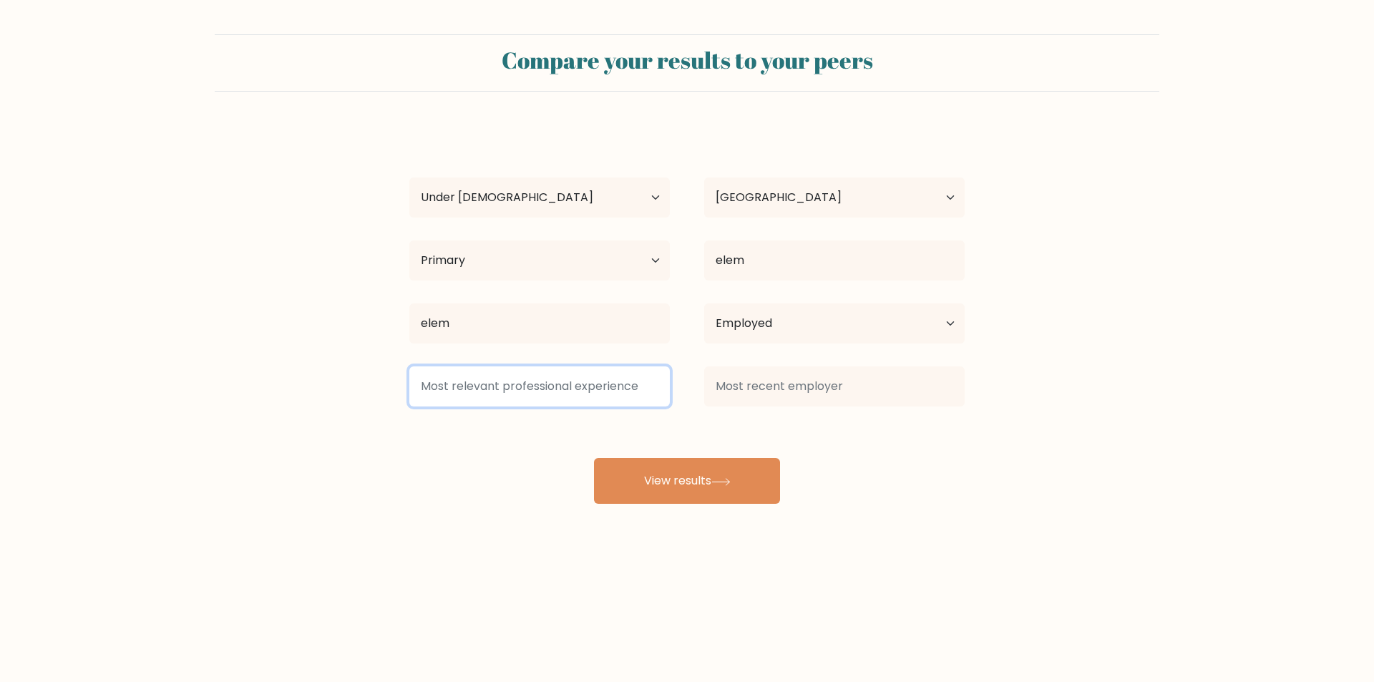
click at [588, 400] on input at bounding box center [539, 387] width 261 height 40
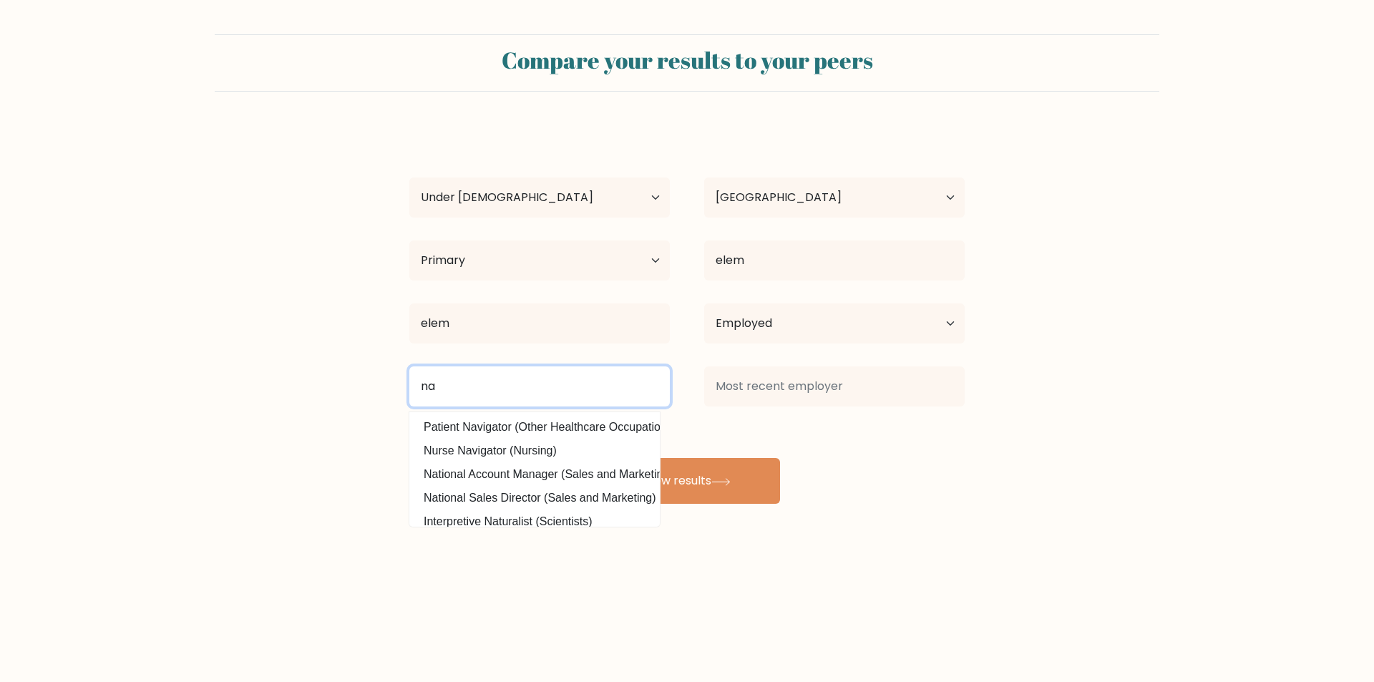
type input "na"
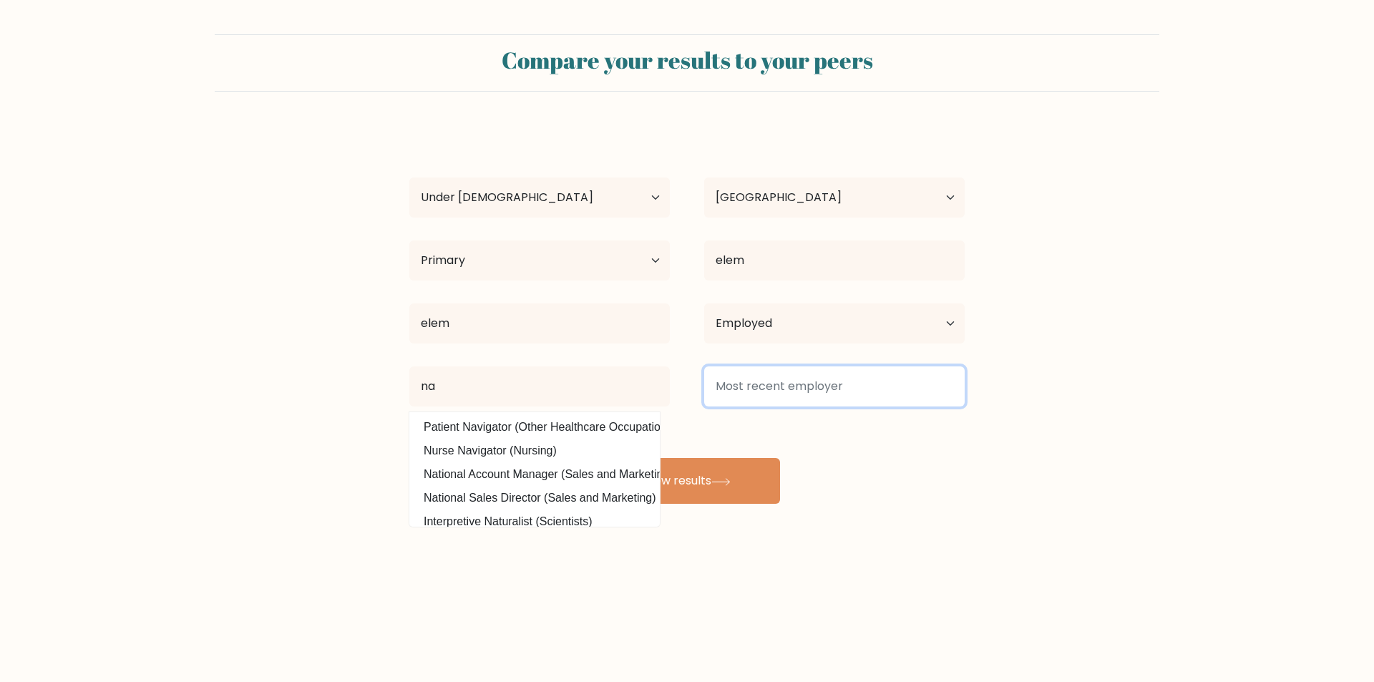
click at [887, 388] on input at bounding box center [834, 387] width 261 height 40
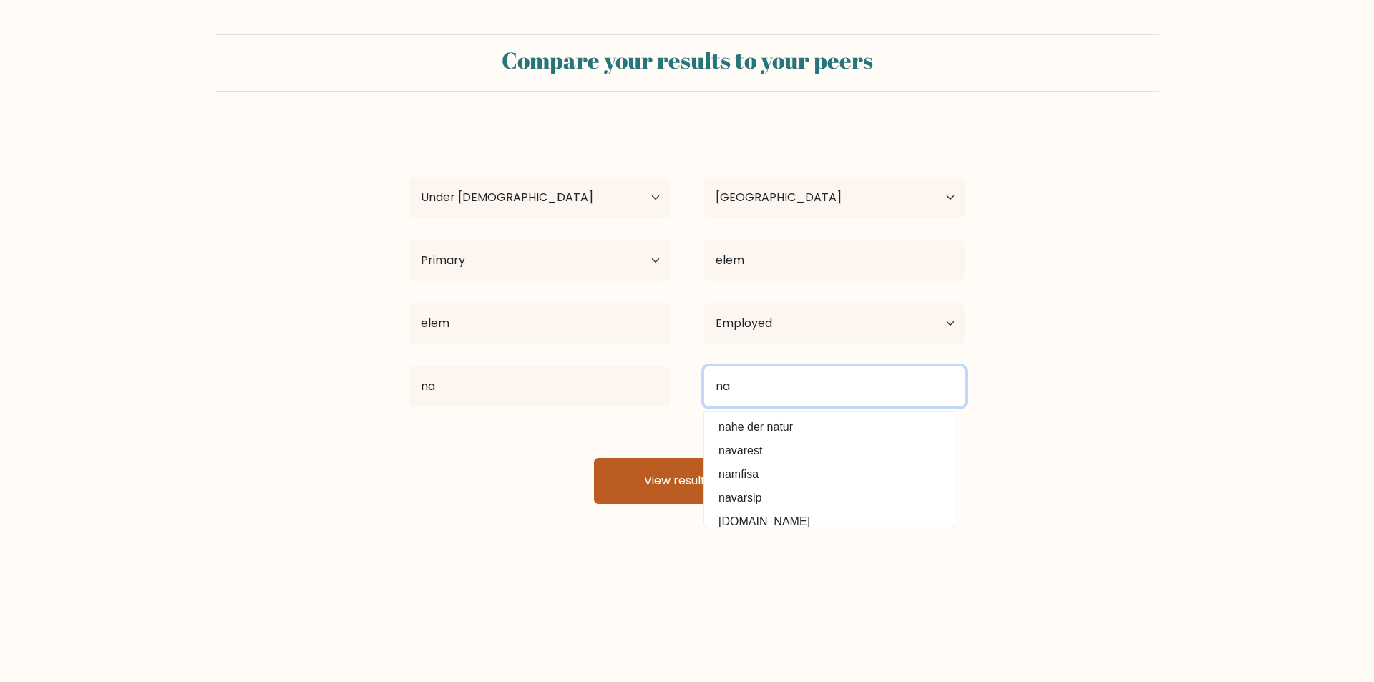
type input "na"
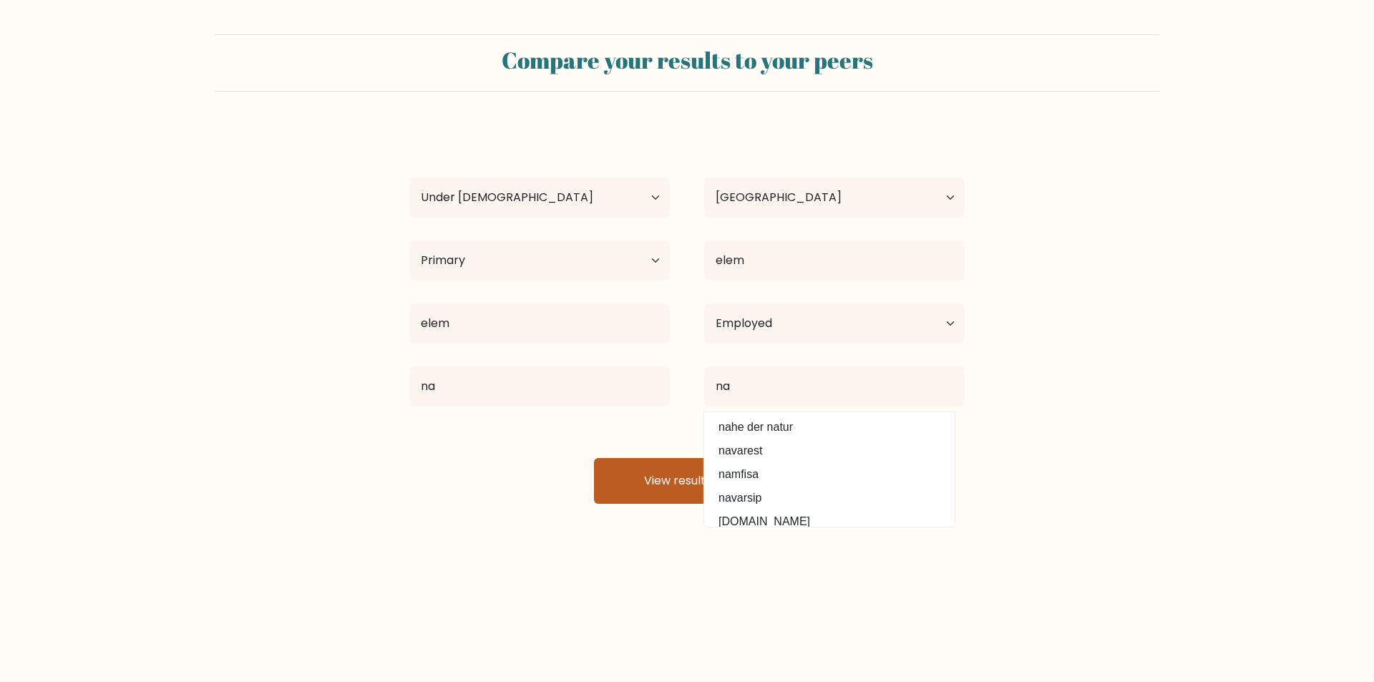
click at [644, 484] on button "View results" at bounding box center [687, 481] width 186 height 46
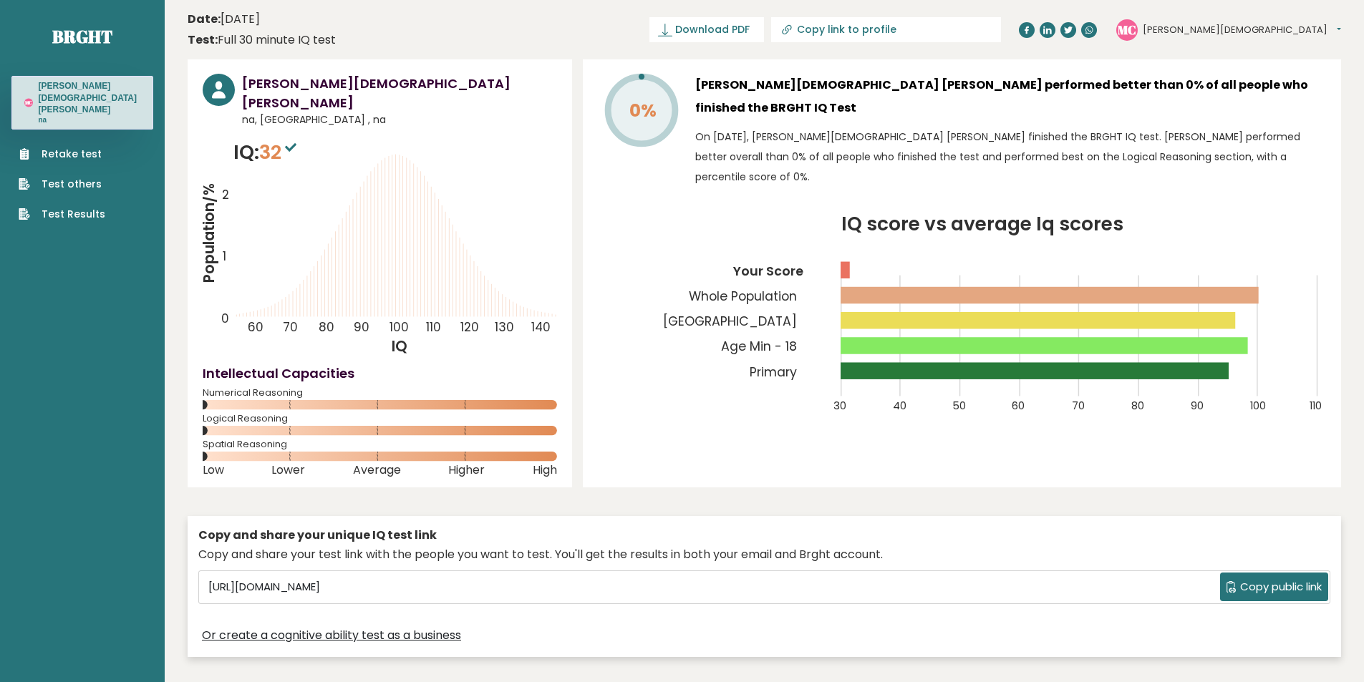
click at [62, 147] on link "Retake test" at bounding box center [62, 154] width 87 height 15
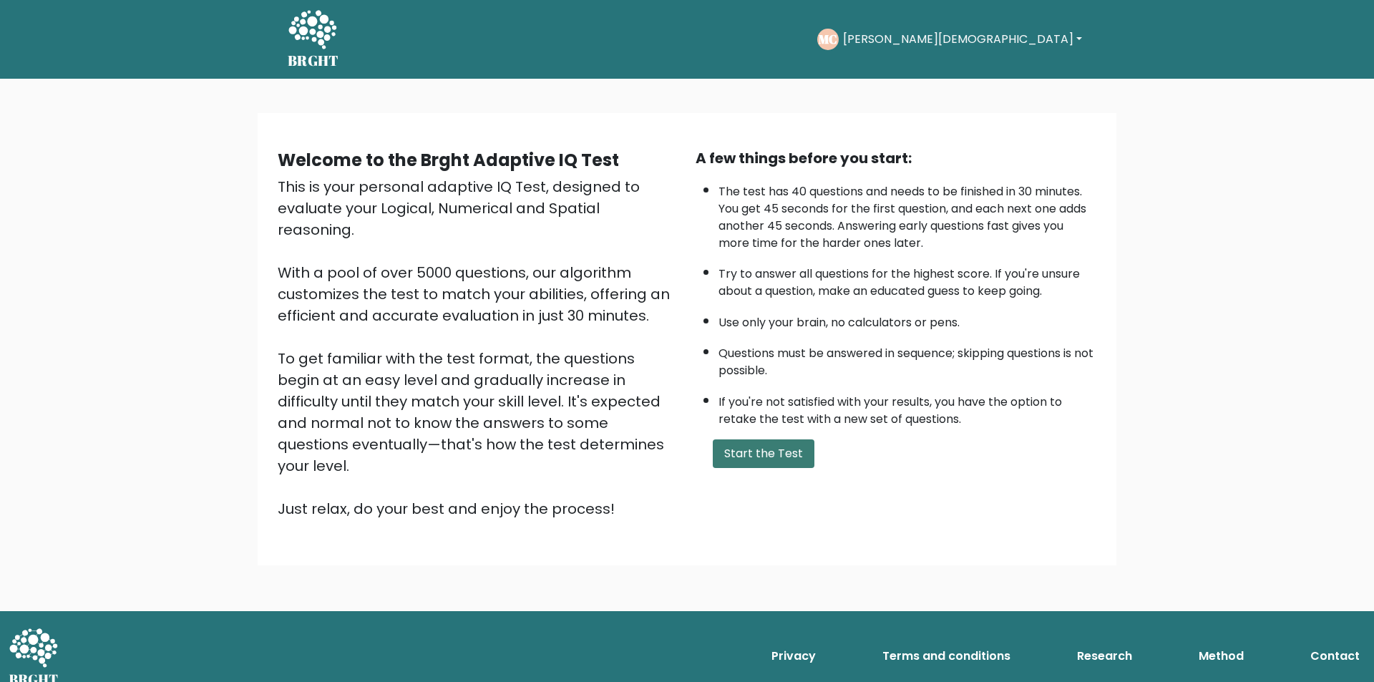
click at [770, 445] on button "Start the Test" at bounding box center [764, 454] width 102 height 29
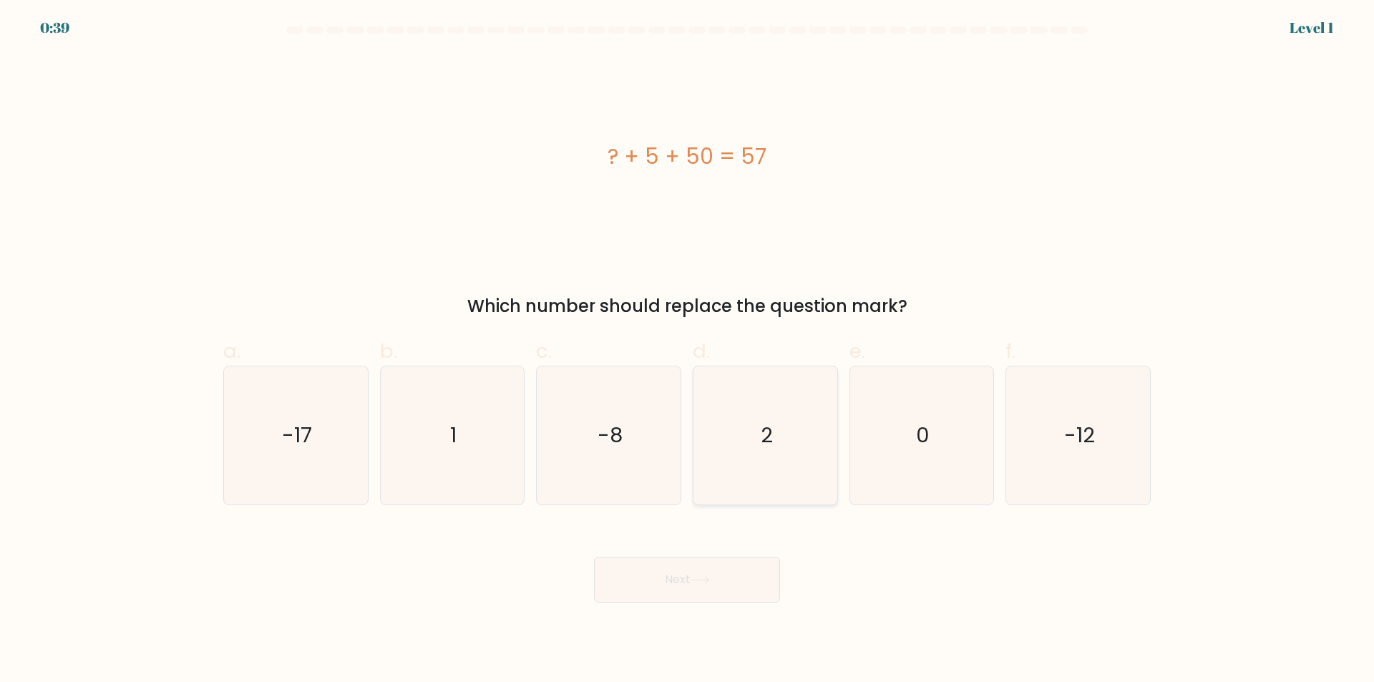
click at [762, 488] on icon "2" at bounding box center [765, 436] width 138 height 138
click at [688, 351] on input "d. 2" at bounding box center [687, 345] width 1 height 9
radio input "true"
click at [706, 582] on icon at bounding box center [700, 580] width 19 height 8
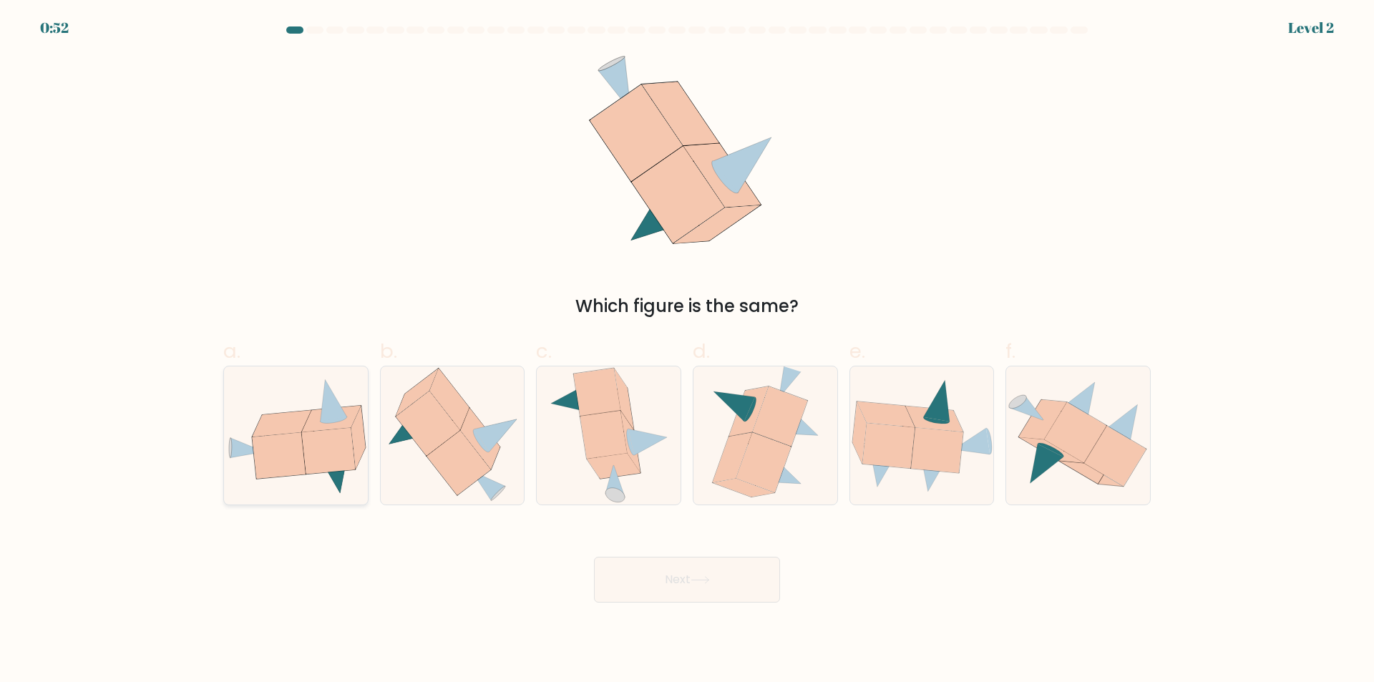
click at [304, 449] on icon at bounding box center [327, 451] width 53 height 46
click at [687, 351] on input "a." at bounding box center [687, 345] width 1 height 9
radio input "true"
click at [660, 573] on button "Next" at bounding box center [687, 580] width 186 height 46
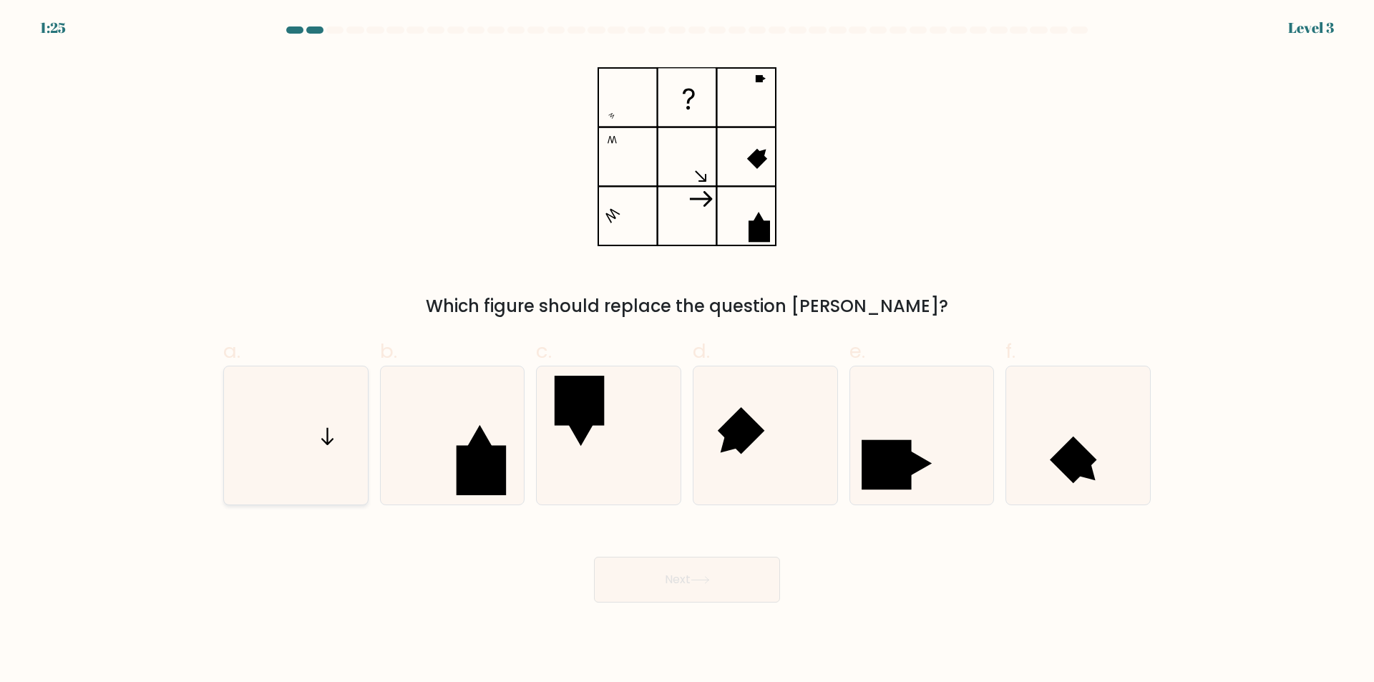
click at [291, 445] on icon at bounding box center [296, 436] width 138 height 138
click at [687, 351] on input "a." at bounding box center [687, 345] width 1 height 9
radio input "true"
click at [684, 598] on button "Next" at bounding box center [687, 580] width 186 height 46
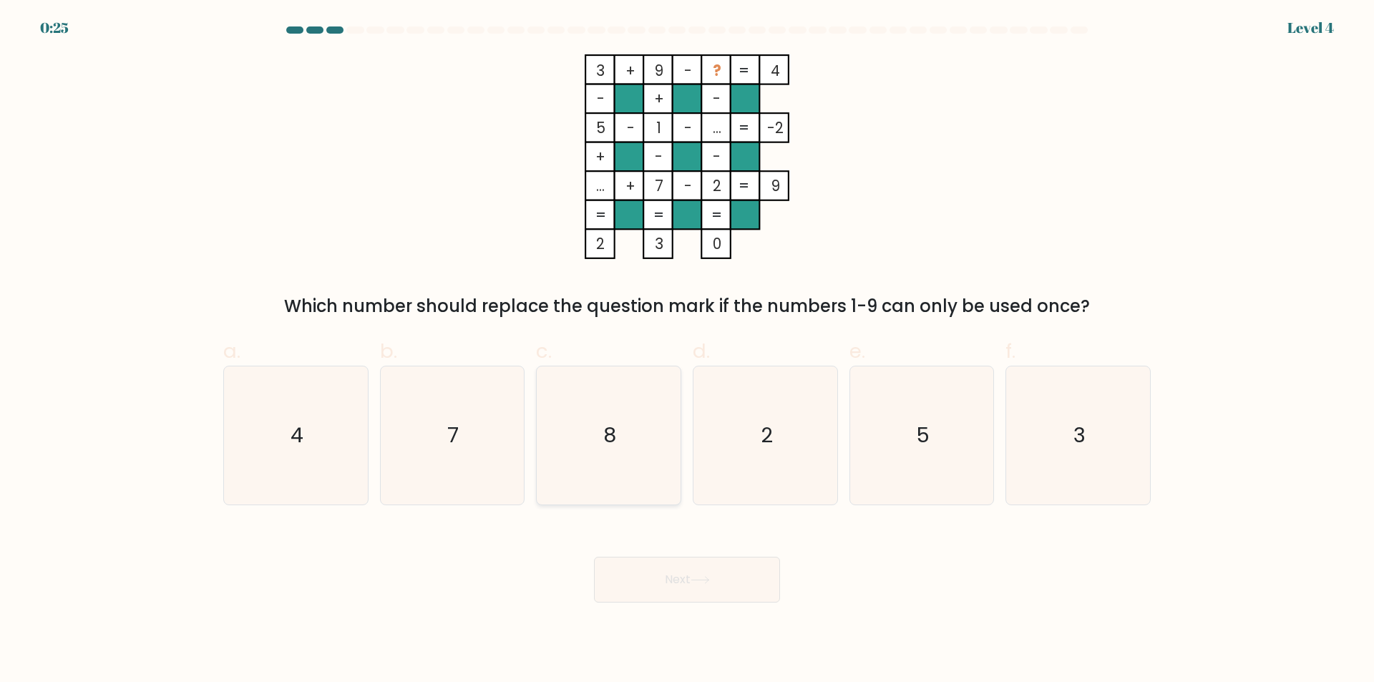
click at [644, 465] on icon "8" at bounding box center [609, 436] width 138 height 138
click at [687, 351] on input "c. 8" at bounding box center [687, 345] width 1 height 9
radio input "true"
click at [727, 568] on button "Next" at bounding box center [687, 580] width 186 height 46
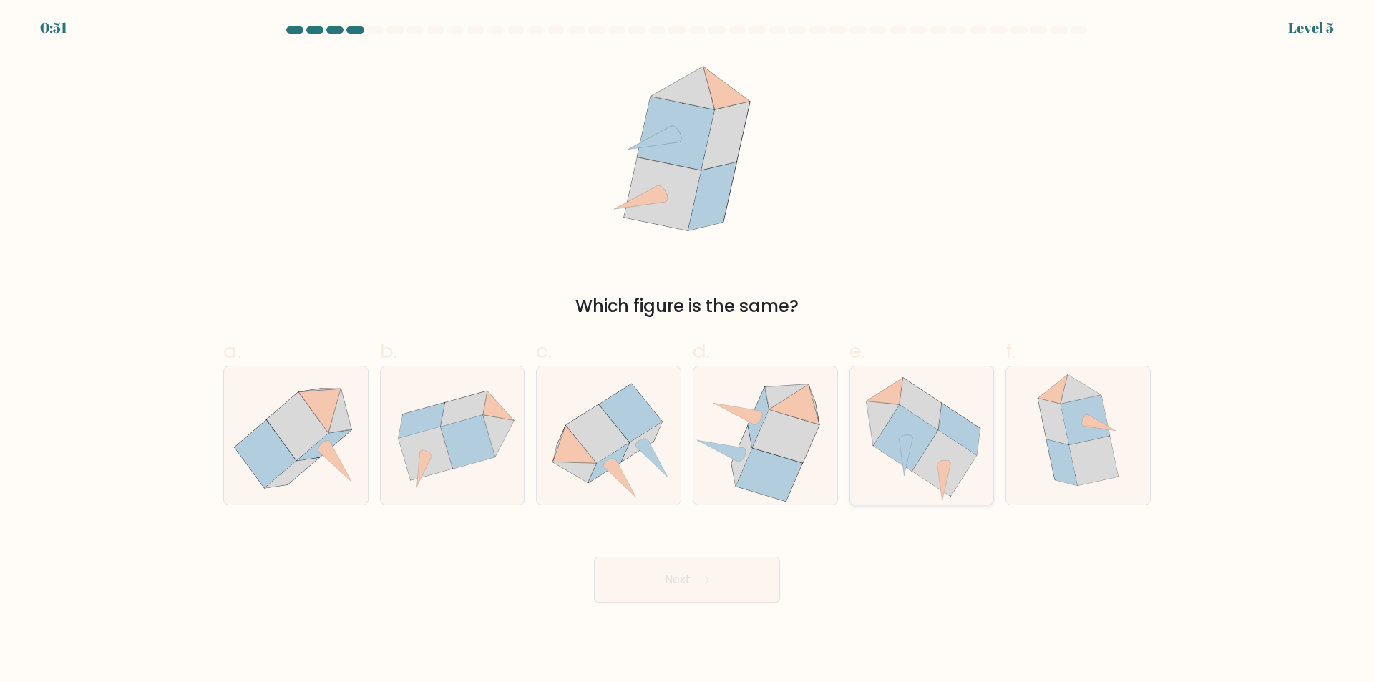
click at [899, 457] on icon at bounding box center [905, 438] width 64 height 67
click at [688, 351] on input "e." at bounding box center [687, 345] width 1 height 9
radio input "true"
click at [742, 586] on button "Next" at bounding box center [687, 580] width 186 height 46
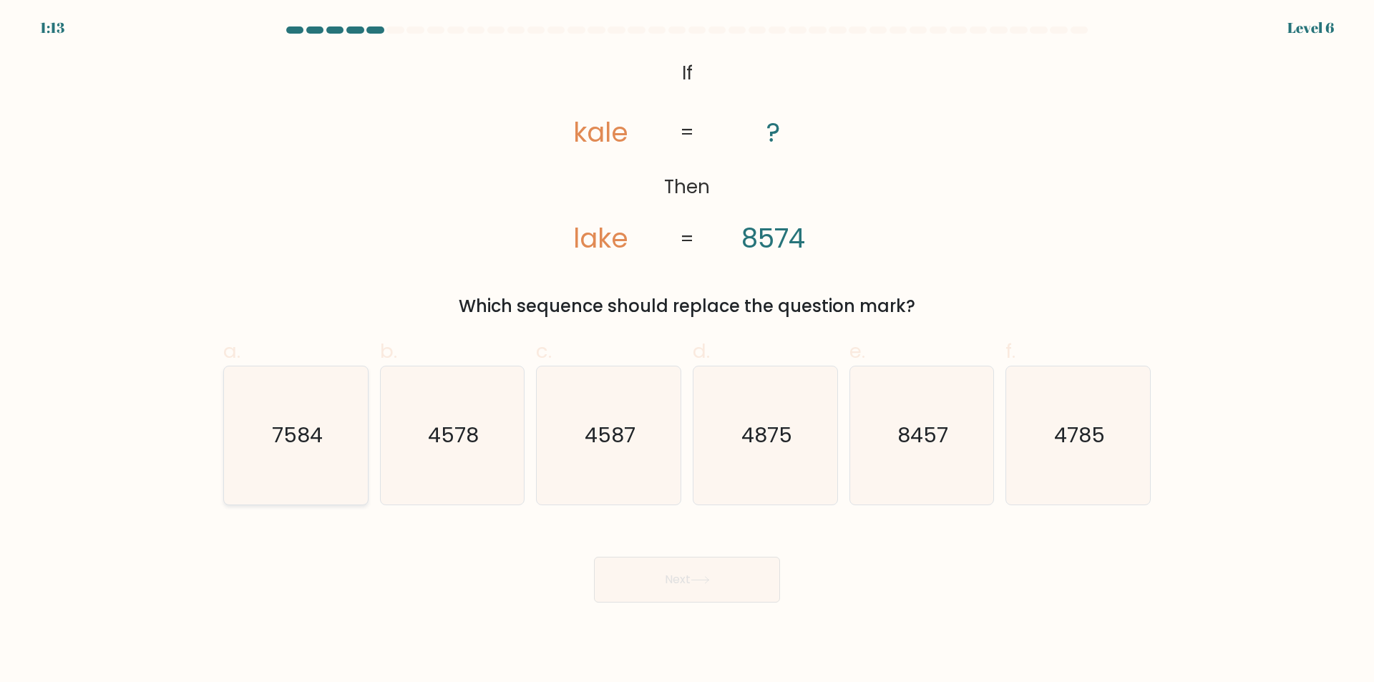
click at [338, 446] on icon "7584" at bounding box center [296, 436] width 138 height 138
click at [687, 351] on input "a. 7584" at bounding box center [687, 345] width 1 height 9
radio input "true"
click at [708, 568] on button "Next" at bounding box center [687, 580] width 186 height 46
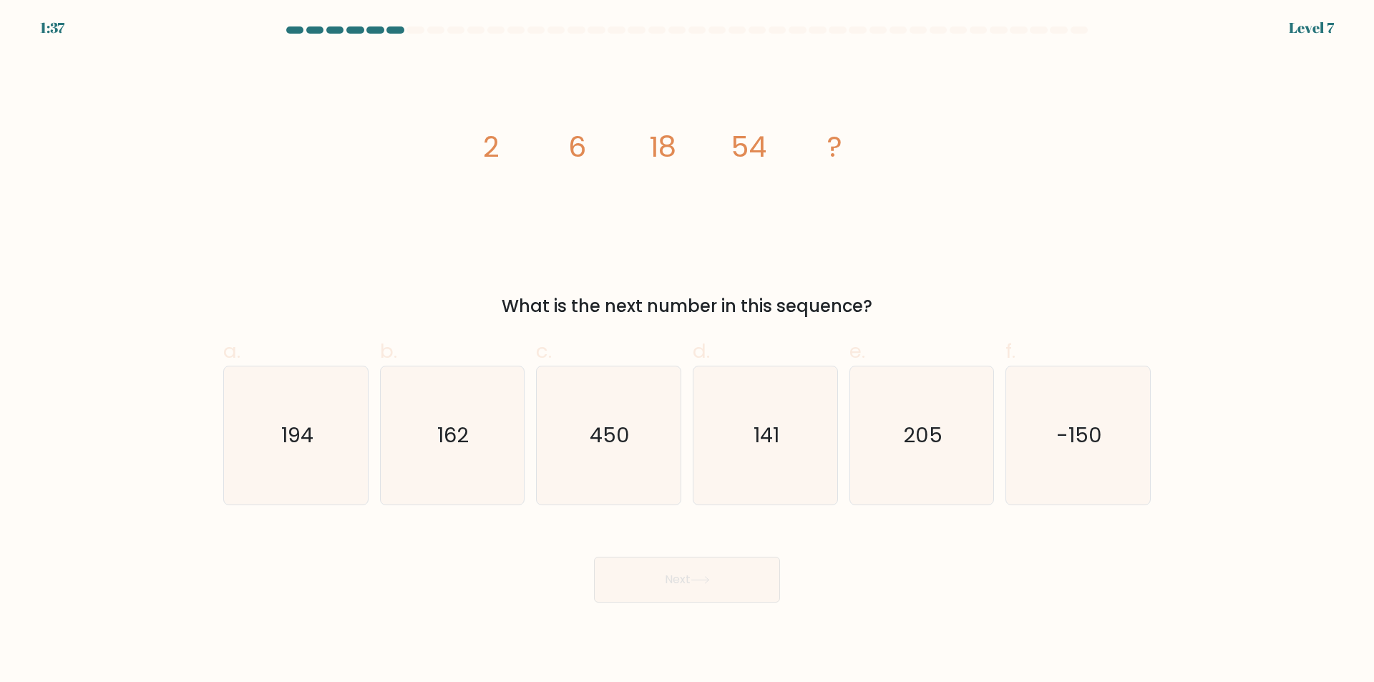
click at [822, 551] on div "Next" at bounding box center [687, 563] width 945 height 80
click at [496, 437] on icon "162" at bounding box center [452, 436] width 138 height 138
click at [687, 351] on input "b. 162" at bounding box center [687, 345] width 1 height 9
radio input "true"
click at [671, 563] on button "Next" at bounding box center [687, 580] width 186 height 46
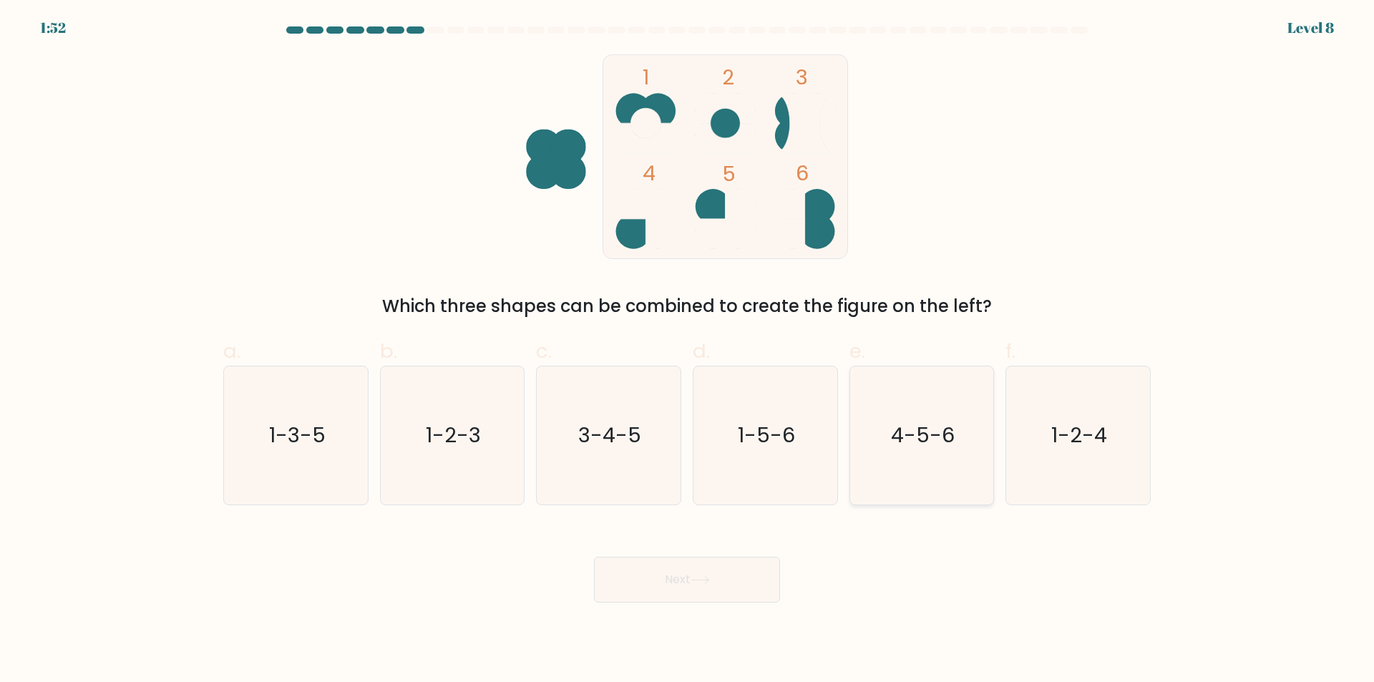
click at [931, 455] on icon "4-5-6" at bounding box center [922, 436] width 138 height 138
click at [688, 351] on input "e. 4-5-6" at bounding box center [687, 345] width 1 height 9
radio input "true"
click at [709, 575] on button "Next" at bounding box center [687, 580] width 186 height 46
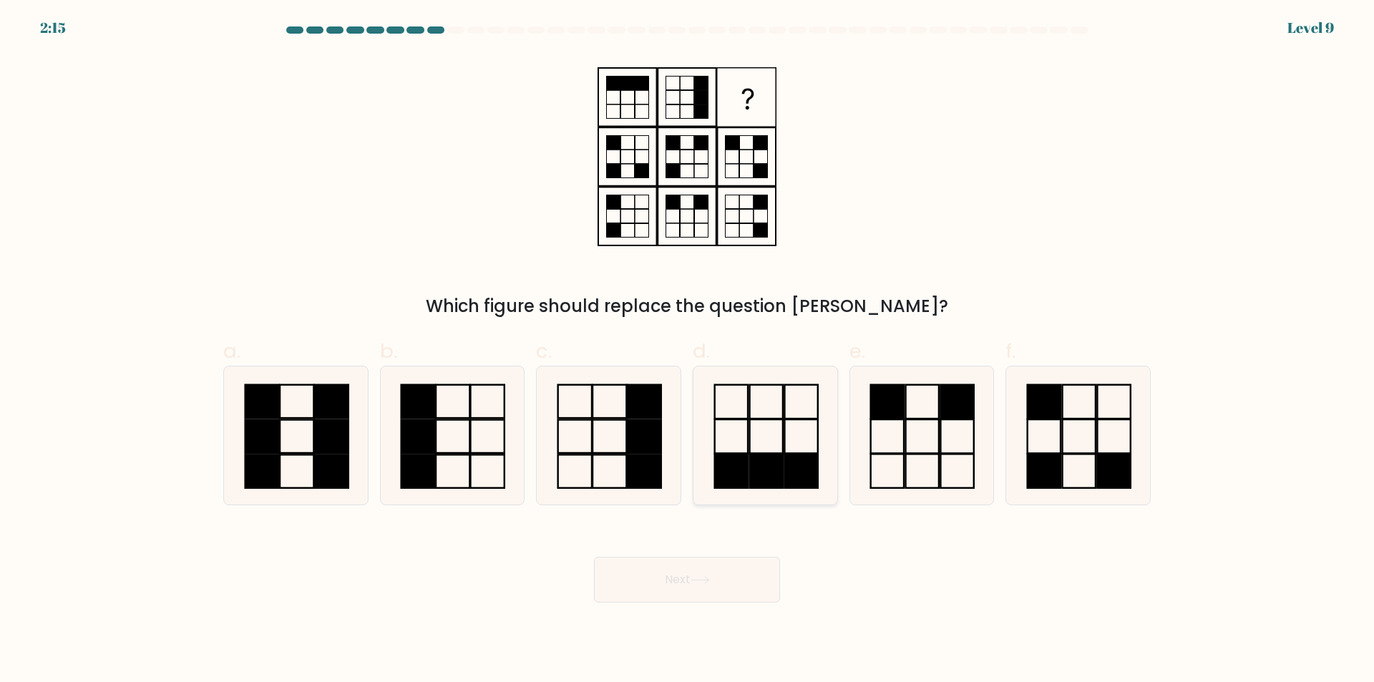
click at [805, 462] on rect at bounding box center [801, 472] width 33 height 34
click at [688, 351] on input "d." at bounding box center [687, 345] width 1 height 9
radio input "true"
click at [769, 581] on button "Next" at bounding box center [687, 580] width 186 height 46
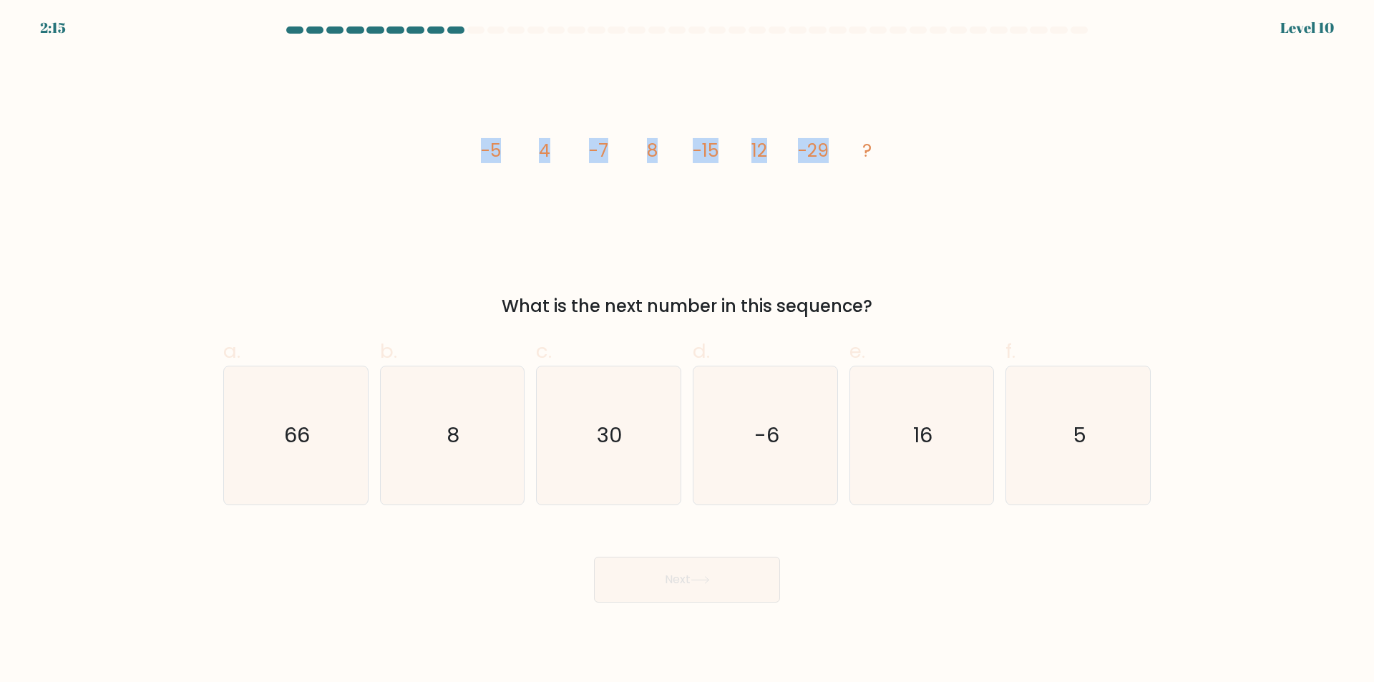
drag, startPoint x: 477, startPoint y: 152, endPoint x: 839, endPoint y: 122, distance: 363.4
click at [839, 122] on icon "image/svg+xml -5 4 -7 8 -15 12 -29 ?" at bounding box center [686, 156] width 429 height 205
copy g "-5 4 -7 8 -15 12 -29"
click at [927, 452] on icon "16" at bounding box center [922, 436] width 138 height 138
click at [688, 351] on input "e. 16" at bounding box center [687, 345] width 1 height 9
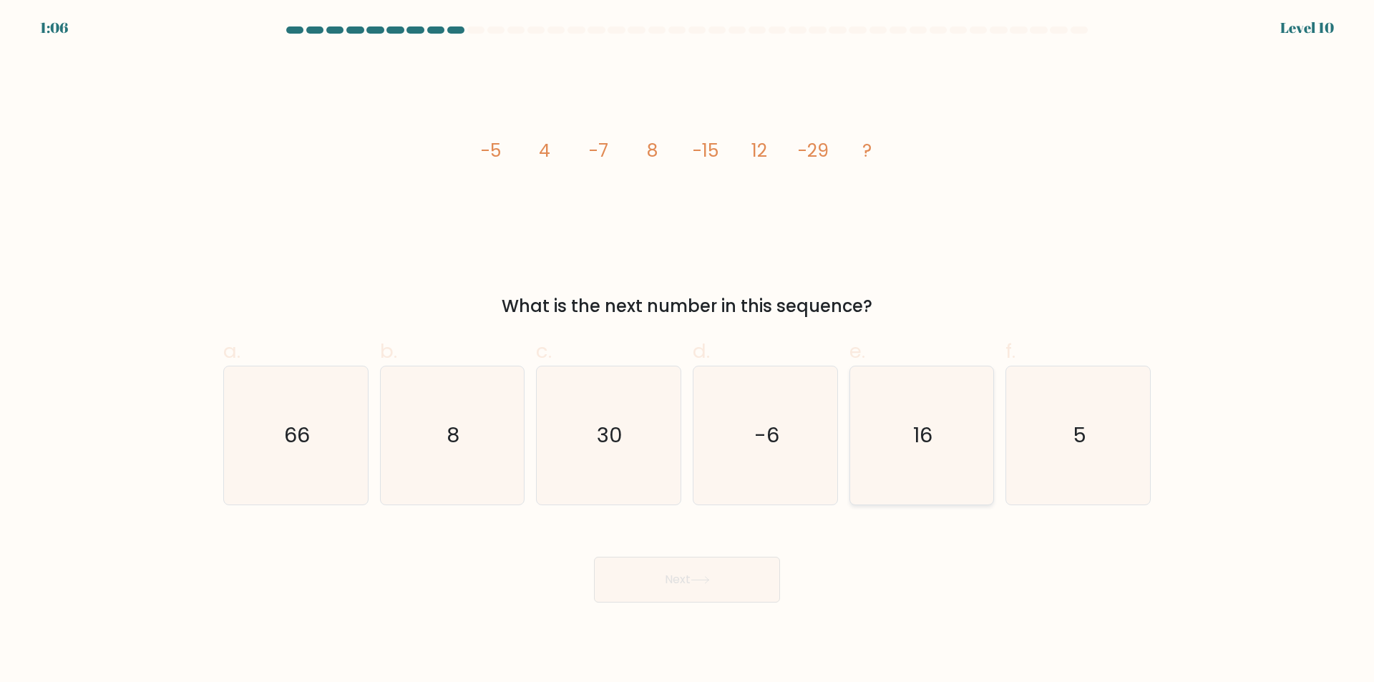
radio input "true"
click at [750, 578] on button "Next" at bounding box center [687, 580] width 186 height 46
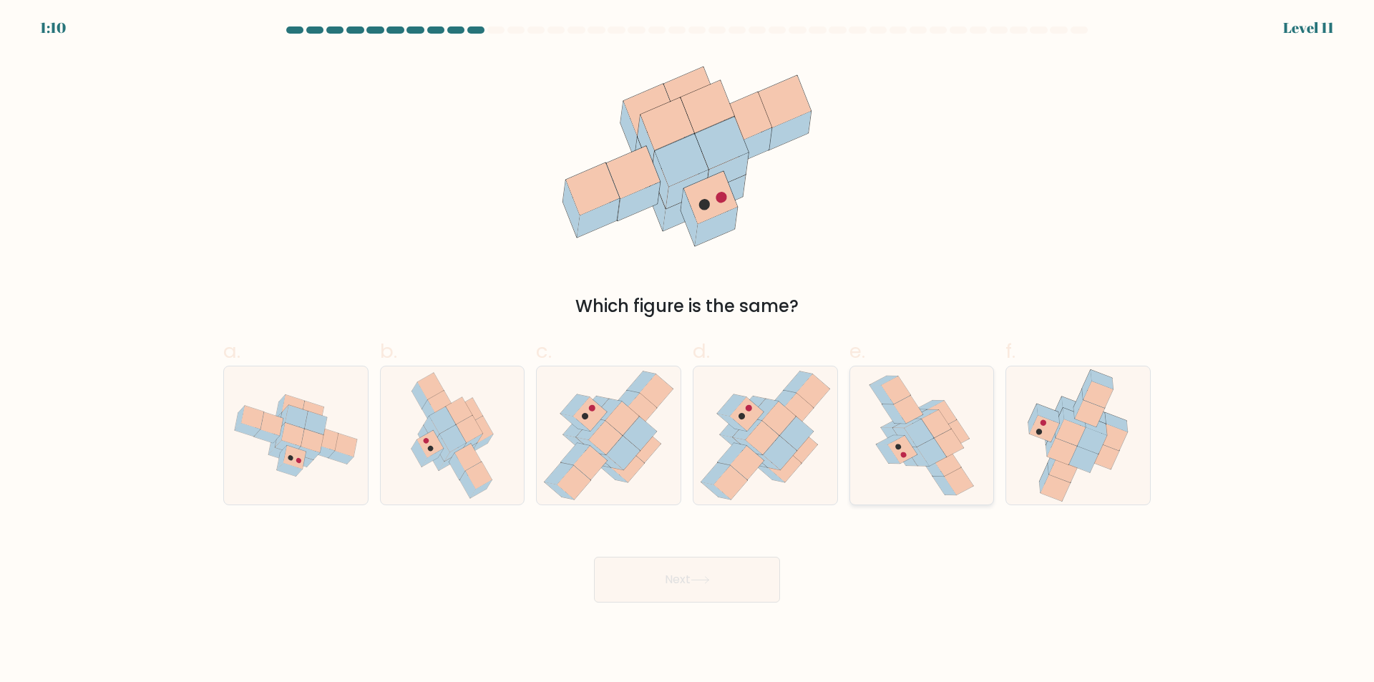
click at [918, 470] on icon at bounding box center [922, 436] width 110 height 138
click at [688, 351] on input "e." at bounding box center [687, 345] width 1 height 9
radio input "true"
click at [646, 574] on button "Next" at bounding box center [687, 580] width 186 height 46
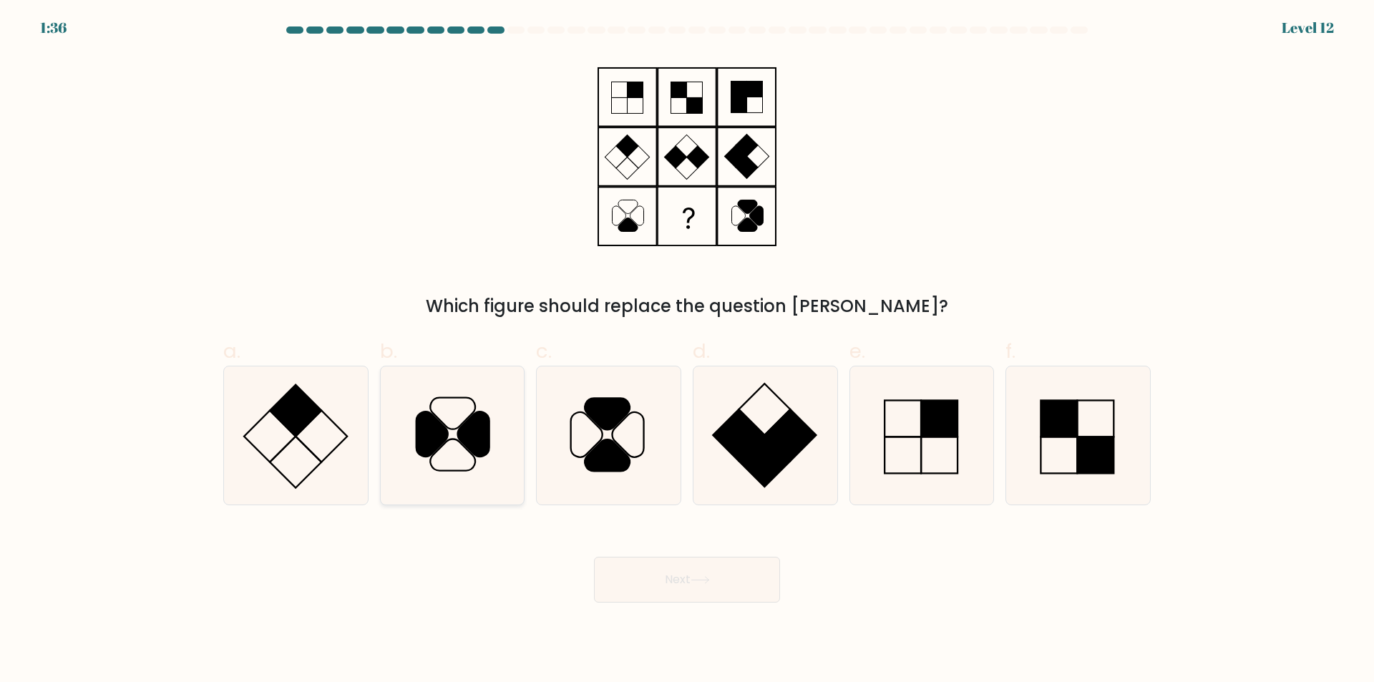
click at [470, 464] on icon at bounding box center [452, 436] width 138 height 138
click at [687, 351] on input "b." at bounding box center [687, 345] width 1 height 9
radio input "true"
drag, startPoint x: 695, startPoint y: 573, endPoint x: 739, endPoint y: 573, distance: 44.4
click at [696, 573] on button "Next" at bounding box center [687, 580] width 186 height 46
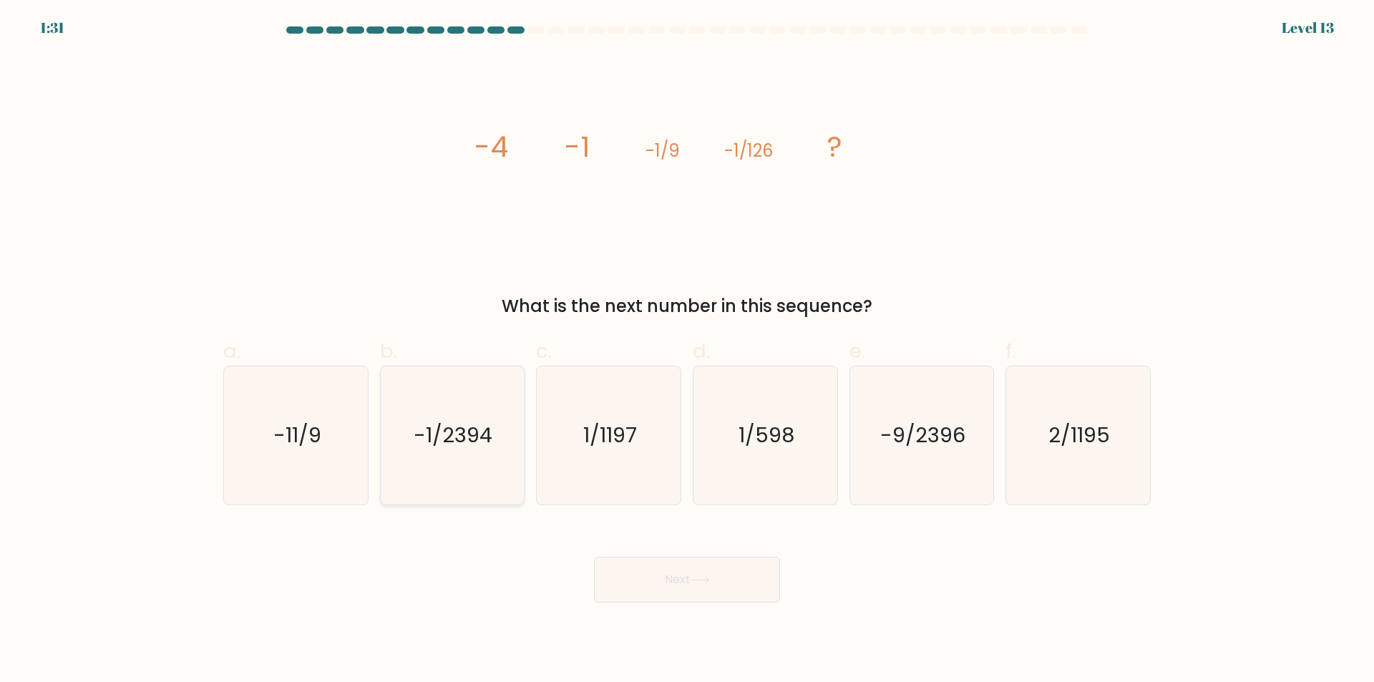
click at [432, 465] on icon "-1/2394" at bounding box center [452, 436] width 138 height 138
click at [687, 351] on input "b. -1/2394" at bounding box center [687, 345] width 1 height 9
radio input "true"
click at [741, 583] on button "Next" at bounding box center [687, 580] width 186 height 46
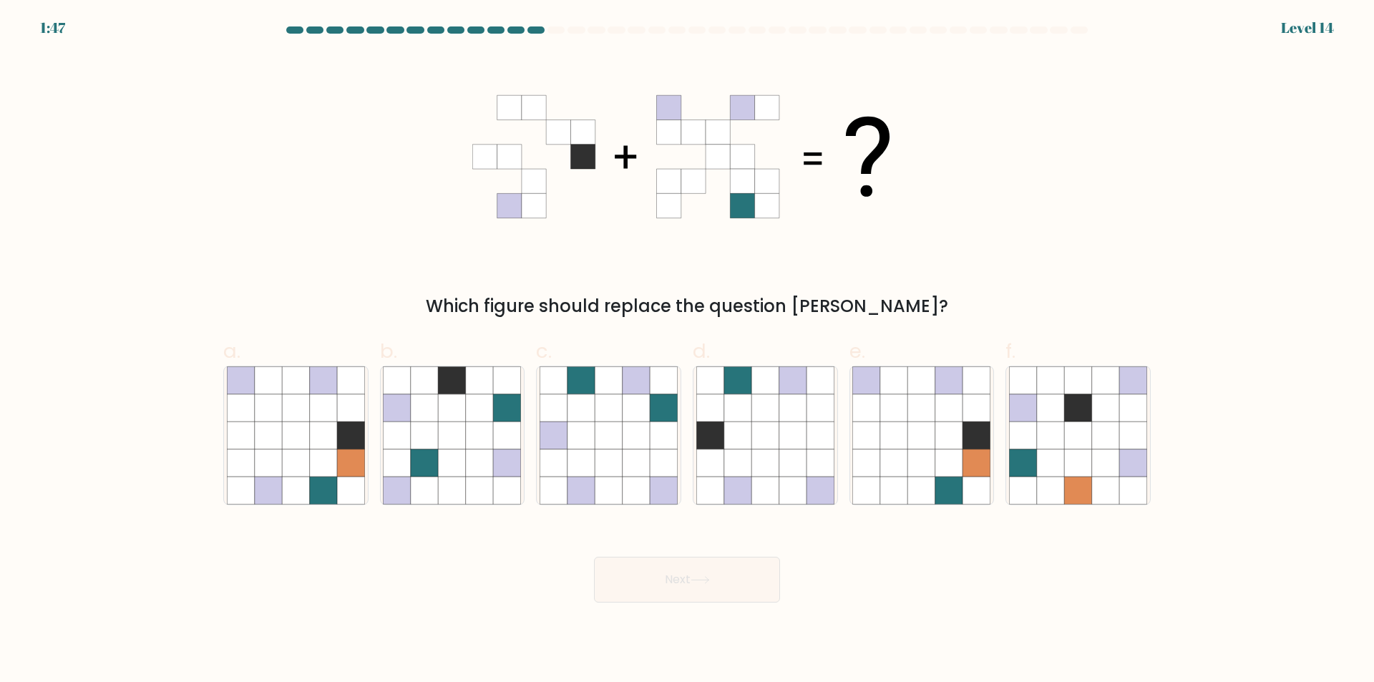
click at [3, 278] on form at bounding box center [687, 314] width 1374 height 576
click at [788, 471] on icon at bounding box center [793, 463] width 27 height 27
click at [688, 351] on input "d." at bounding box center [687, 345] width 1 height 9
radio input "true"
drag, startPoint x: 701, startPoint y: 578, endPoint x: 710, endPoint y: 576, distance: 9.4
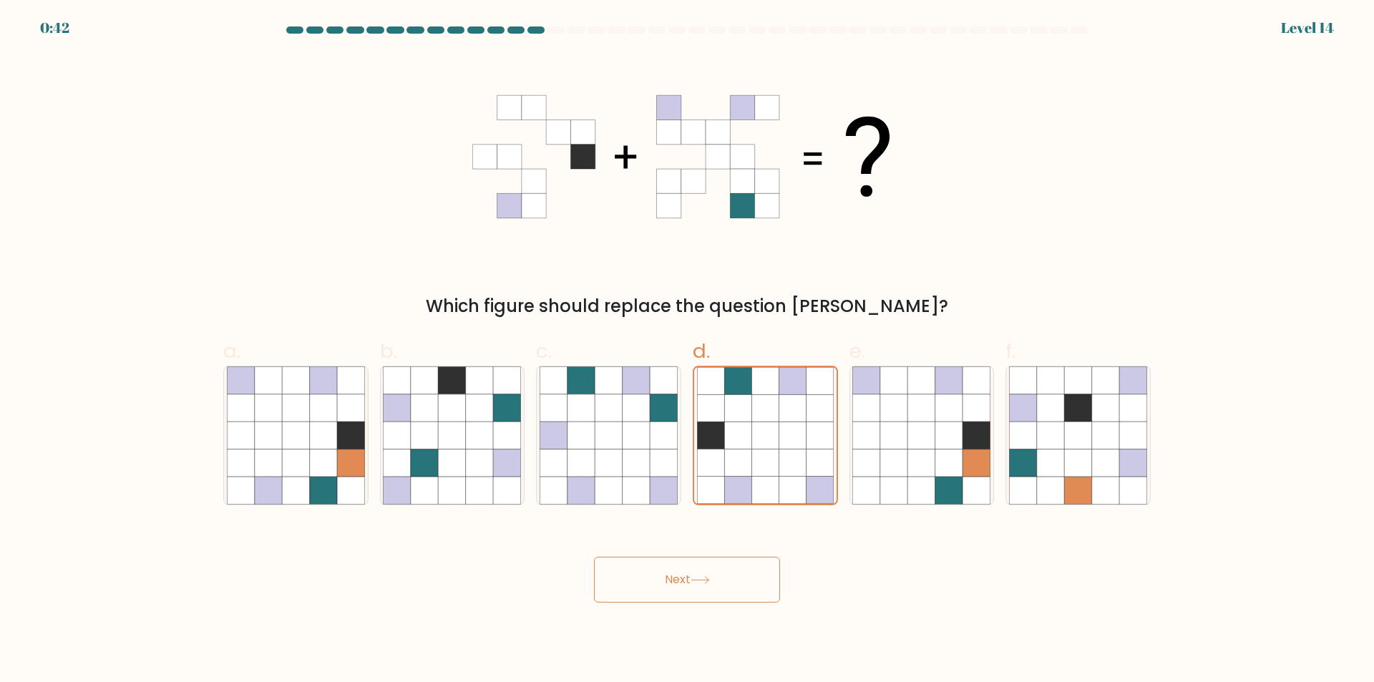
click at [702, 577] on icon at bounding box center [700, 580] width 19 height 8
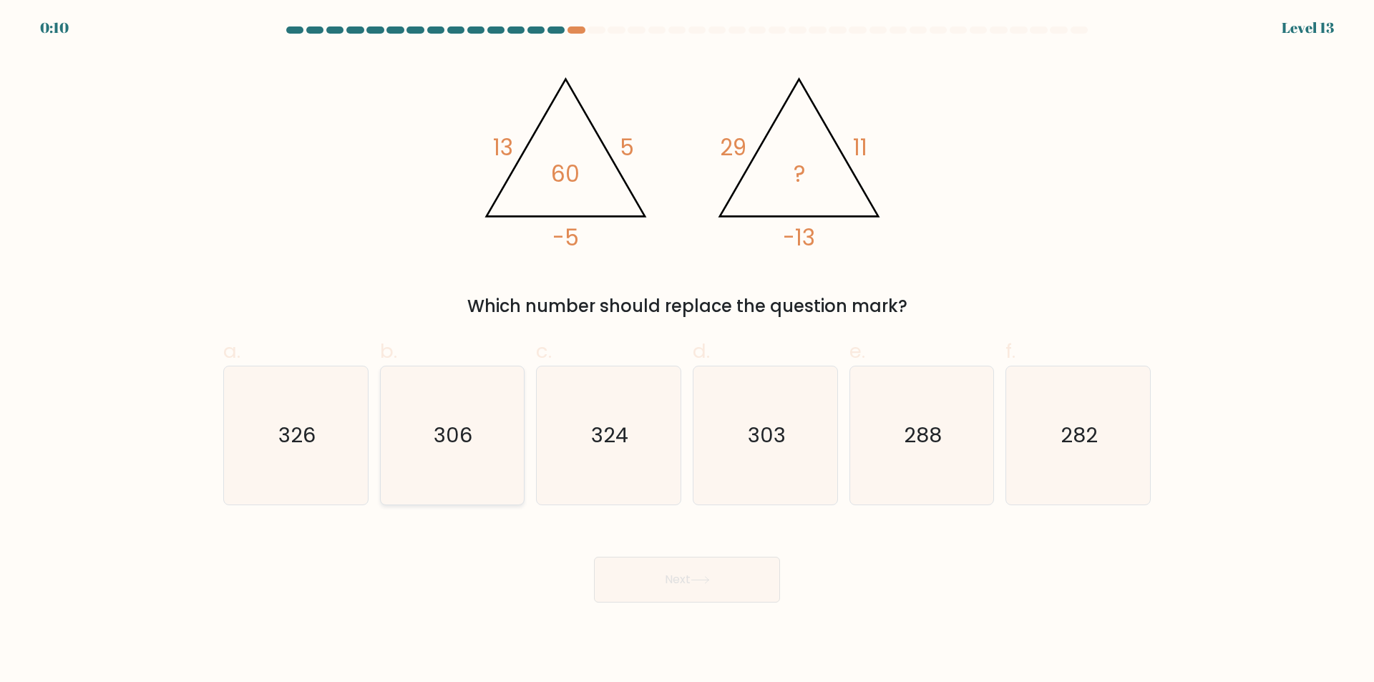
click at [441, 447] on text "306" at bounding box center [454, 436] width 39 height 29
click at [687, 351] on input "b. 306" at bounding box center [687, 345] width 1 height 9
radio input "true"
click at [457, 437] on text "306" at bounding box center [454, 435] width 38 height 29
click at [687, 351] on input "b. 306" at bounding box center [687, 345] width 1 height 9
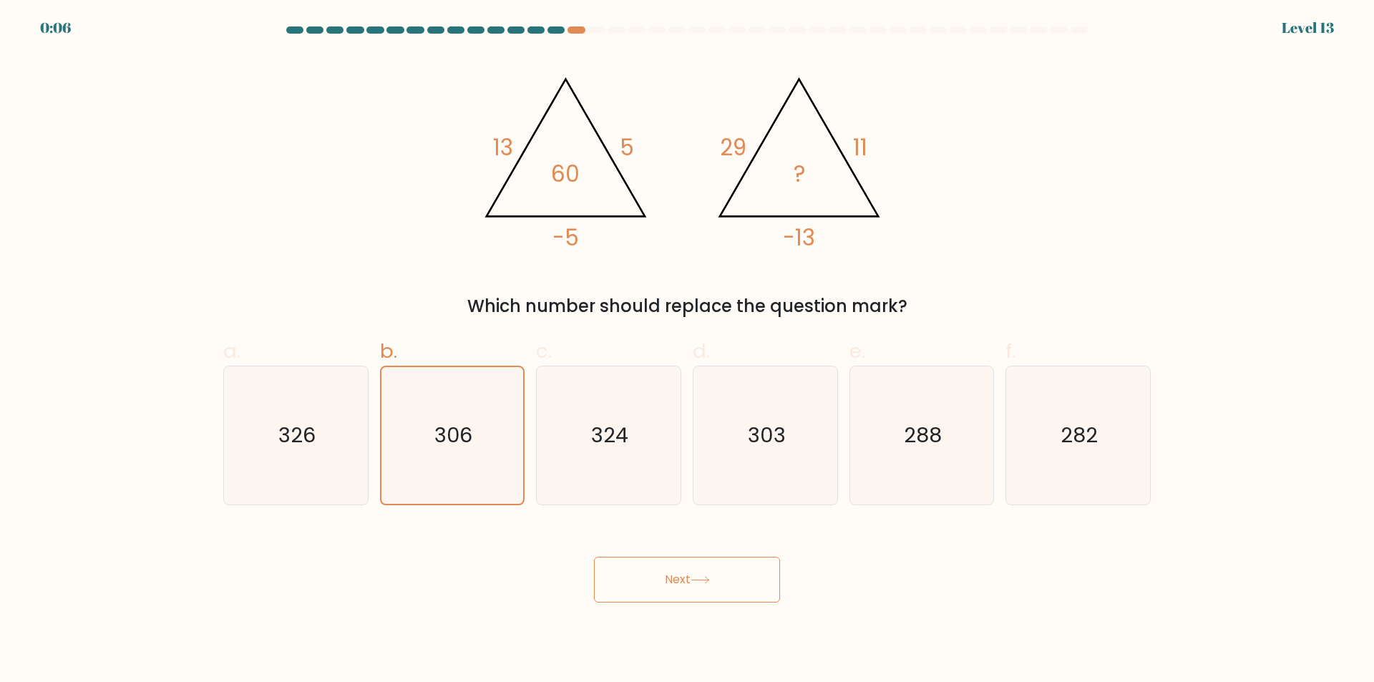
click at [712, 573] on button "Next" at bounding box center [687, 580] width 186 height 46
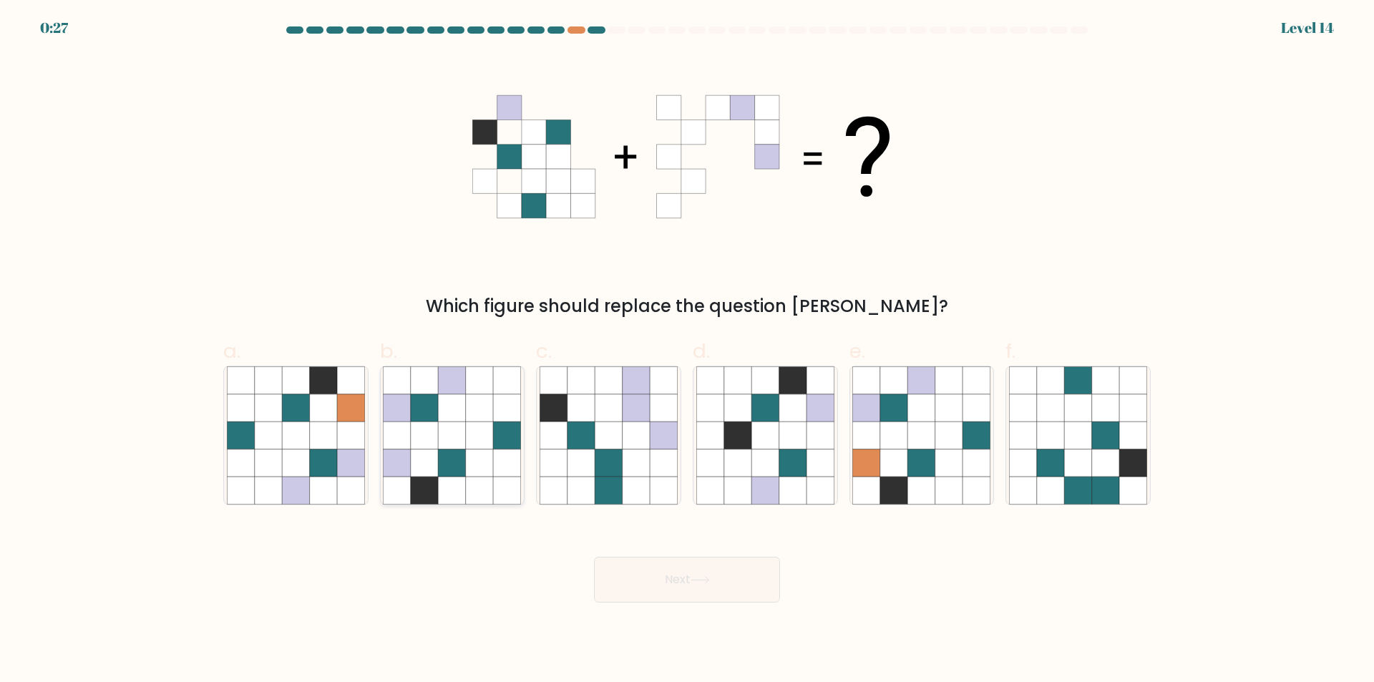
click at [492, 470] on icon at bounding box center [479, 463] width 27 height 27
click at [687, 351] on input "b." at bounding box center [687, 345] width 1 height 9
radio input "true"
click at [695, 583] on icon at bounding box center [700, 580] width 19 height 8
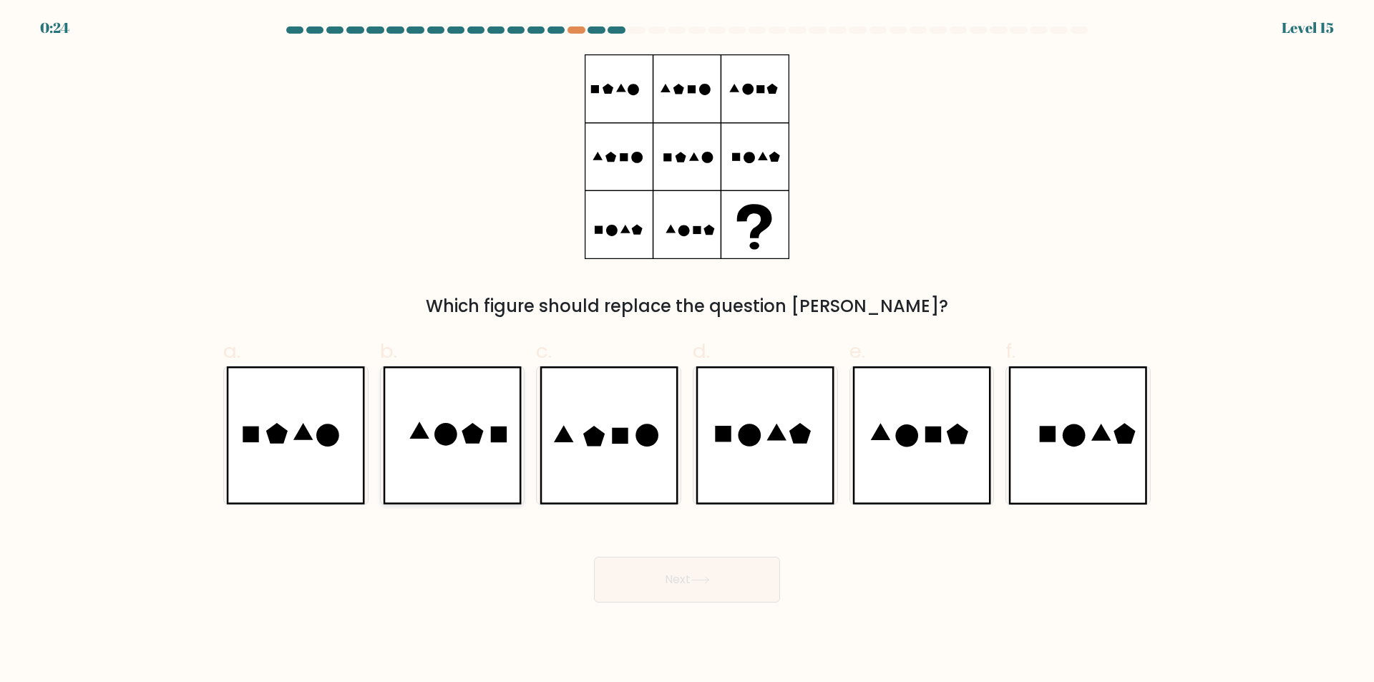
click at [492, 453] on icon at bounding box center [452, 436] width 139 height 138
click at [687, 351] on input "b." at bounding box center [687, 345] width 1 height 9
radio input "true"
click at [678, 586] on button "Next" at bounding box center [687, 580] width 186 height 46
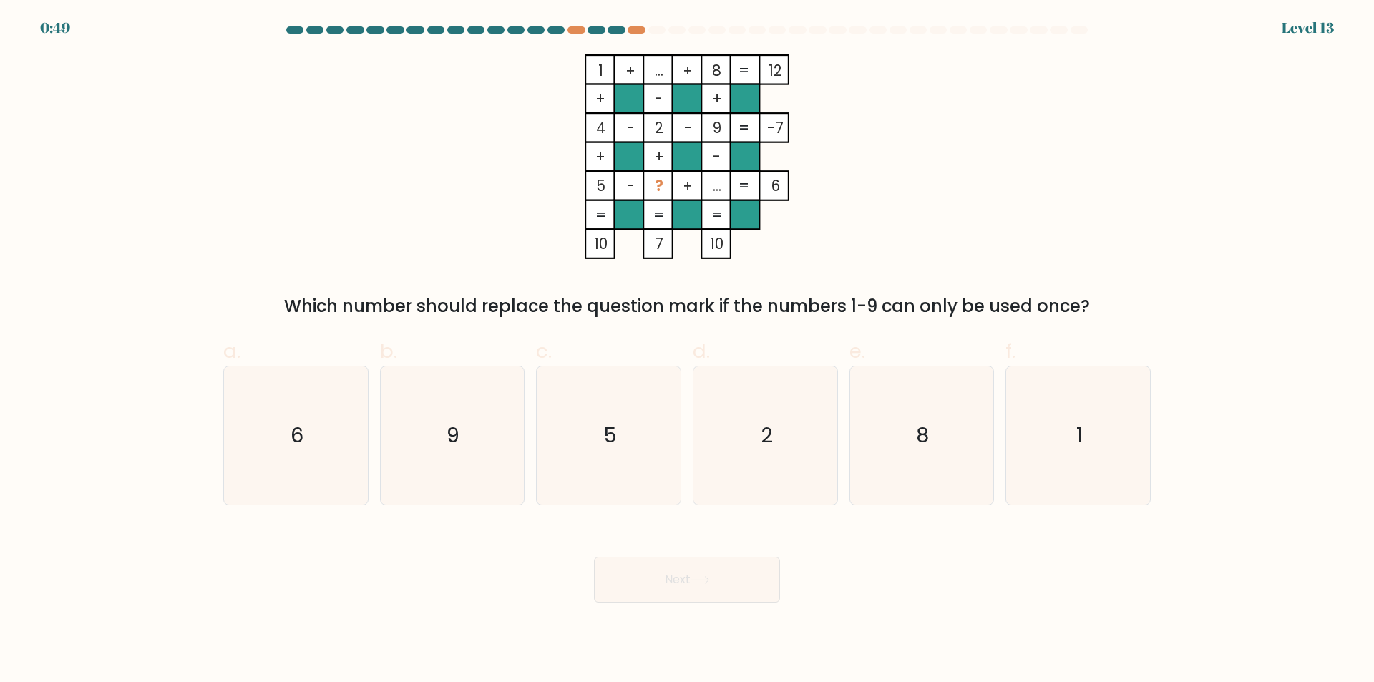
click at [0, 203] on form at bounding box center [687, 314] width 1374 height 576
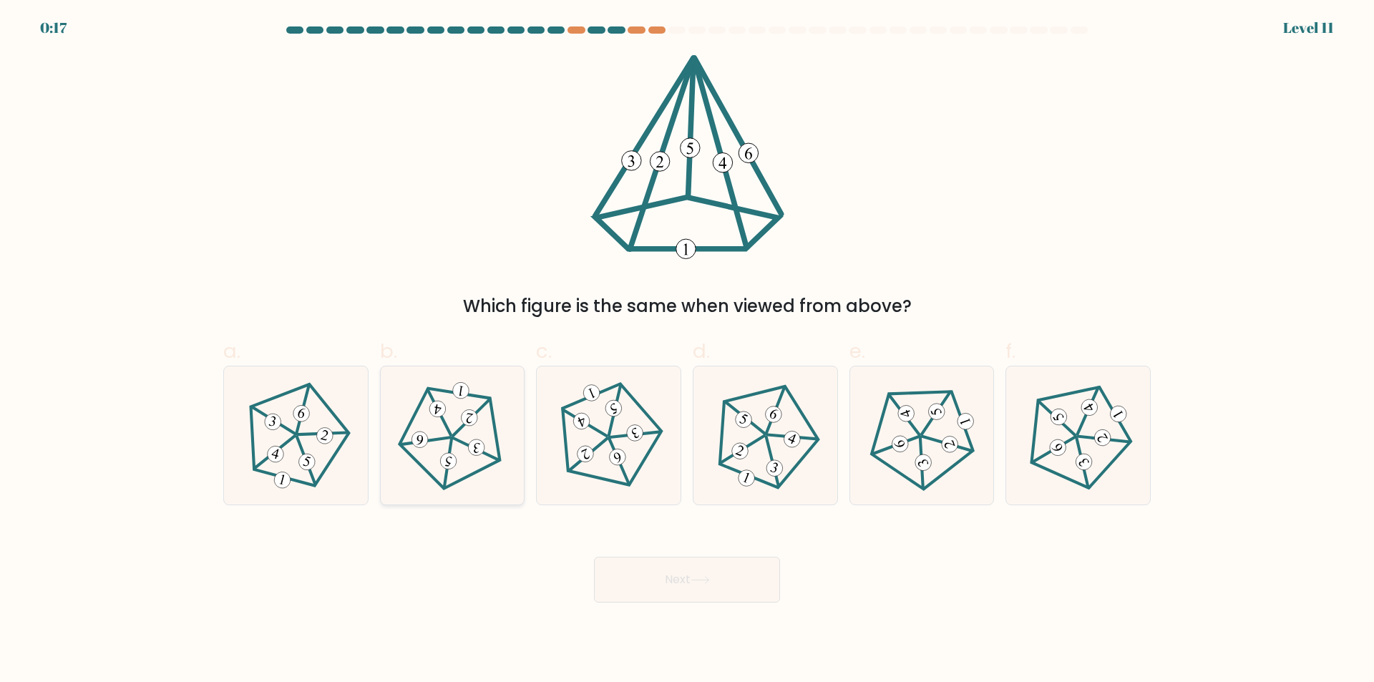
click at [442, 427] on icon at bounding box center [452, 436] width 110 height 110
click at [687, 351] on input "b." at bounding box center [687, 345] width 1 height 9
radio input "true"
click at [684, 560] on button "Next" at bounding box center [687, 580] width 186 height 46
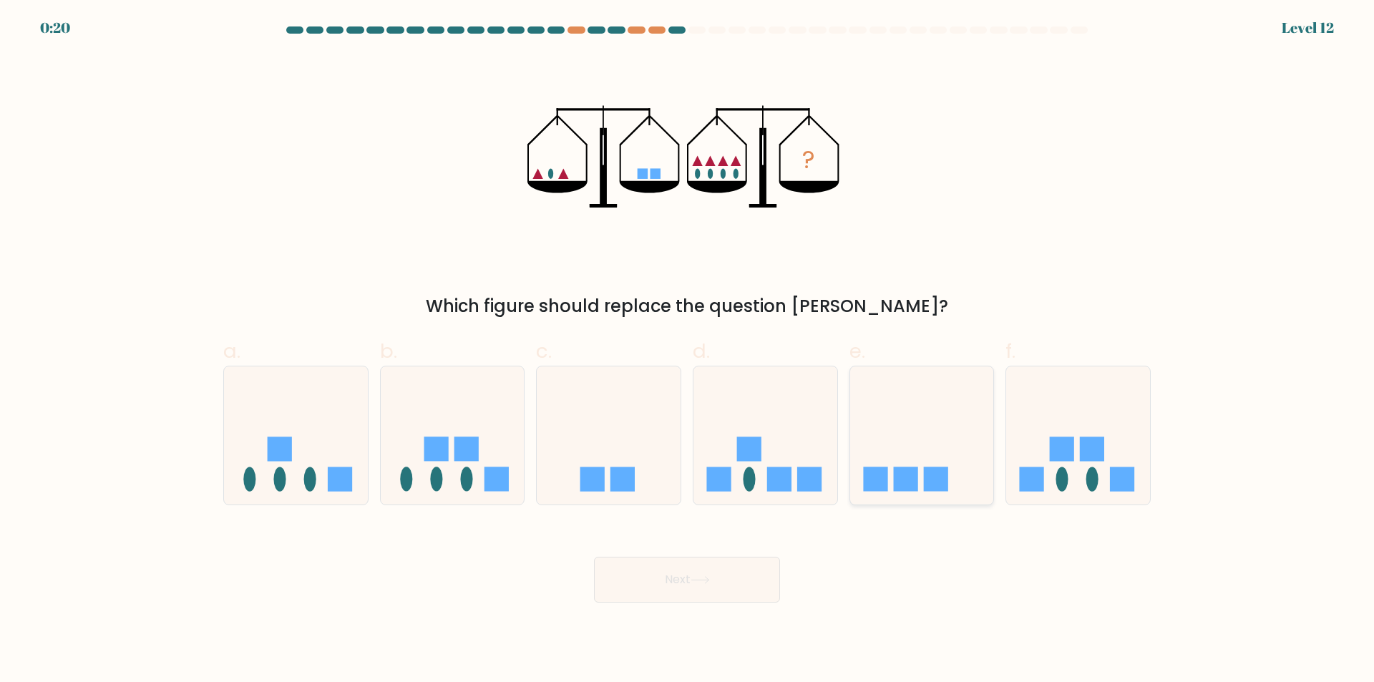
click at [929, 472] on rect at bounding box center [936, 479] width 24 height 24
click at [688, 351] on input "e." at bounding box center [687, 345] width 1 height 9
radio input "true"
click at [695, 576] on button "Next" at bounding box center [687, 580] width 186 height 46
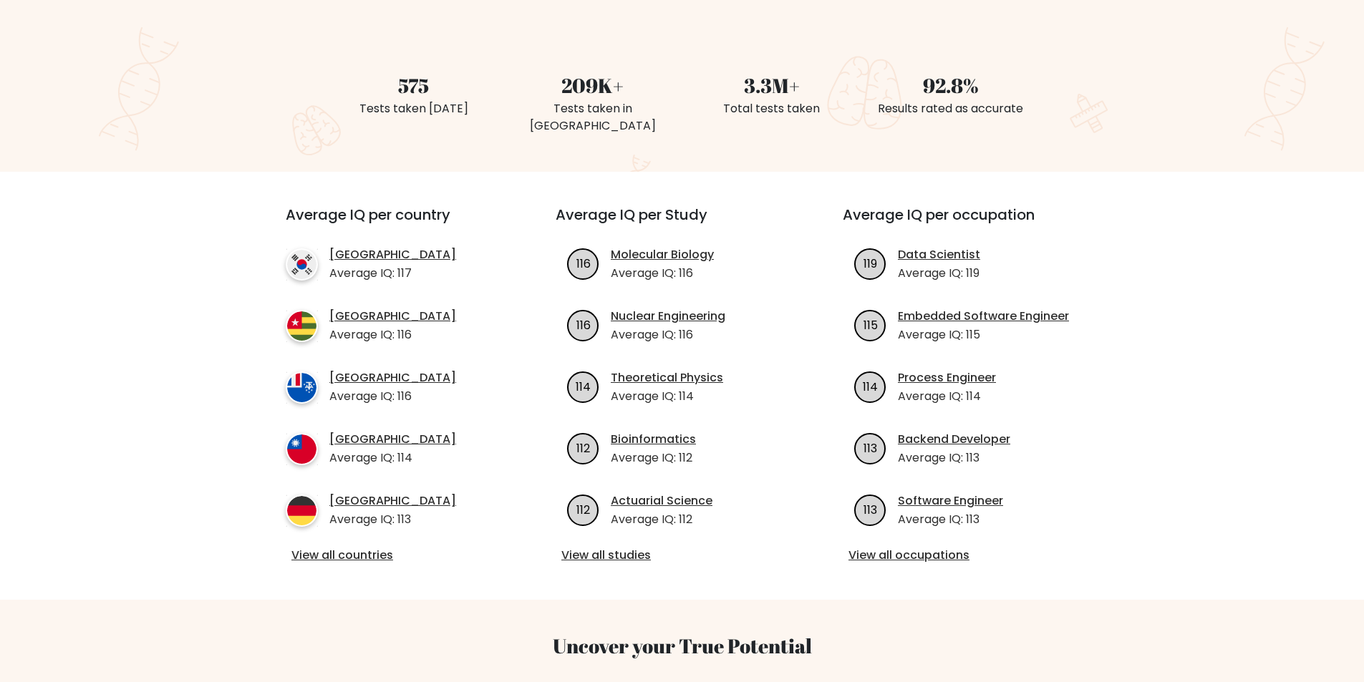
scroll to position [358, 0]
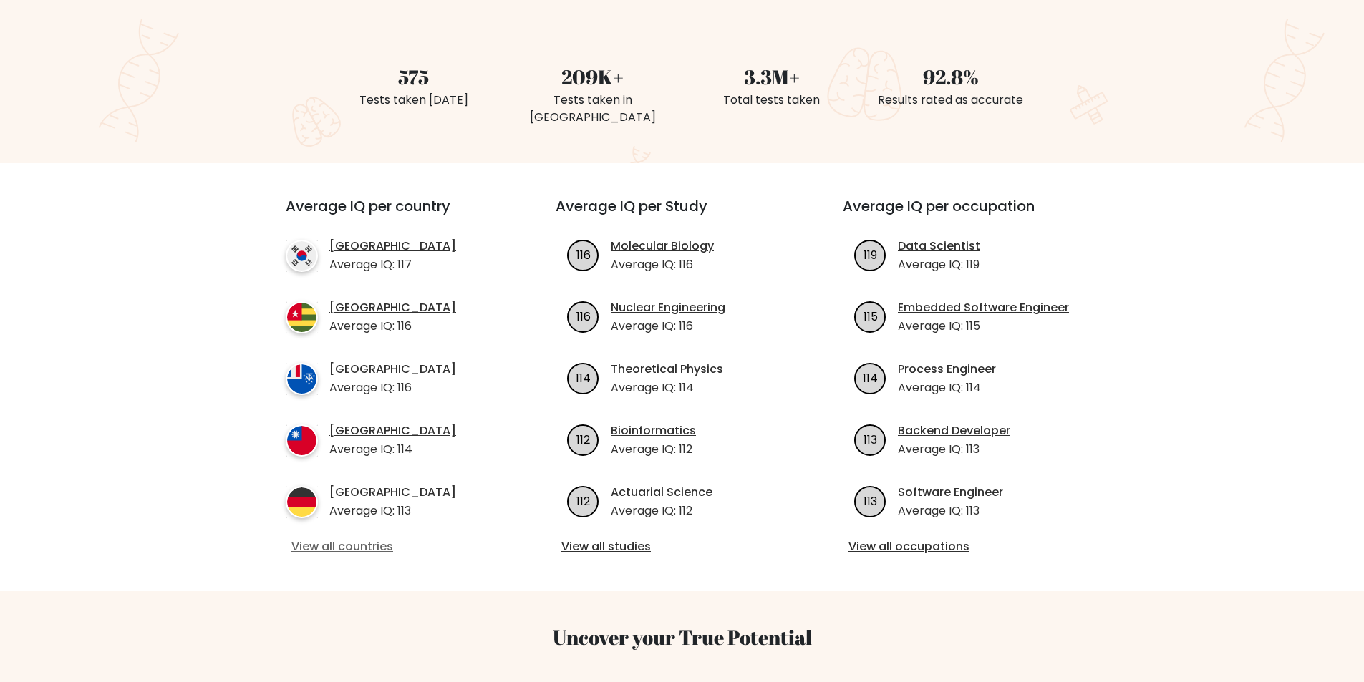
click at [311, 538] on link "View all countries" at bounding box center [394, 546] width 207 height 17
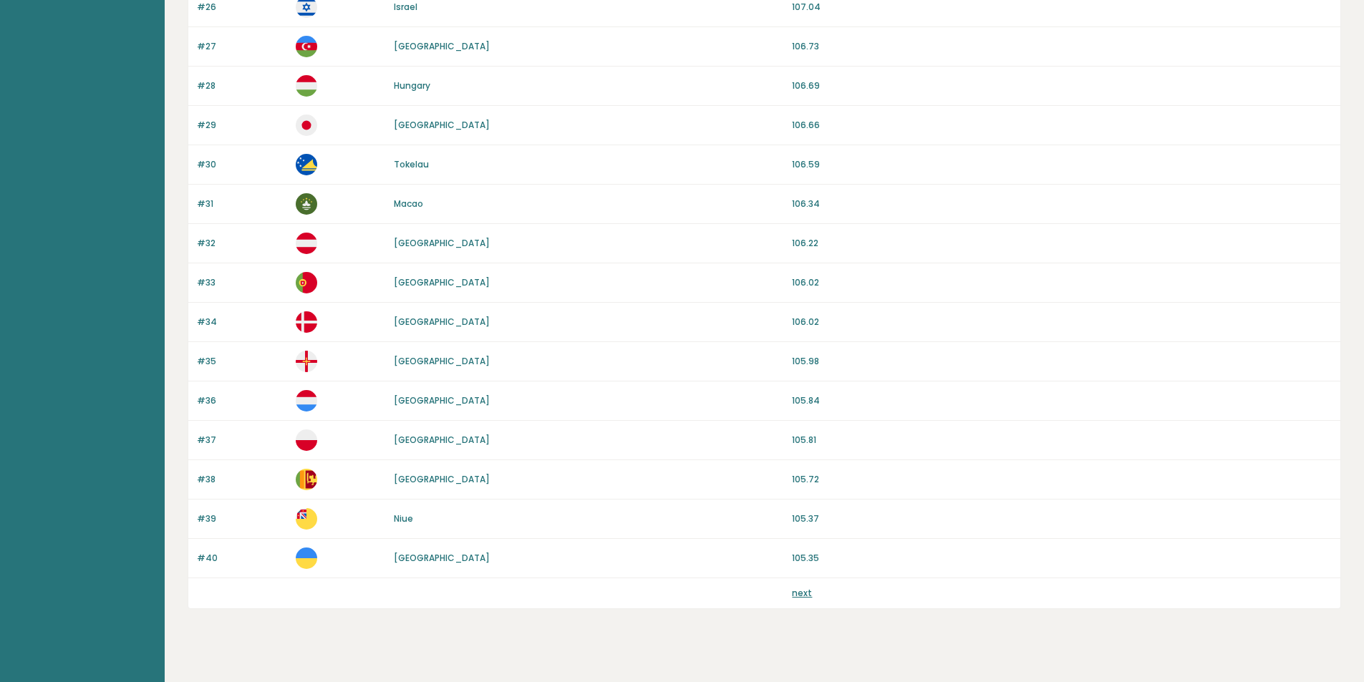
scroll to position [1198, 0]
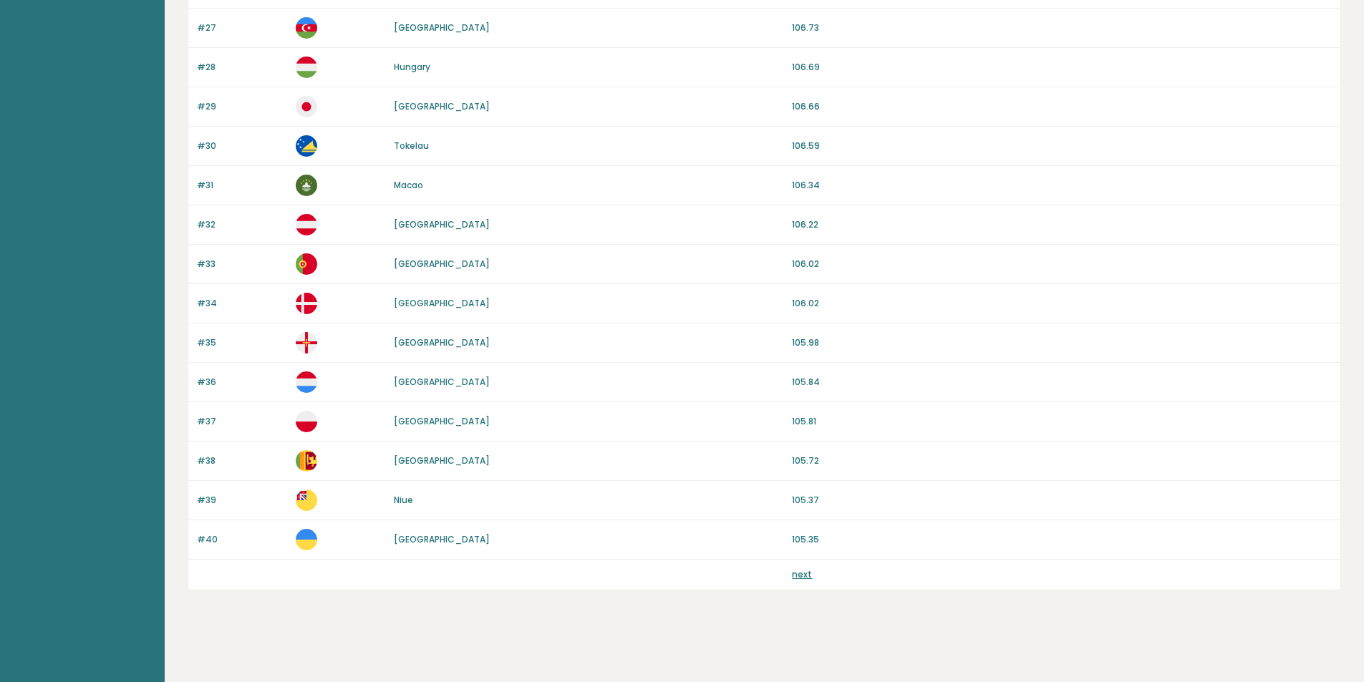
click at [805, 564] on div "next" at bounding box center [764, 575] width 1152 height 30
click at [805, 577] on link "next" at bounding box center [802, 574] width 20 height 12
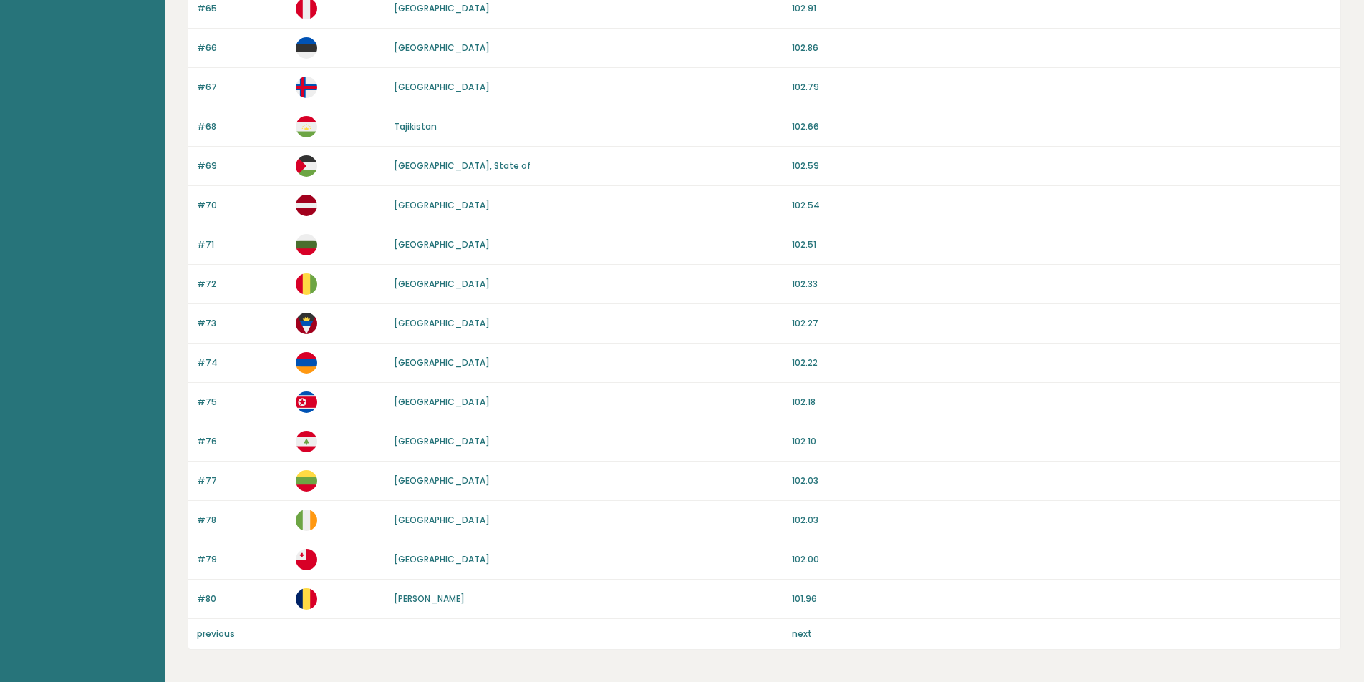
scroll to position [1145, 0]
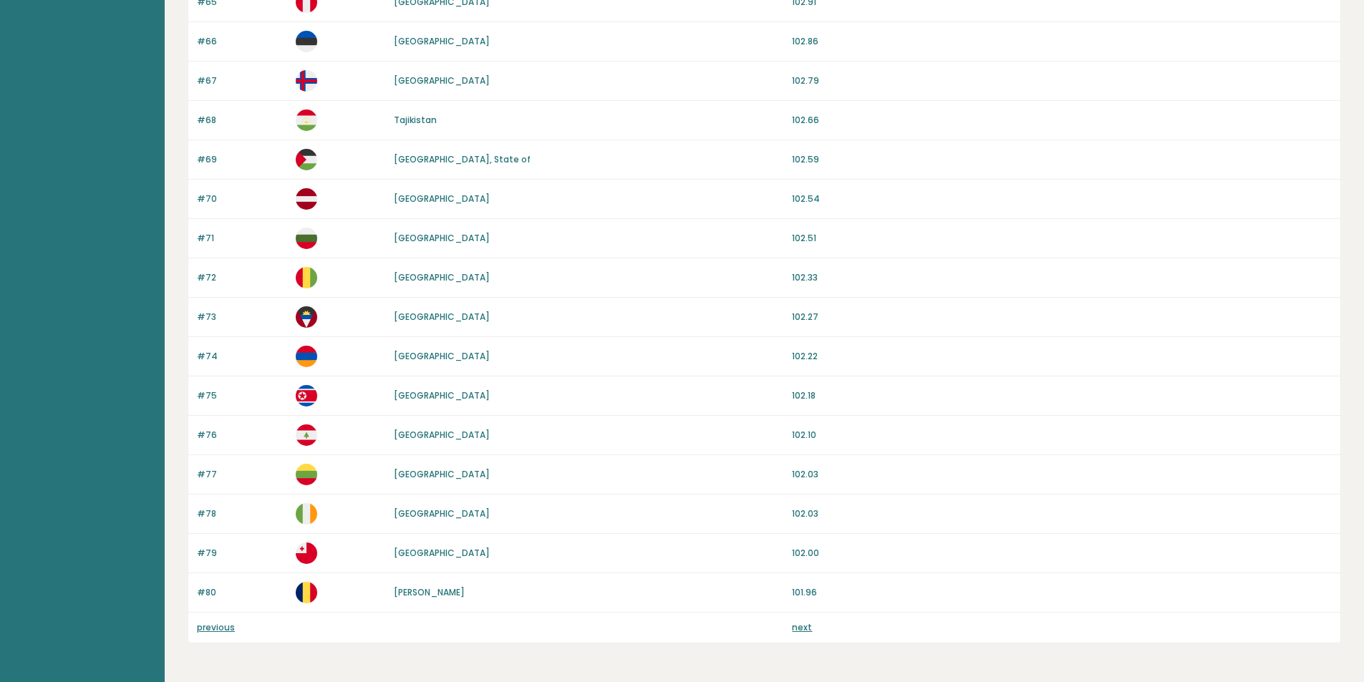
click at [803, 628] on link "next" at bounding box center [802, 627] width 20 height 12
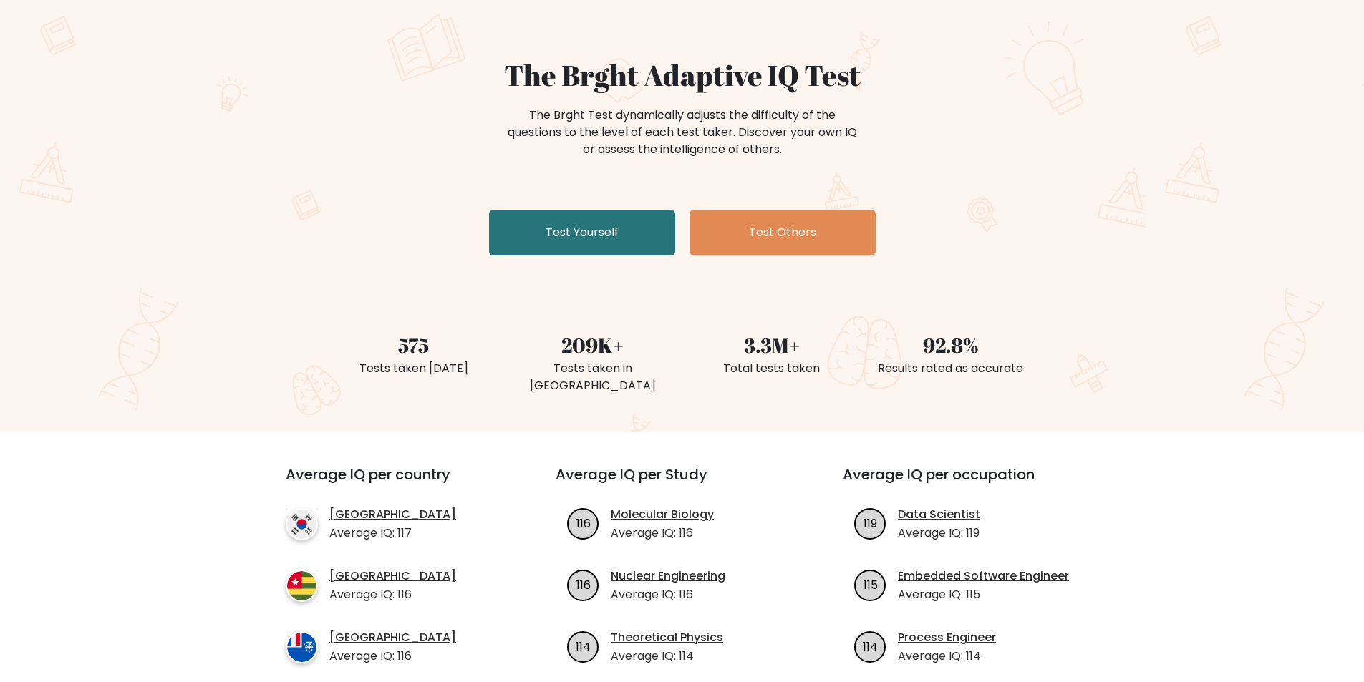
scroll to position [37, 0]
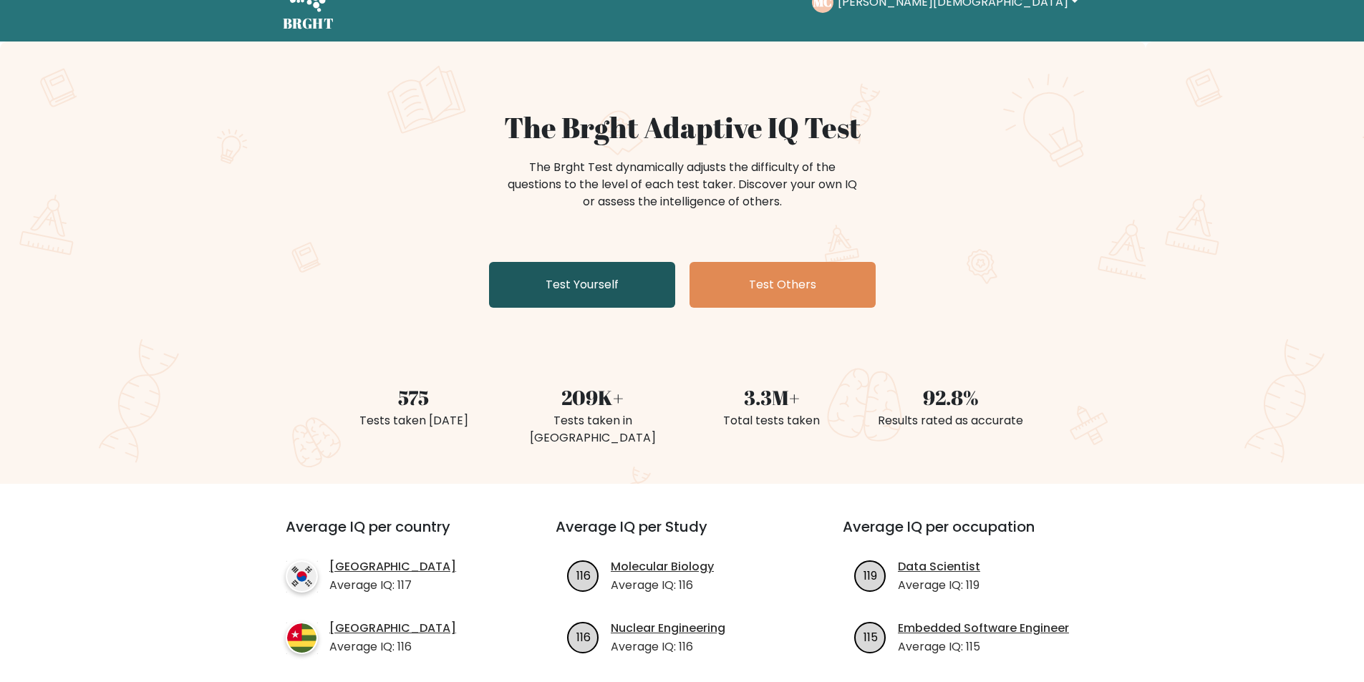
click at [636, 296] on link "Test Yourself" at bounding box center [582, 285] width 186 height 46
